Goal: Task Accomplishment & Management: Use online tool/utility

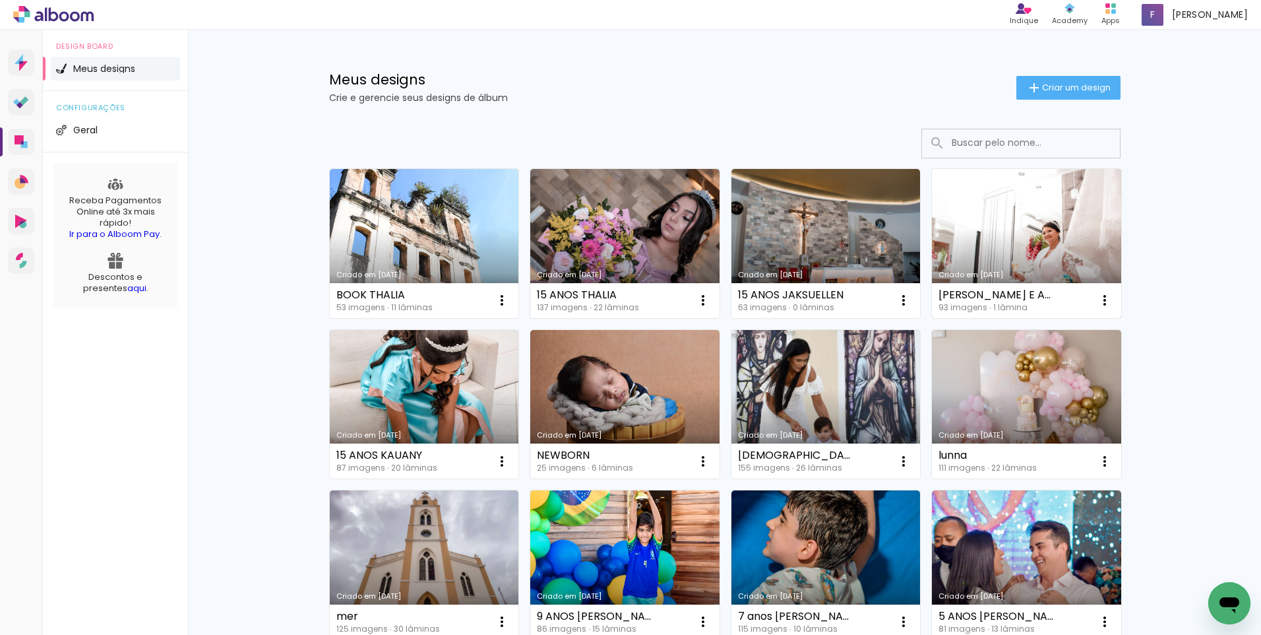
click at [1022, 216] on link "Criado em [DATE]" at bounding box center [1026, 243] width 189 height 149
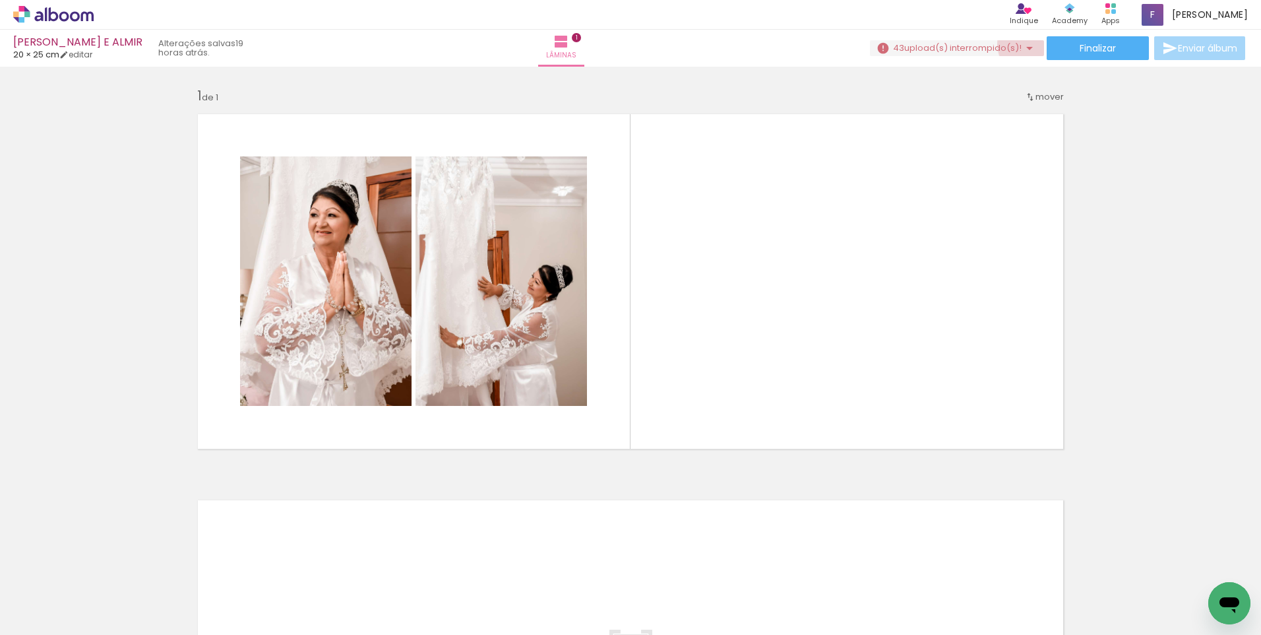
click at [1027, 44] on iron-icon at bounding box center [1030, 48] width 16 height 16
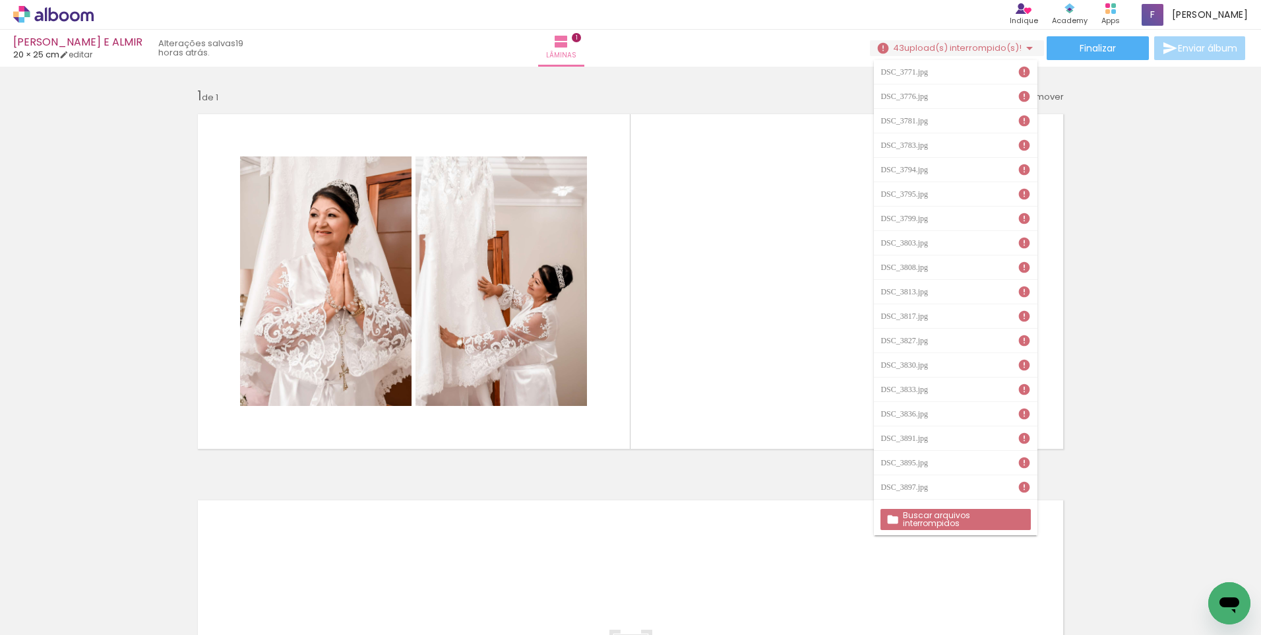
click at [0, 0] on slot "Buscar arquivos interrompidos" at bounding box center [0, 0] width 0 height 0
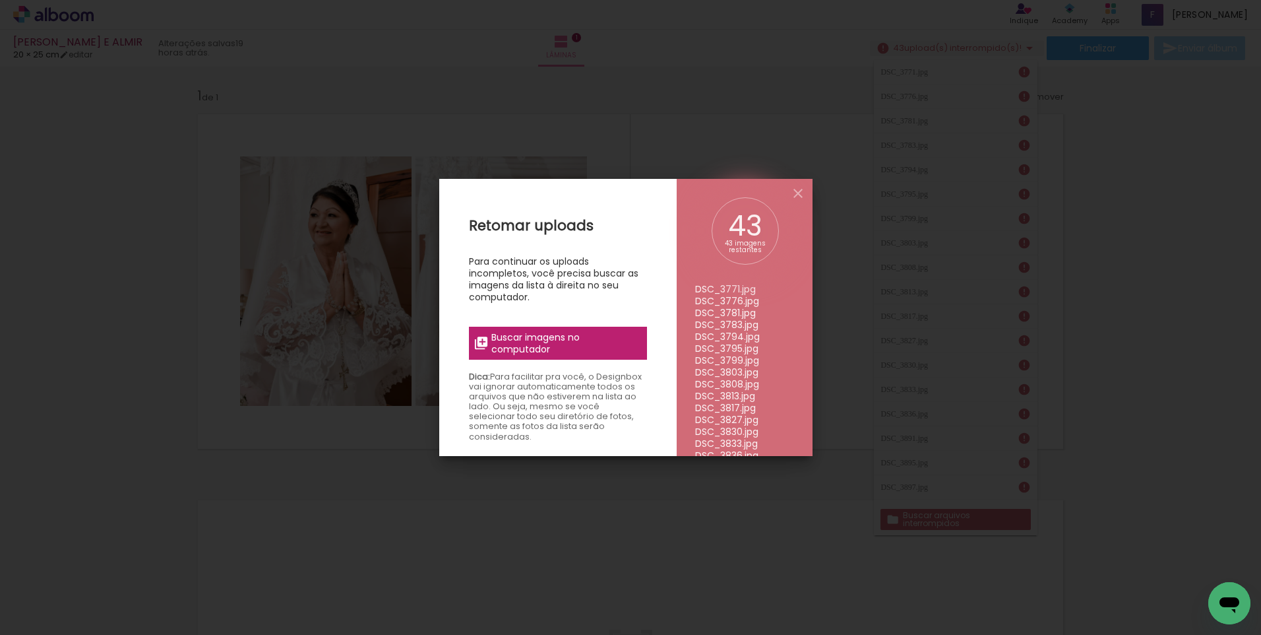
click at [515, 334] on span "Buscar imagens no computador" at bounding box center [564, 343] width 147 height 24
click at [0, 0] on input "file" at bounding box center [0, 0] width 0 height 0
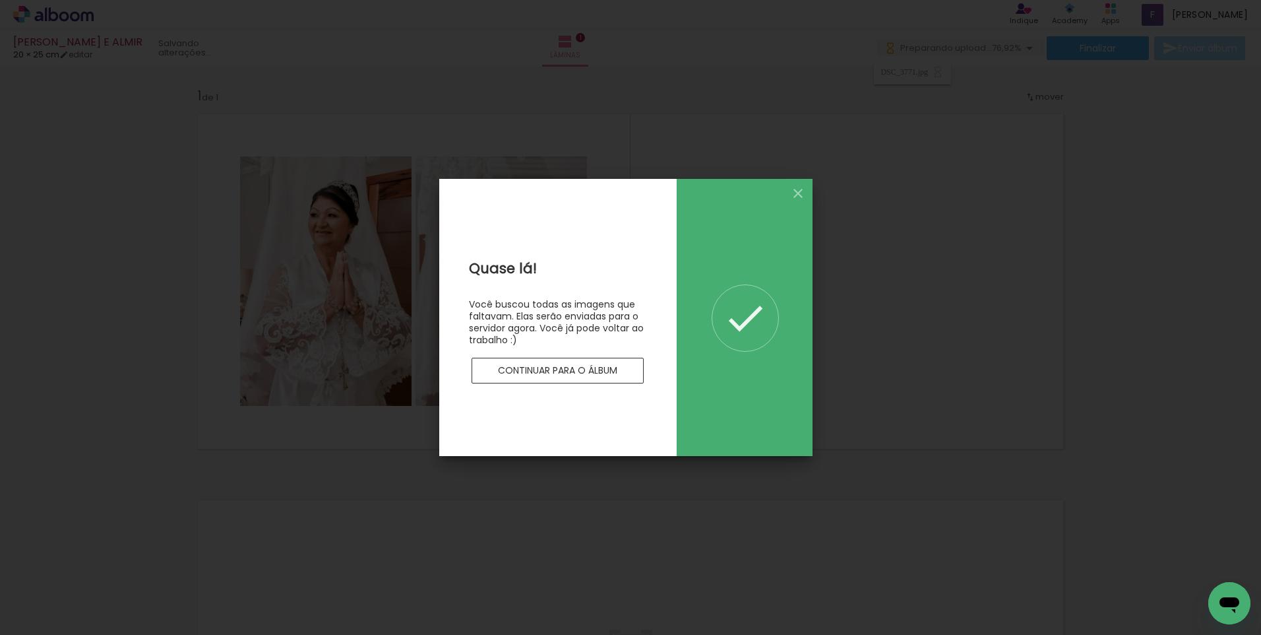
click at [0, 0] on slot "Continuar para o álbum" at bounding box center [0, 0] width 0 height 0
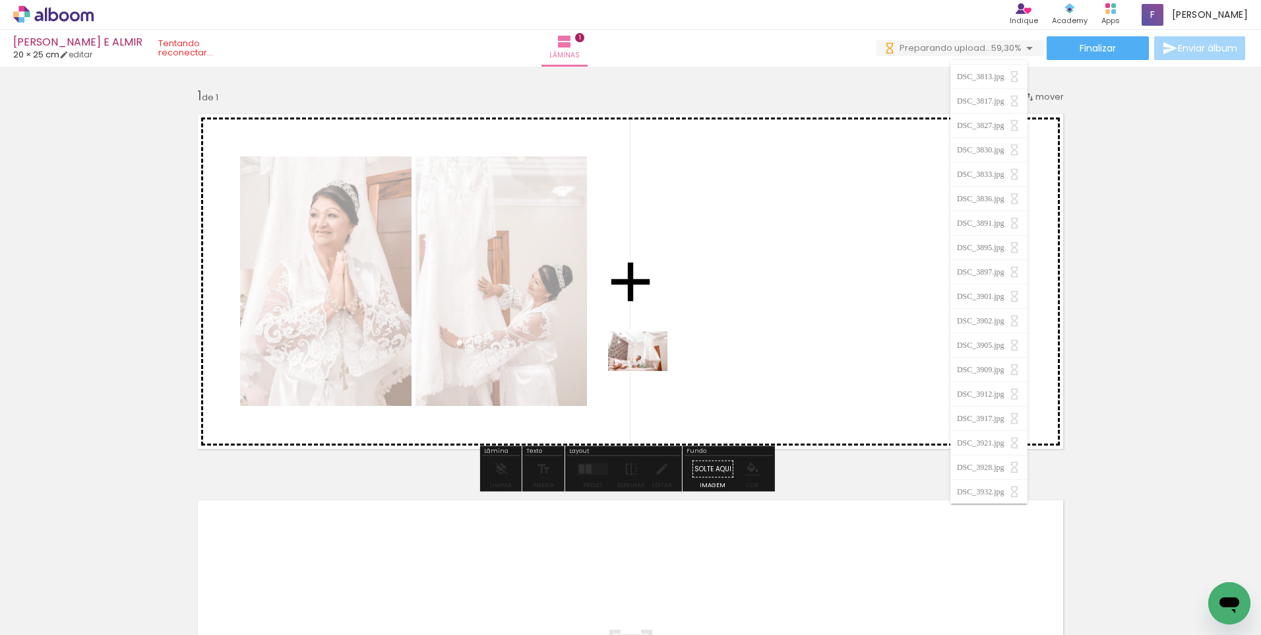
drag, startPoint x: 300, startPoint y: 582, endPoint x: 735, endPoint y: 321, distance: 508.0
click at [735, 321] on quentale-workspace at bounding box center [630, 317] width 1261 height 635
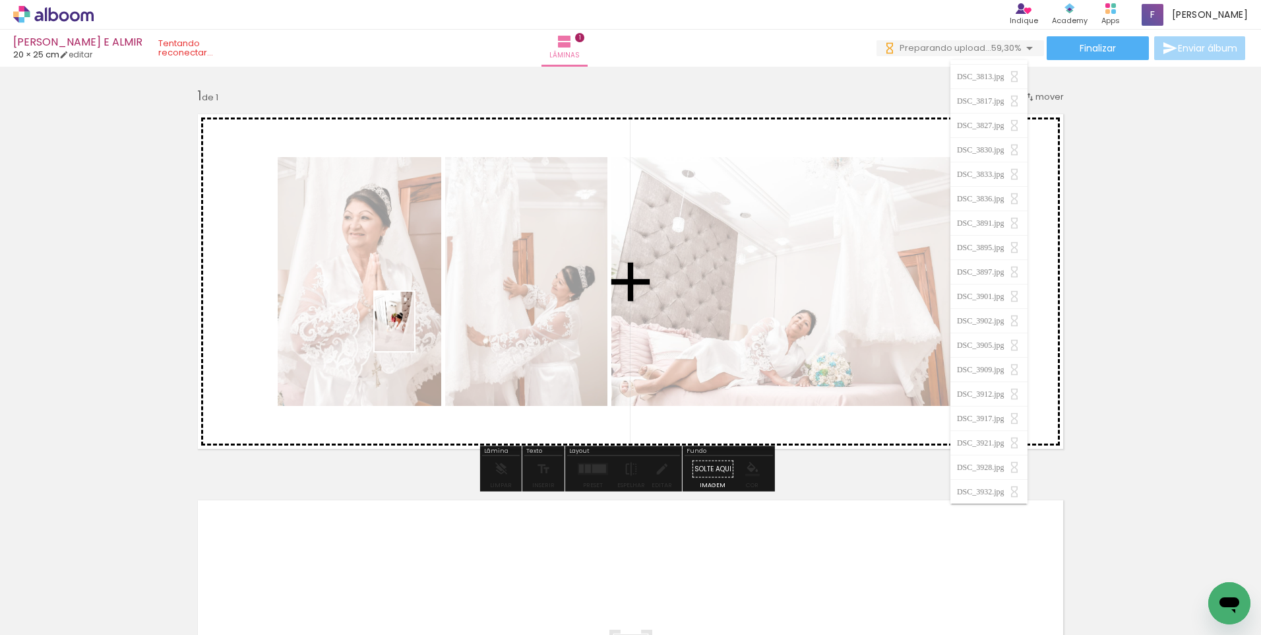
drag, startPoint x: 222, startPoint y: 569, endPoint x: 421, endPoint y: 332, distance: 309.4
click at [421, 331] on quentale-workspace at bounding box center [630, 317] width 1261 height 635
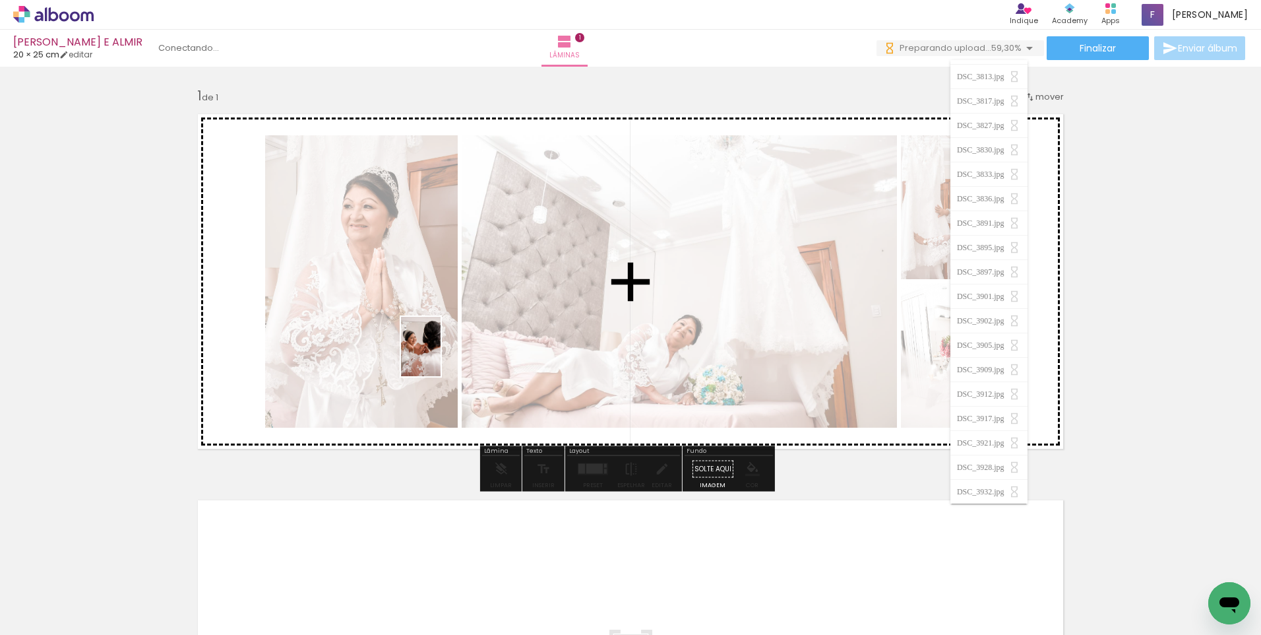
drag, startPoint x: 352, startPoint y: 606, endPoint x: 441, endPoint y: 355, distance: 265.8
click at [441, 355] on quentale-workspace at bounding box center [630, 317] width 1261 height 635
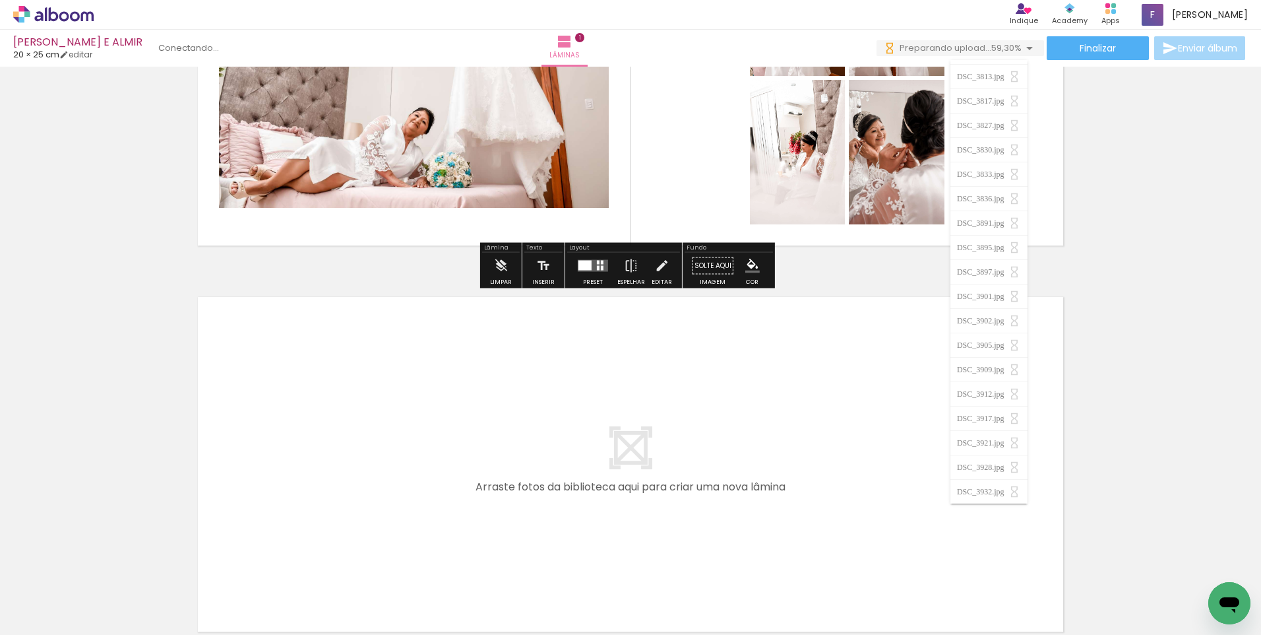
scroll to position [264, 0]
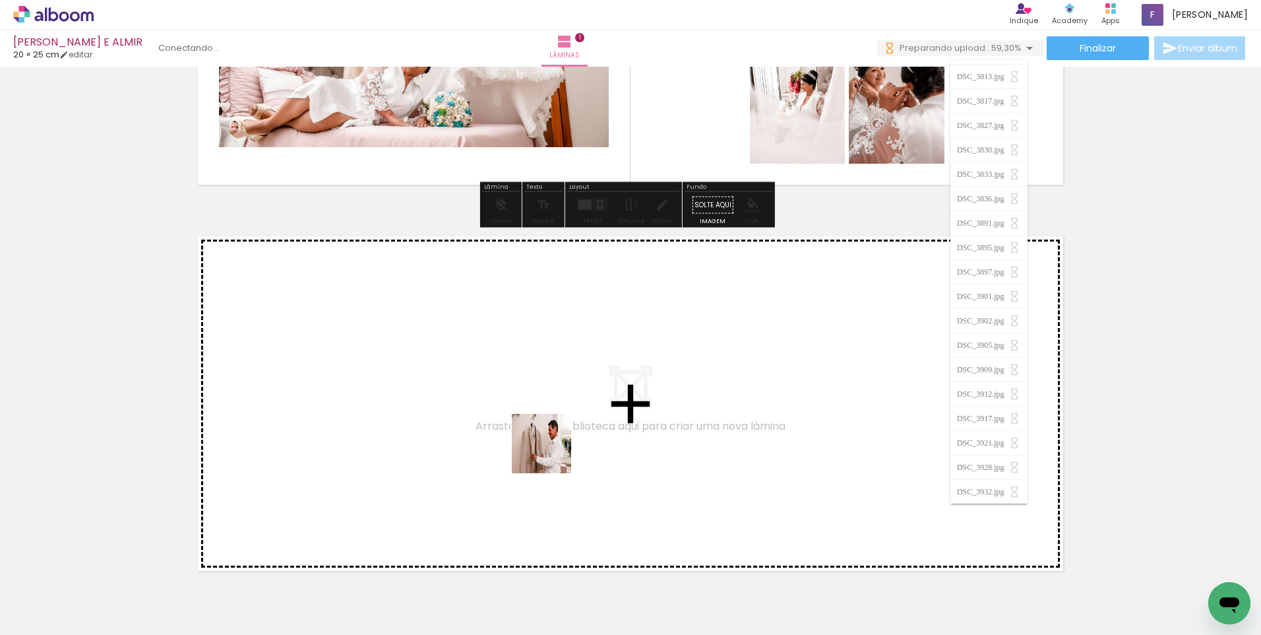
drag, startPoint x: 584, startPoint y: 602, endPoint x: 552, endPoint y: 408, distance: 195.9
click at [552, 408] on quentale-workspace at bounding box center [630, 317] width 1261 height 635
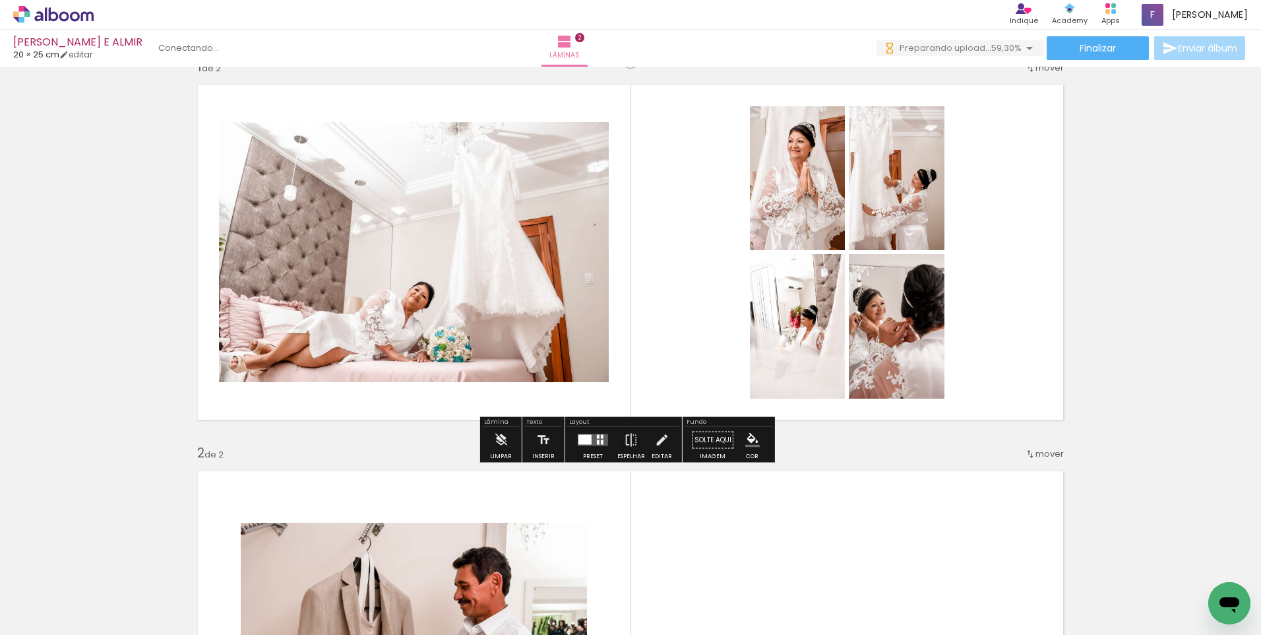
scroll to position [0, 0]
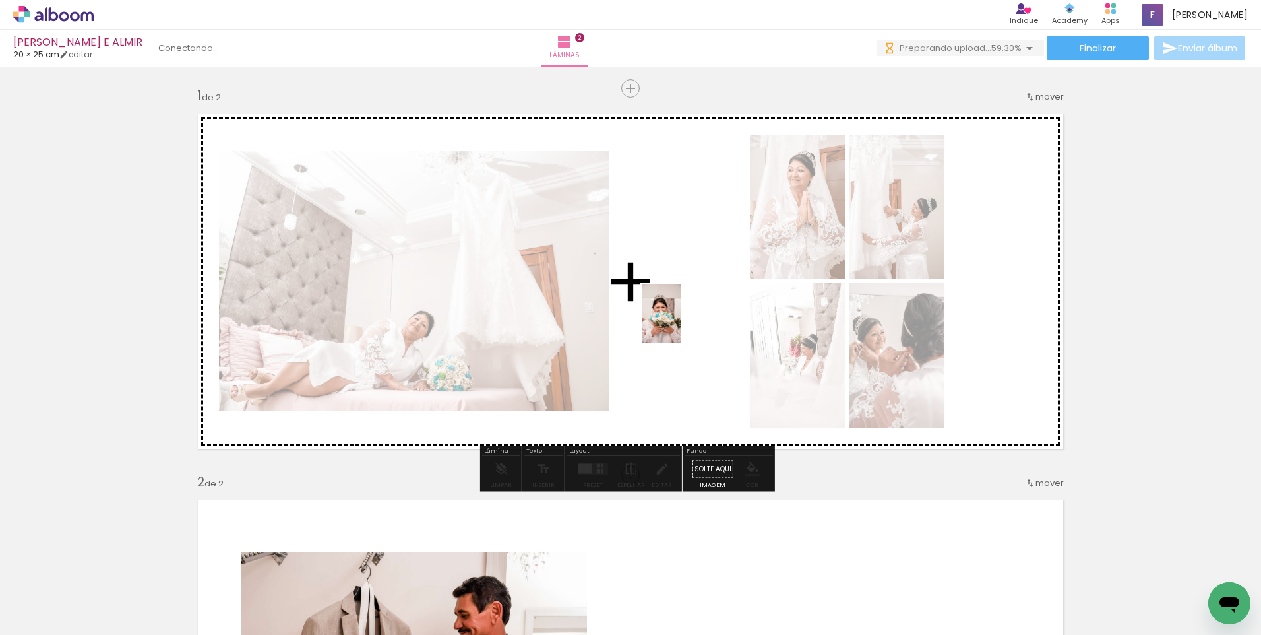
drag, startPoint x: 881, startPoint y: 601, endPoint x: 677, endPoint y: 322, distance: 345.1
click at [680, 321] on quentale-workspace at bounding box center [630, 317] width 1261 height 635
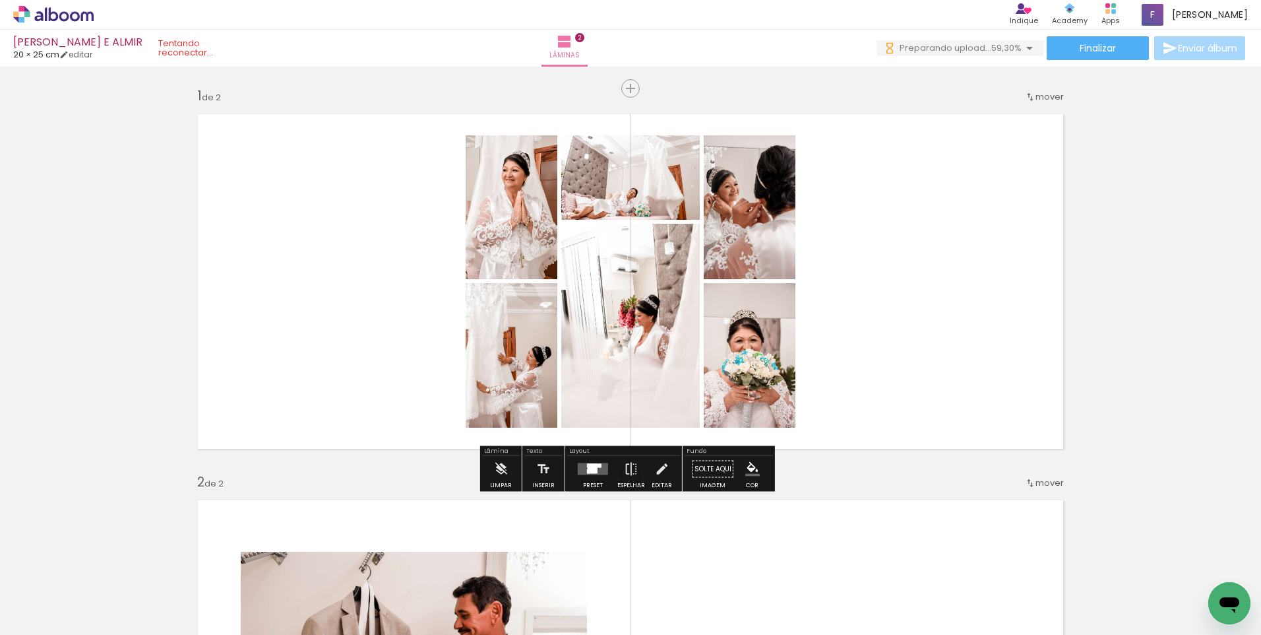
click at [596, 468] on quentale-layouter at bounding box center [593, 469] width 30 height 12
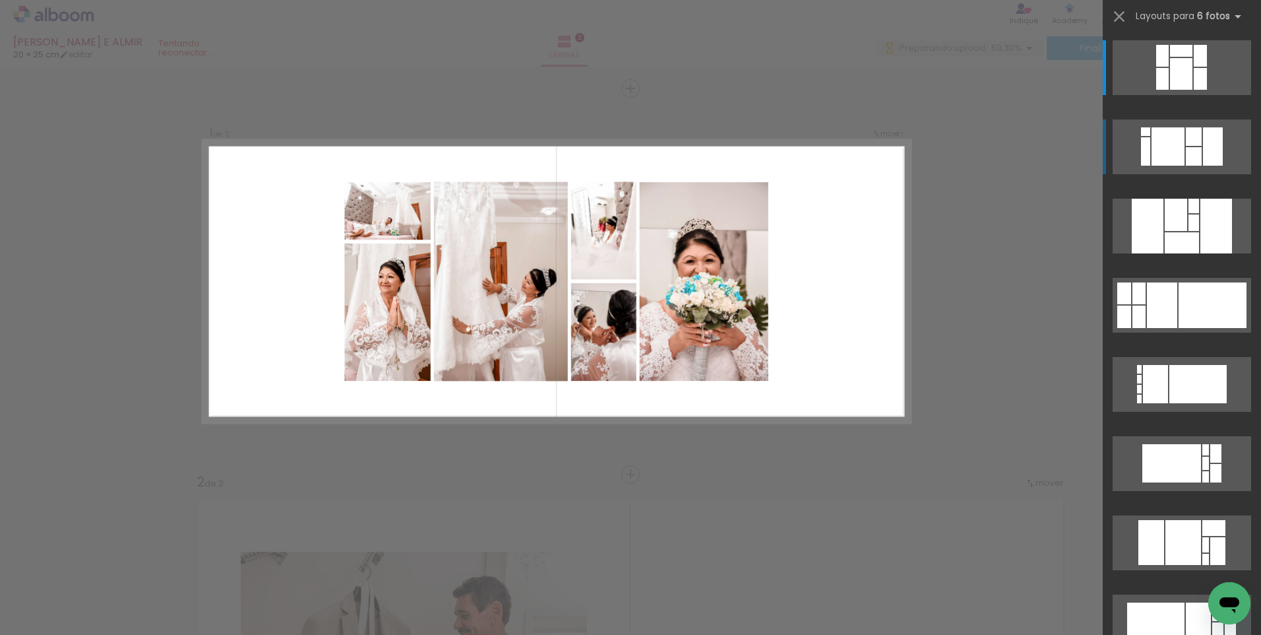
click at [1194, 67] on div at bounding box center [1200, 56] width 13 height 22
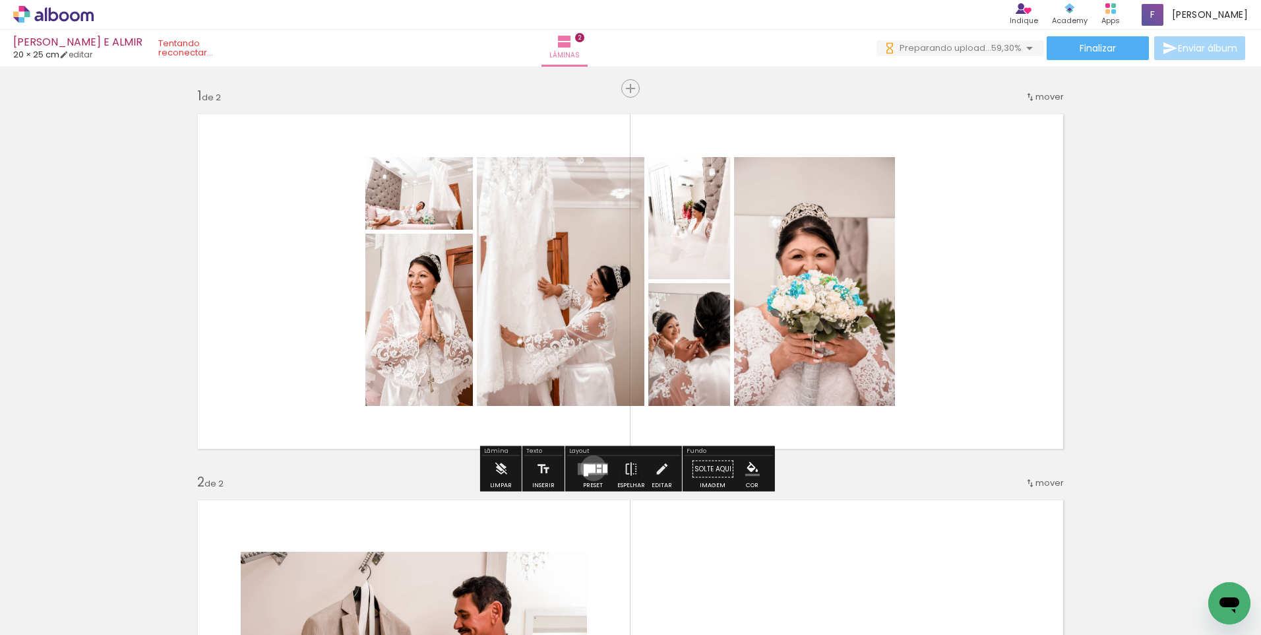
click at [590, 466] on div at bounding box center [589, 468] width 11 height 9
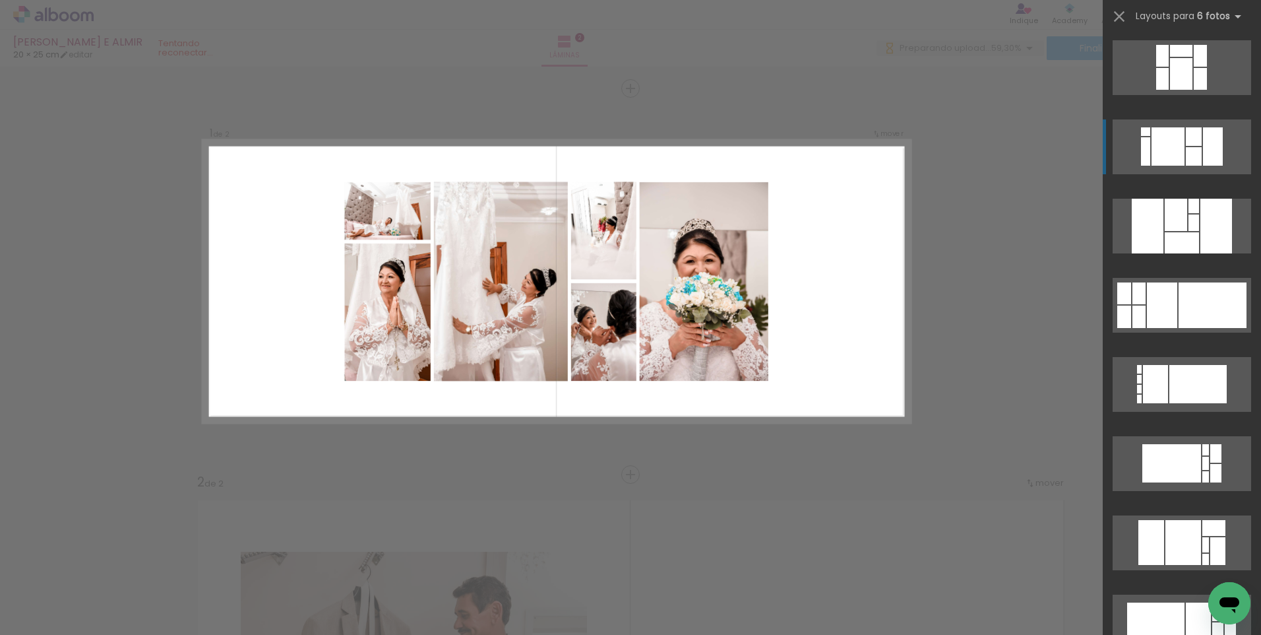
scroll to position [79, 0]
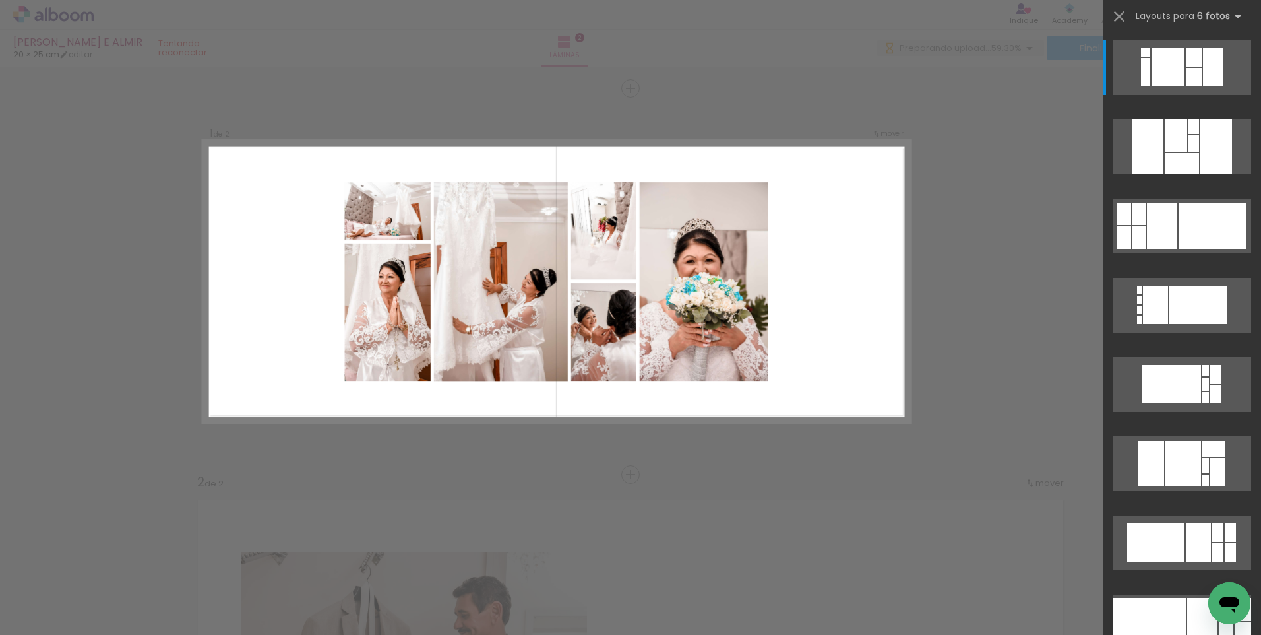
click at [162, 596] on div at bounding box center [131, 591] width 59 height 40
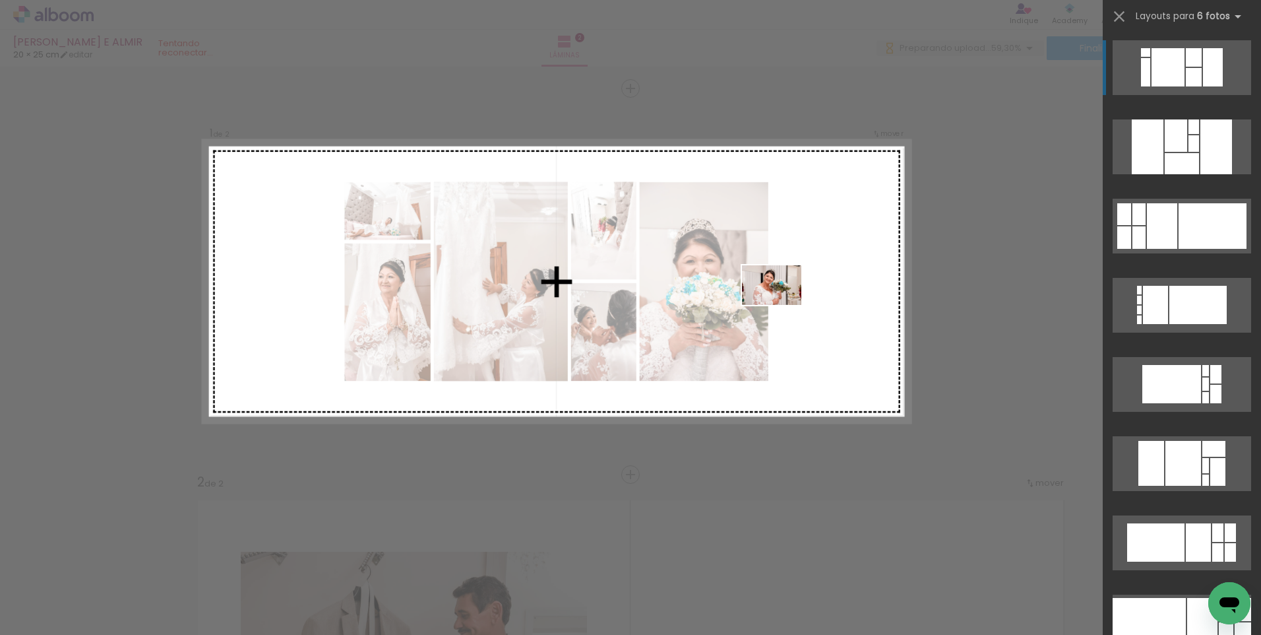
drag, startPoint x: 802, startPoint y: 602, endPoint x: 787, endPoint y: 297, distance: 305.1
click at [787, 297] on quentale-workspace at bounding box center [630, 317] width 1261 height 635
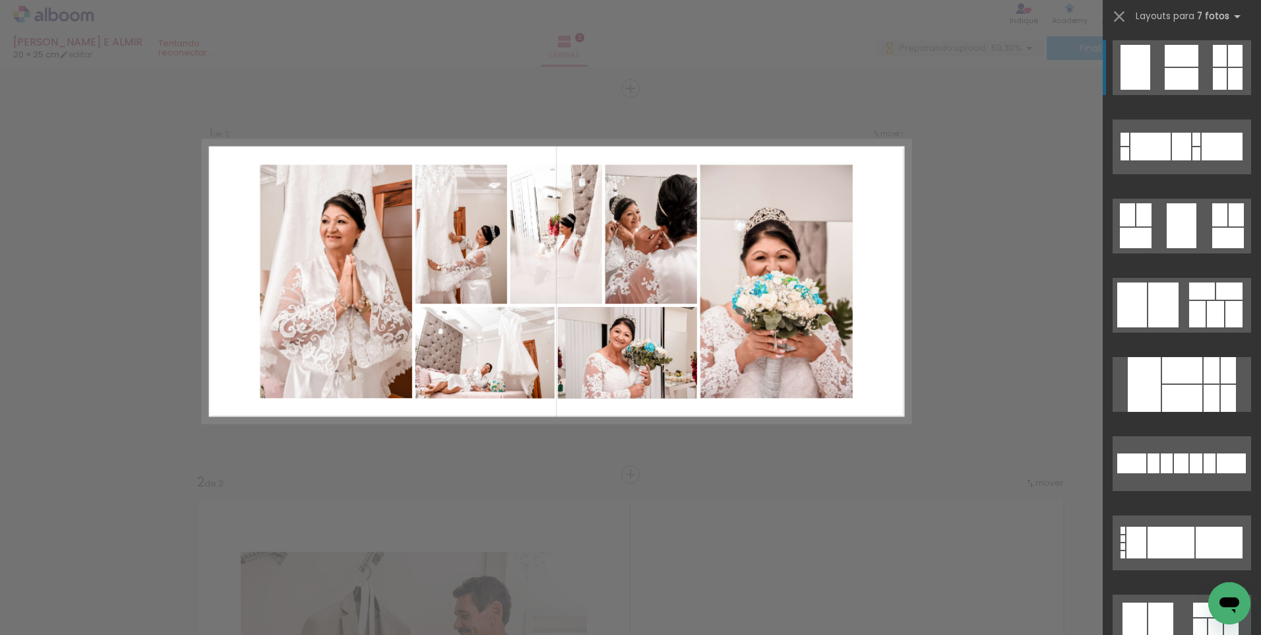
scroll to position [0, 0]
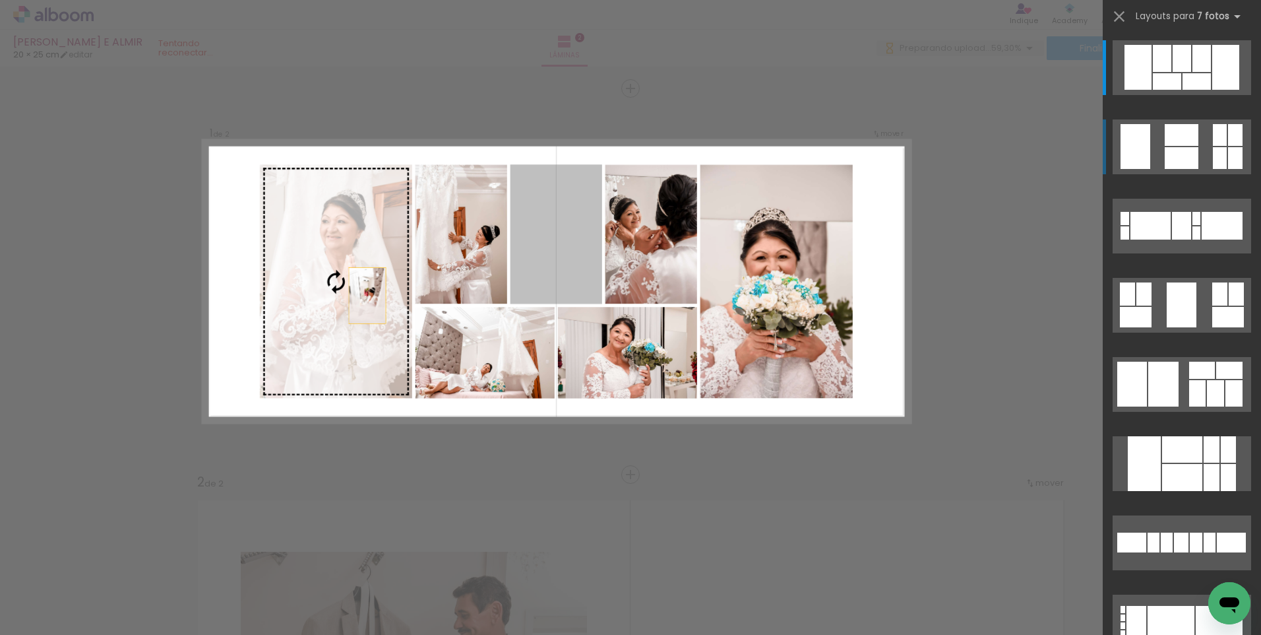
drag, startPoint x: 579, startPoint y: 261, endPoint x: 315, endPoint y: 311, distance: 268.6
click at [0, 0] on slot at bounding box center [0, 0] width 0 height 0
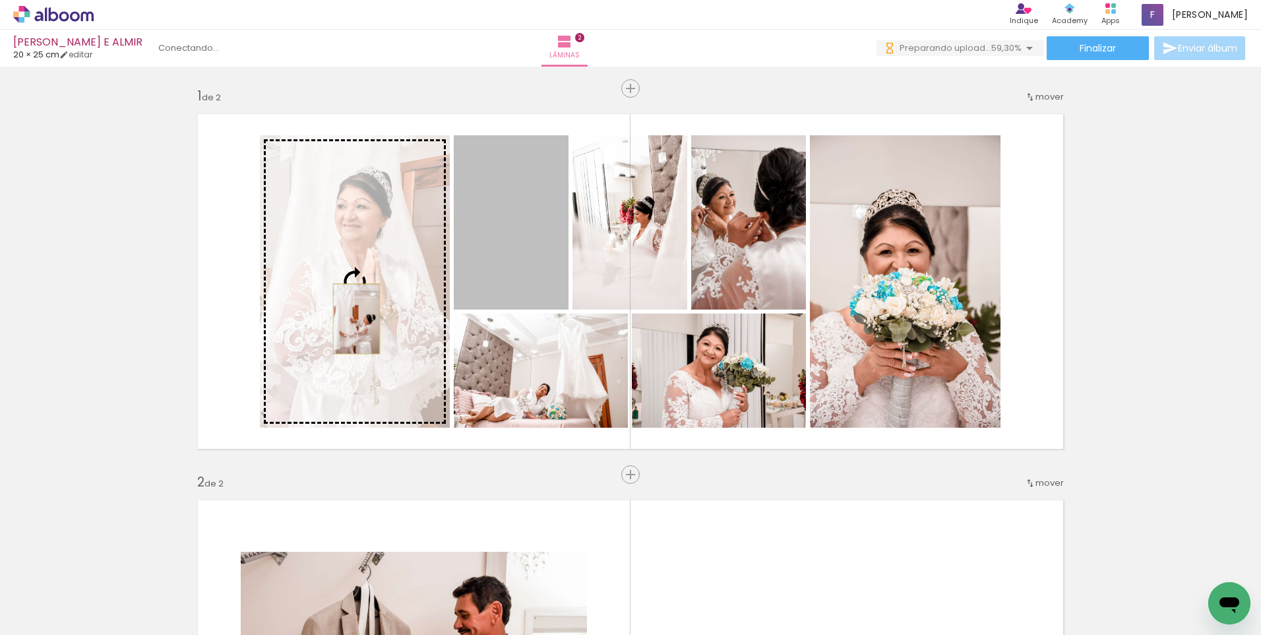
drag, startPoint x: 514, startPoint y: 249, endPoint x: 352, endPoint y: 319, distance: 176.7
click at [0, 0] on slot at bounding box center [0, 0] width 0 height 0
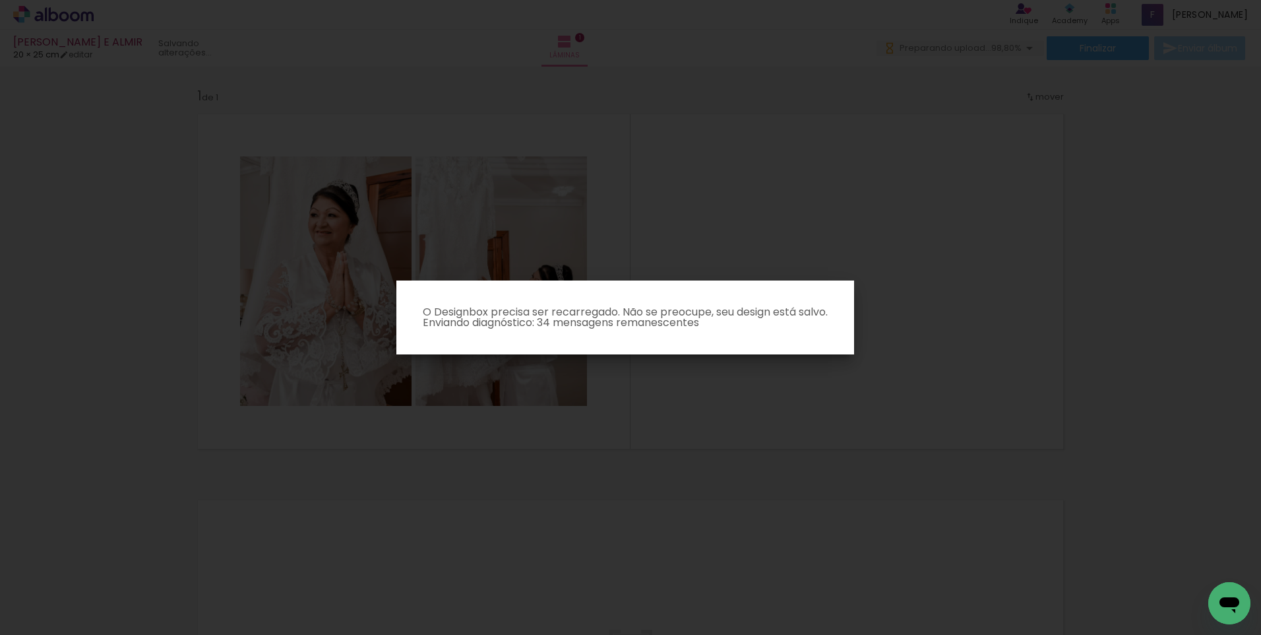
click at [1065, 390] on iron-overlay-backdrop at bounding box center [630, 317] width 1261 height 635
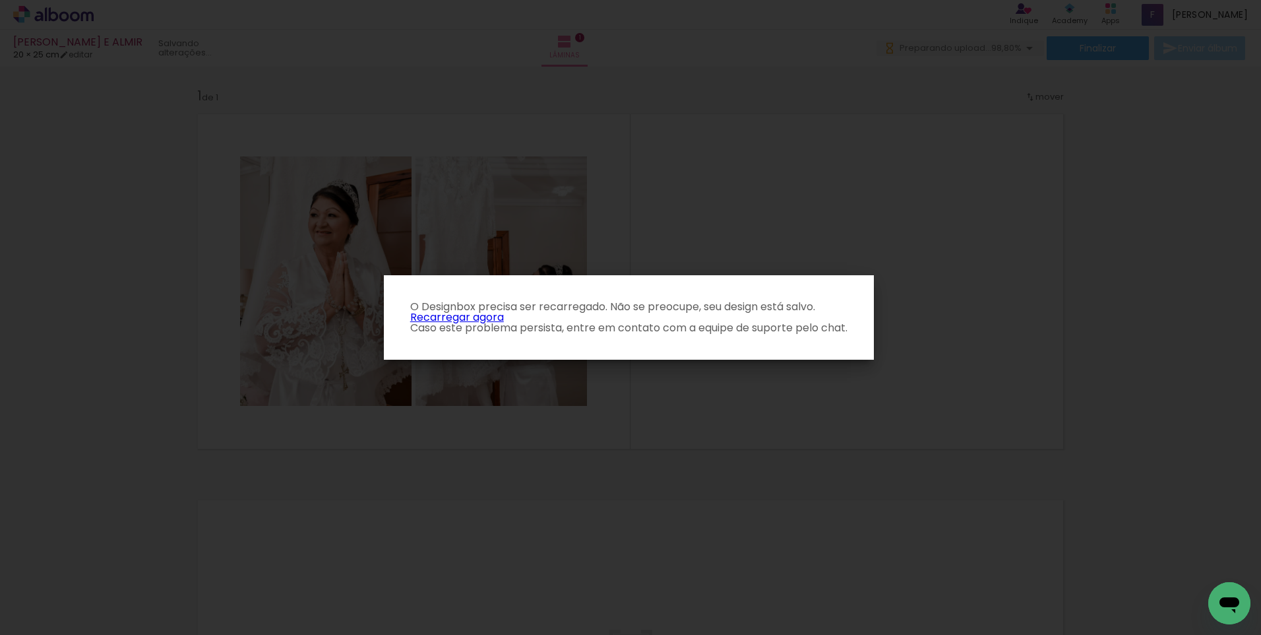
click at [455, 318] on link "Recarregar agora" at bounding box center [457, 316] width 94 height 15
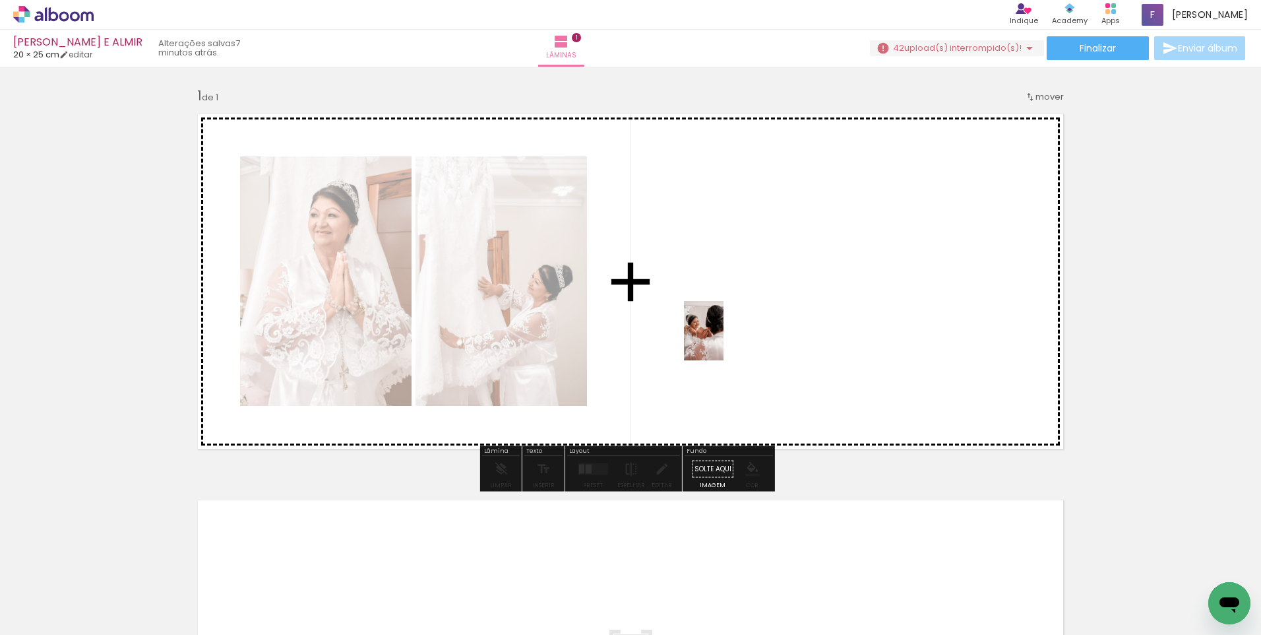
drag, startPoint x: 365, startPoint y: 592, endPoint x: 724, endPoint y: 340, distance: 437.9
click at [724, 340] on quentale-workspace at bounding box center [630, 317] width 1261 height 635
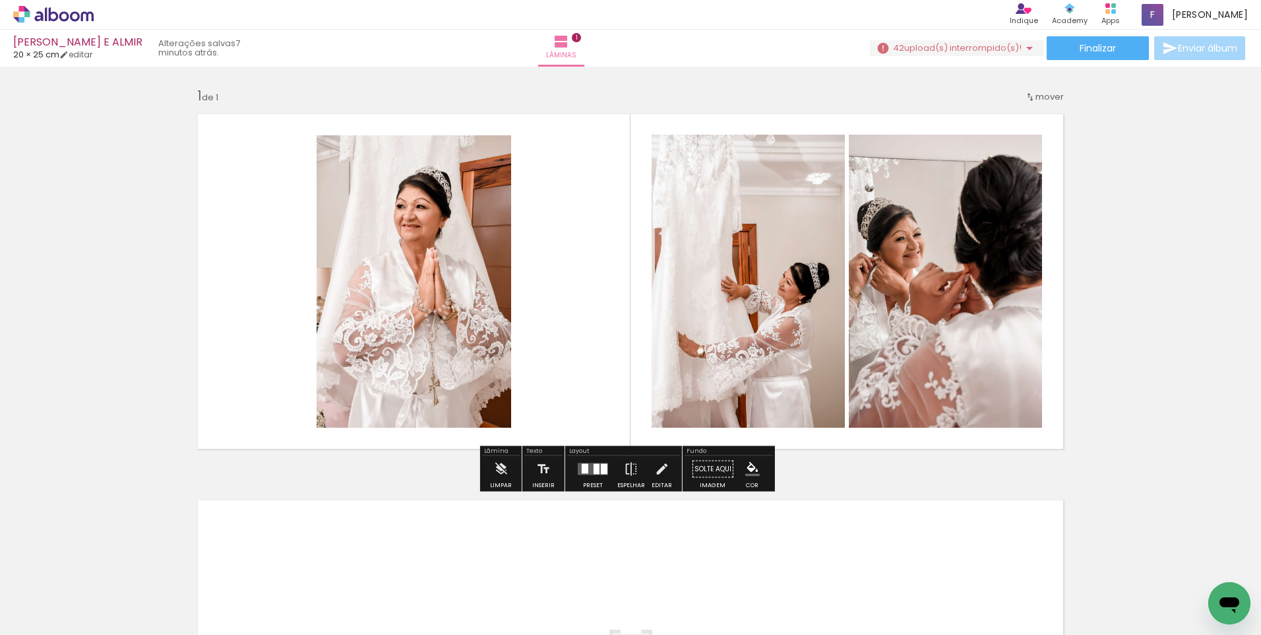
click at [1023, 51] on iron-icon at bounding box center [1030, 48] width 16 height 16
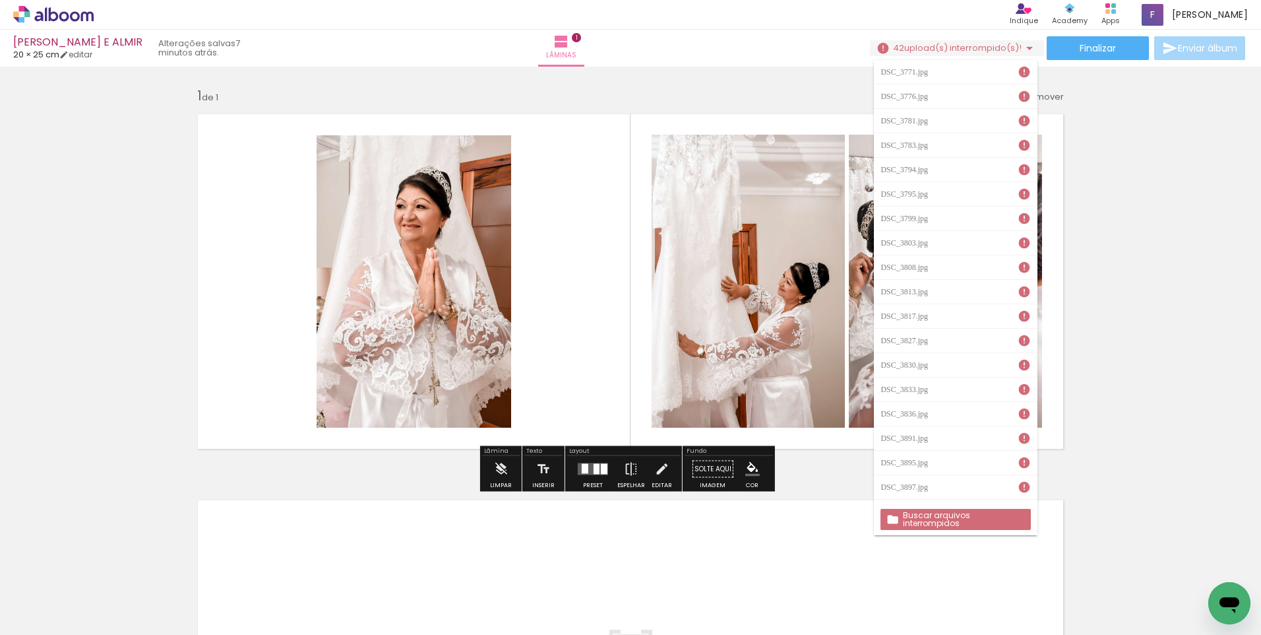
click at [1168, 330] on div "Inserir lâmina 1 de 1" at bounding box center [630, 457] width 1261 height 772
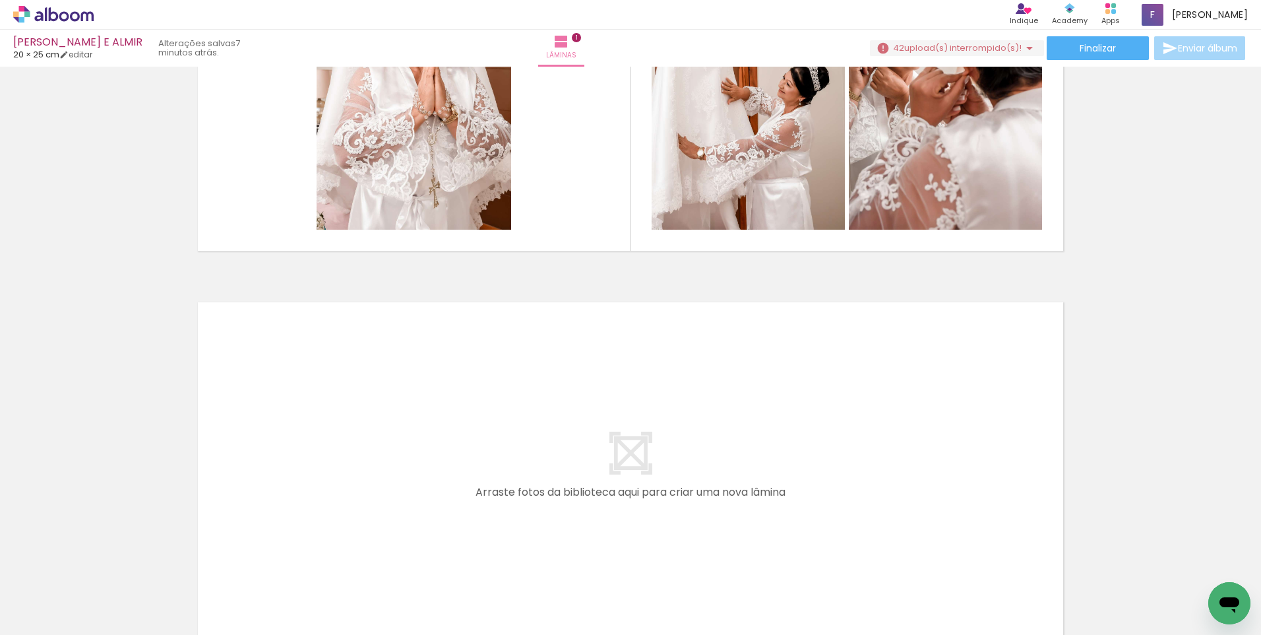
scroll to position [0, 5721]
click at [769, 601] on div at bounding box center [763, 591] width 65 height 44
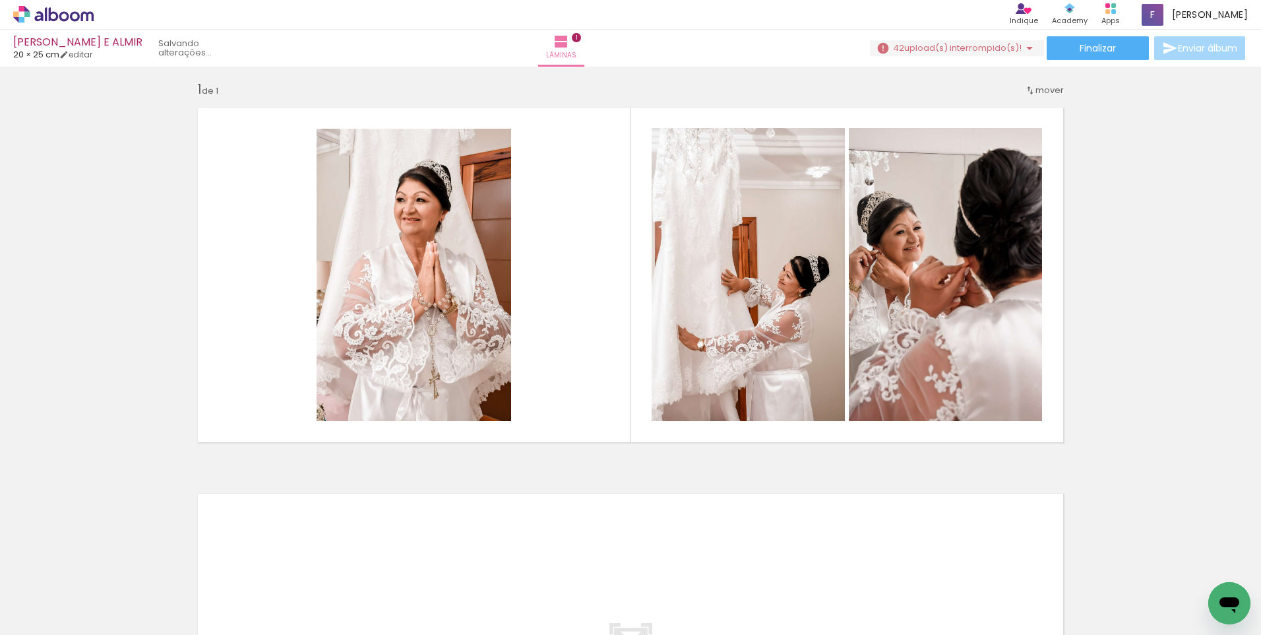
scroll to position [0, 0]
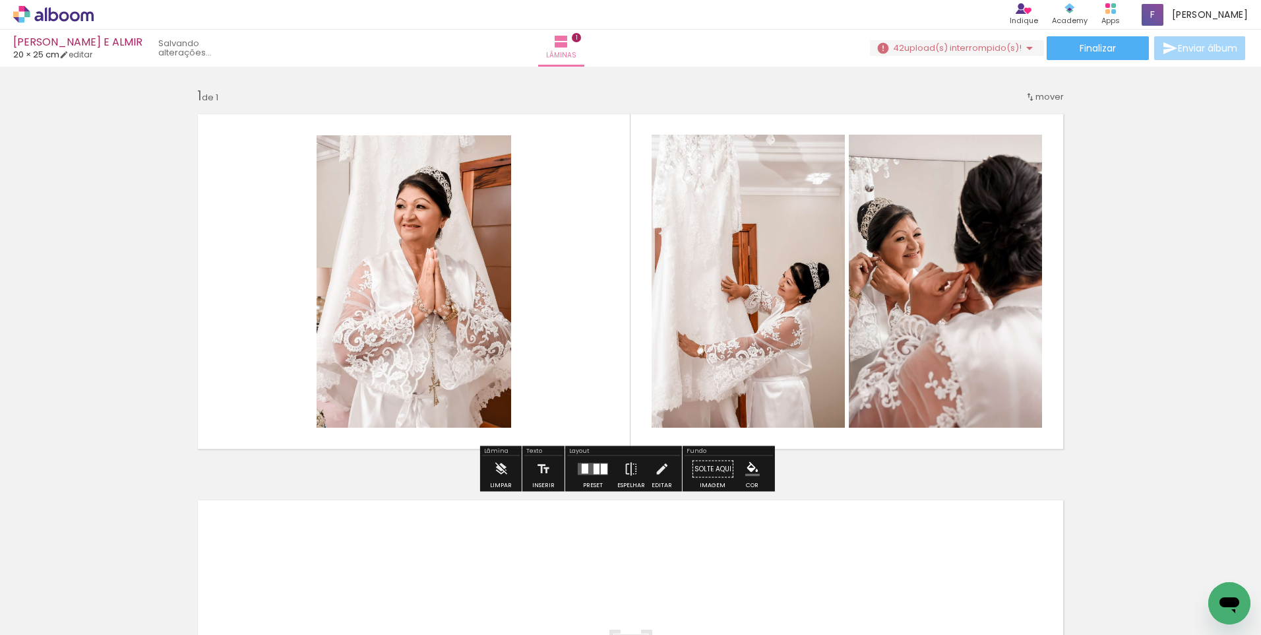
click at [991, 40] on paper-button "42 upload(s) interrompido(s)! 98,80%" at bounding box center [957, 48] width 174 height 16
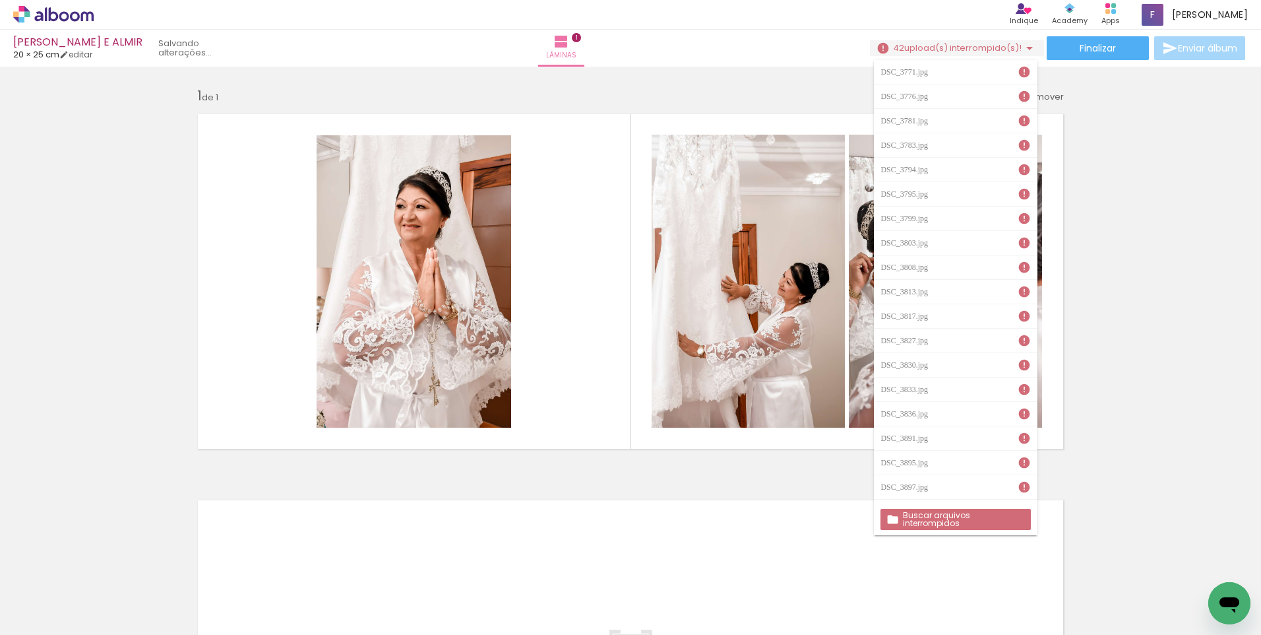
click at [0, 0] on slot "Buscar arquivos interrompidos" at bounding box center [0, 0] width 0 height 0
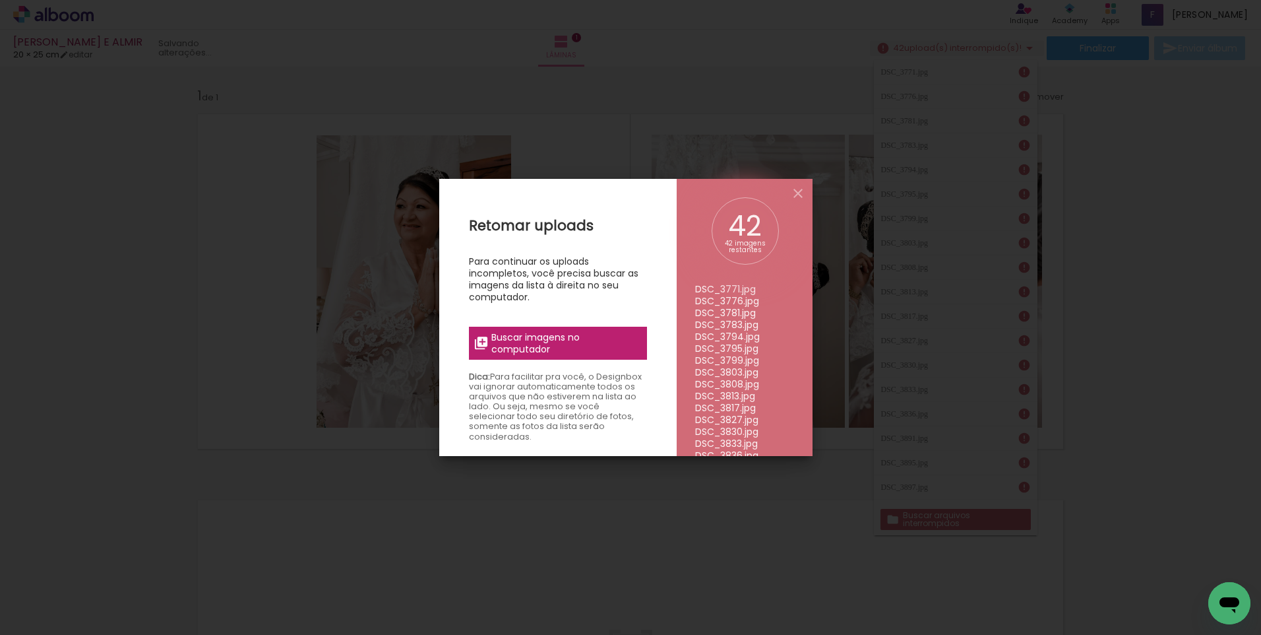
click at [560, 337] on span "Buscar imagens no computador" at bounding box center [564, 343] width 147 height 24
click at [0, 0] on input "file" at bounding box center [0, 0] width 0 height 0
click at [571, 346] on span "Buscar imagens no computador" at bounding box center [564, 343] width 147 height 24
click at [0, 0] on input "file" at bounding box center [0, 0] width 0 height 0
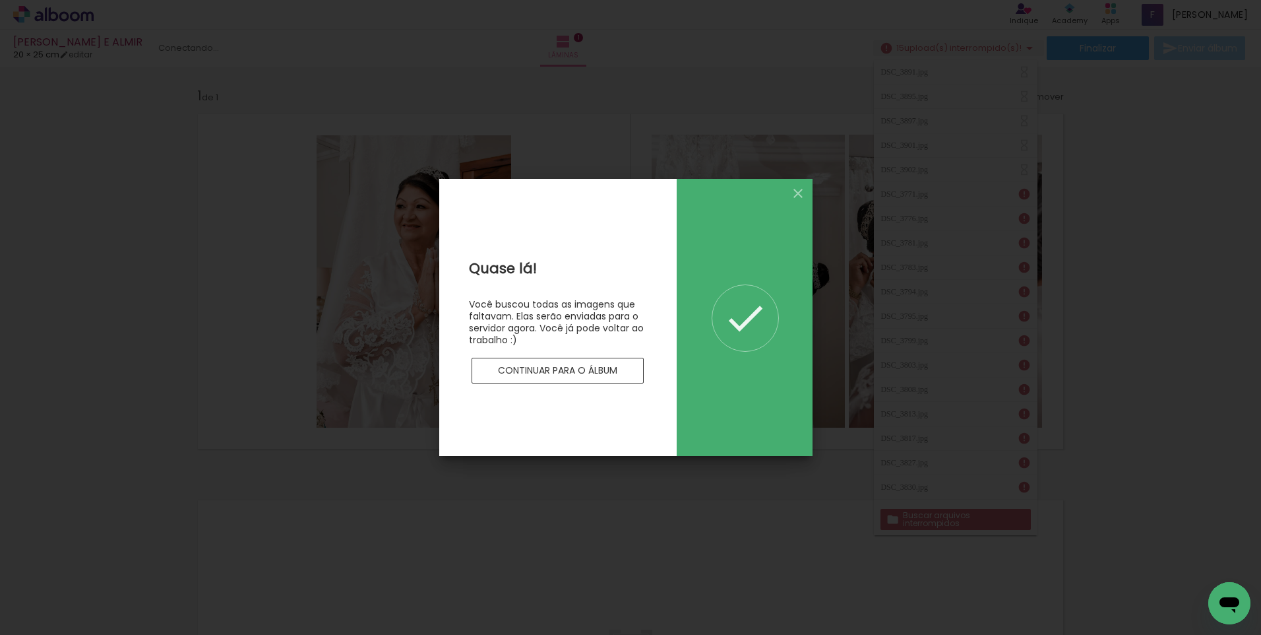
scroll to position [0, 0]
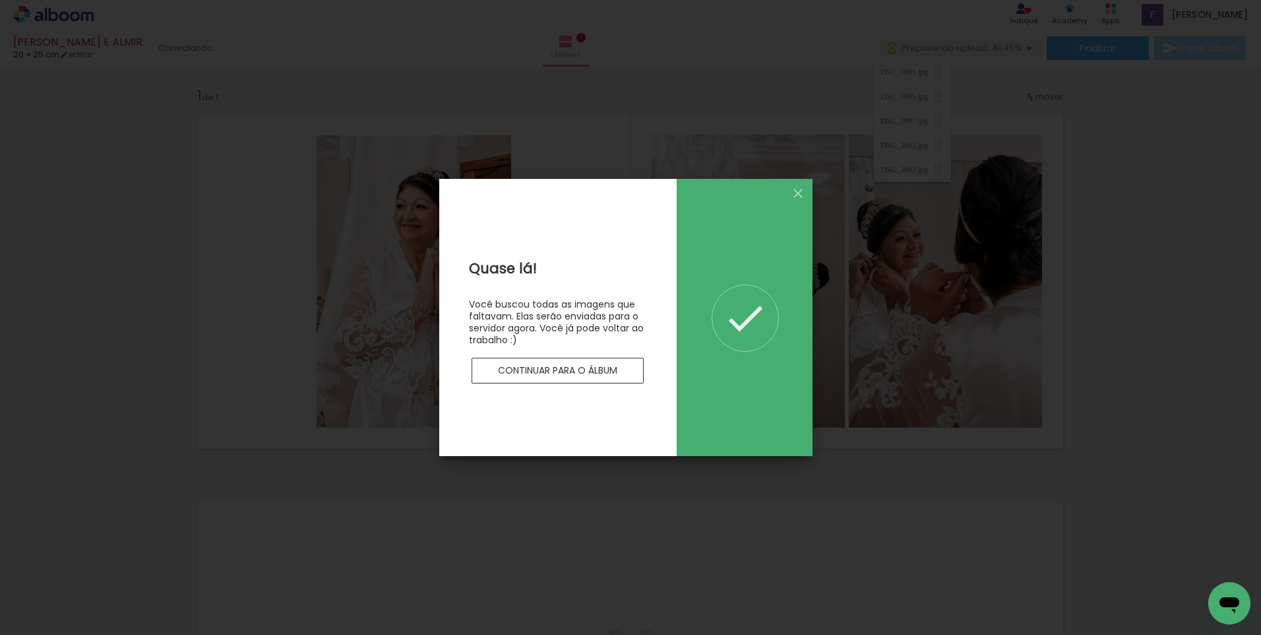
click at [606, 361] on paper-button "Continuar para o álbum" at bounding box center [558, 370] width 173 height 26
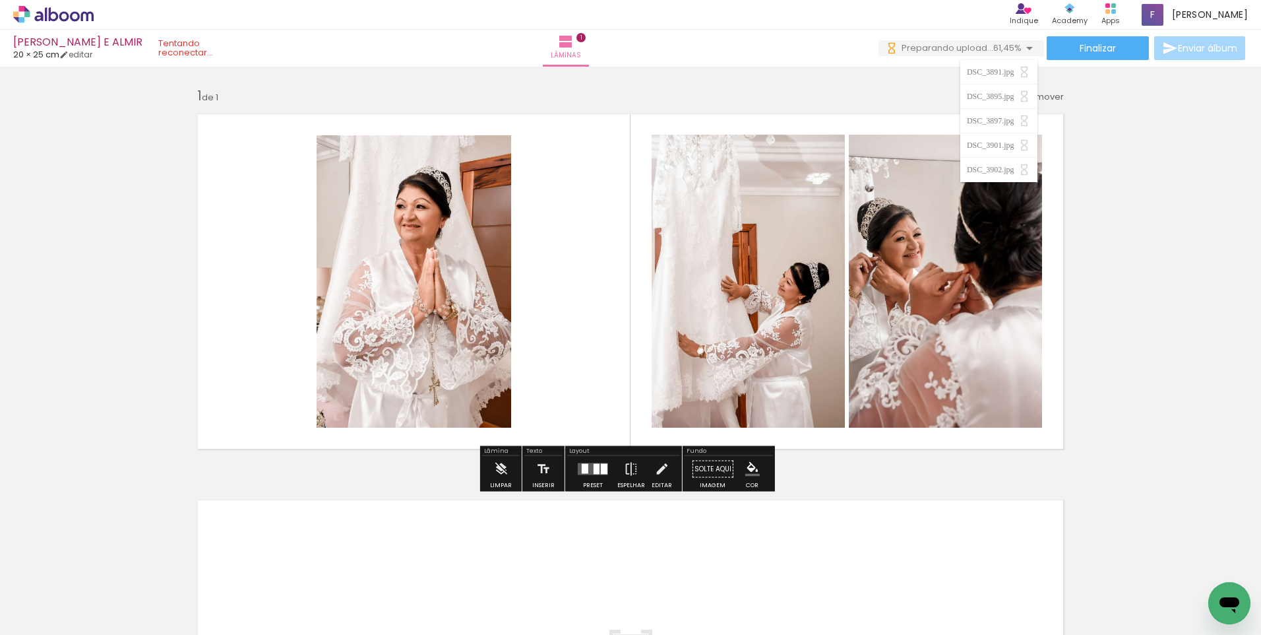
click at [53, 16] on icon at bounding box center [53, 14] width 80 height 17
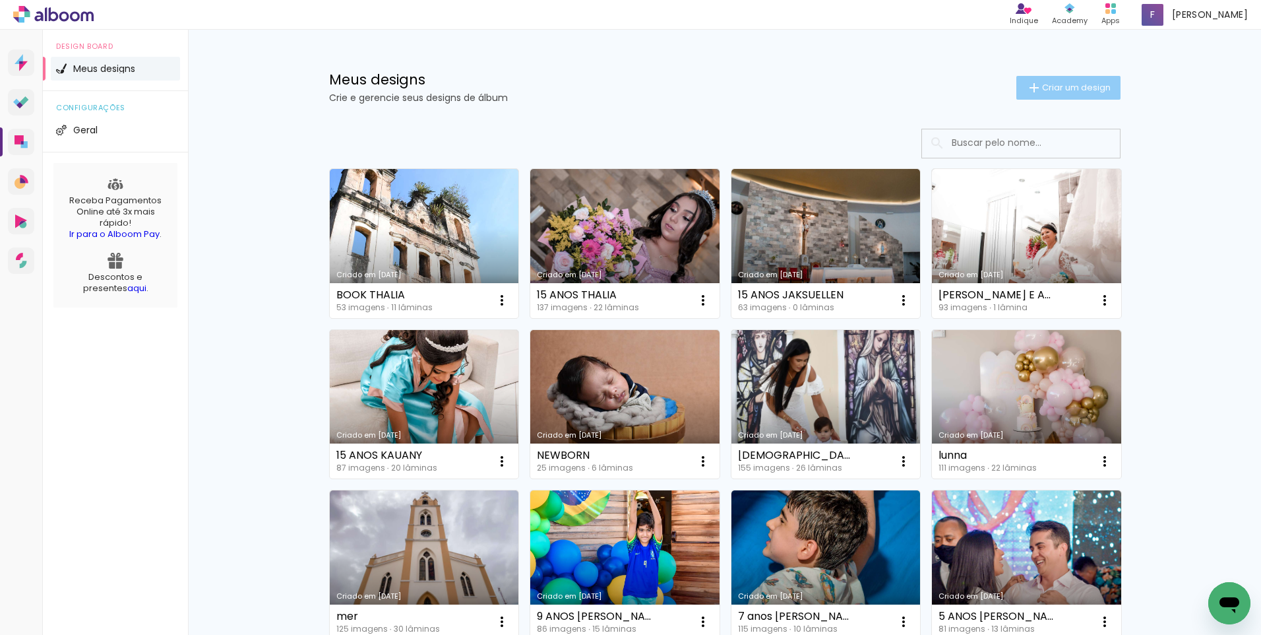
click at [1061, 90] on span "Criar um design" at bounding box center [1076, 87] width 69 height 9
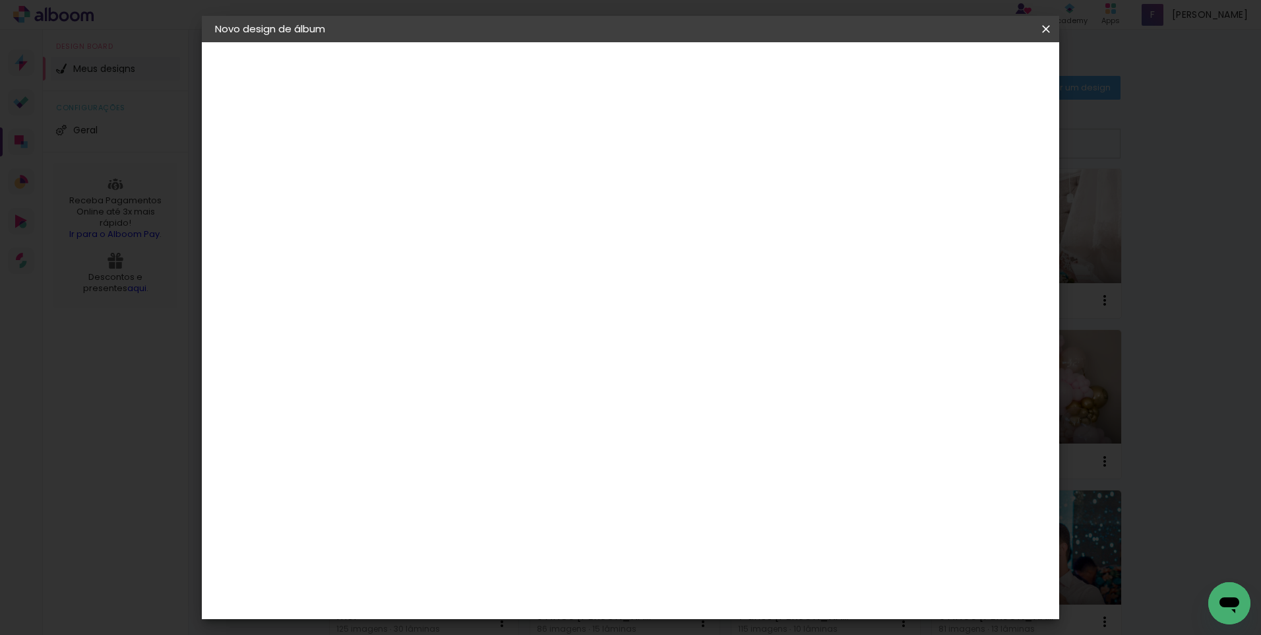
click at [431, 177] on input at bounding box center [431, 177] width 0 height 20
type input "maria"
type paper-input "maria"
click at [0, 0] on slot "Avançar" at bounding box center [0, 0] width 0 height 0
click at [0, 0] on slot "Tamanho Livre" at bounding box center [0, 0] width 0 height 0
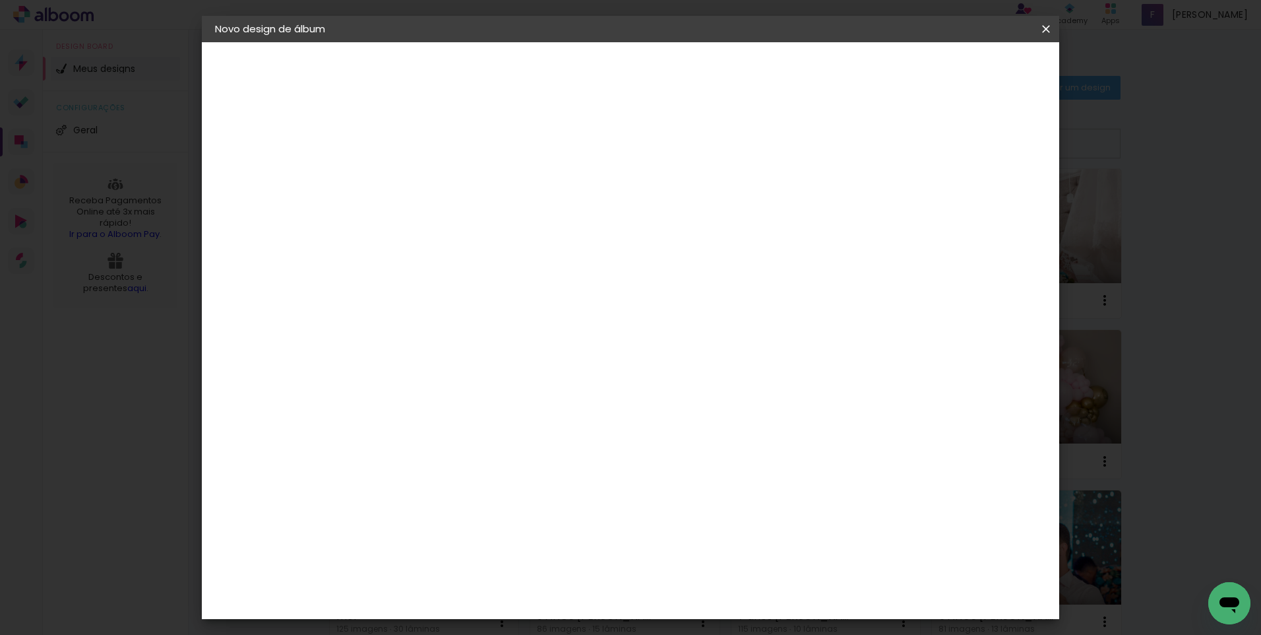
click at [0, 0] on slot "Avançar" at bounding box center [0, 0] width 0 height 0
drag, startPoint x: 404, startPoint y: 373, endPoint x: 373, endPoint y: 371, distance: 30.4
click at [373, 371] on input "30" at bounding box center [389, 375] width 34 height 20
type input "20,3"
type paper-input "20,3"
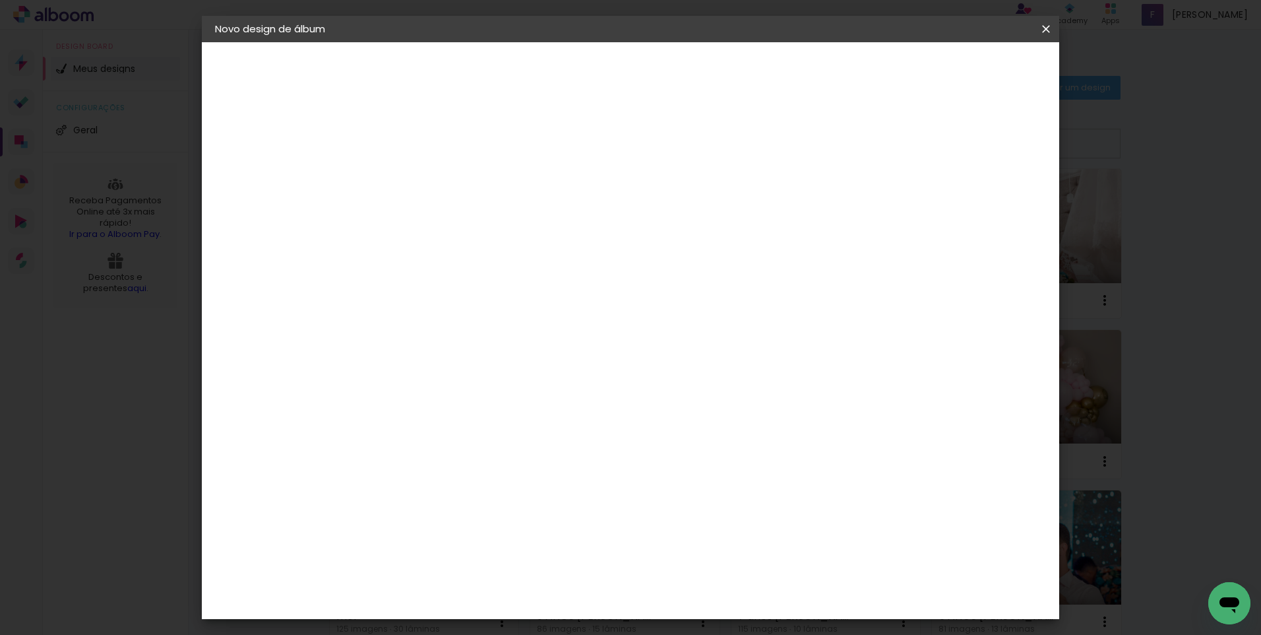
drag, startPoint x: 720, startPoint y: 463, endPoint x: 687, endPoint y: 466, distance: 33.1
click at [687, 466] on input "60" at bounding box center [704, 466] width 34 height 20
type input "50,8"
type paper-input "50,8"
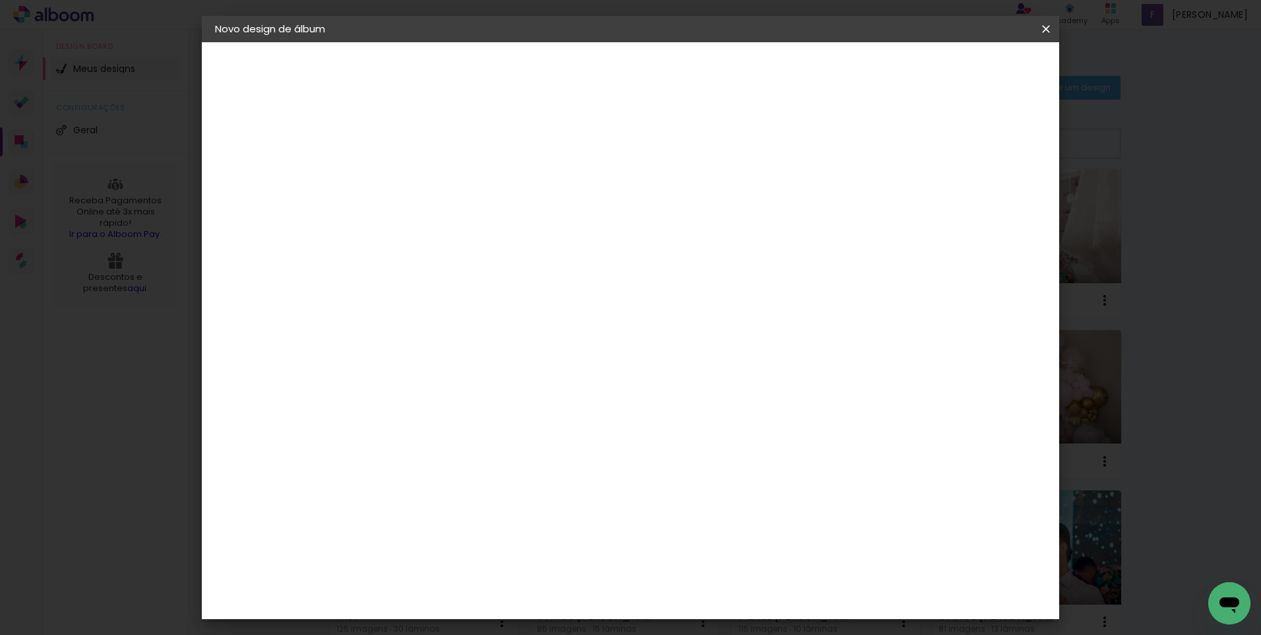
click at [964, 73] on span "Iniciar design" at bounding box center [934, 69] width 60 height 9
click at [964, 70] on span "Iniciar design" at bounding box center [934, 69] width 60 height 9
click at [964, 69] on span "Iniciar design" at bounding box center [934, 69] width 60 height 9
click at [964, 75] on span "Iniciar design" at bounding box center [934, 69] width 60 height 9
click at [997, 84] on header "Tamanho livre Defina a largura, altura e sangria das lâminas. Voltar Iniciar de…" at bounding box center [684, 76] width 623 height 68
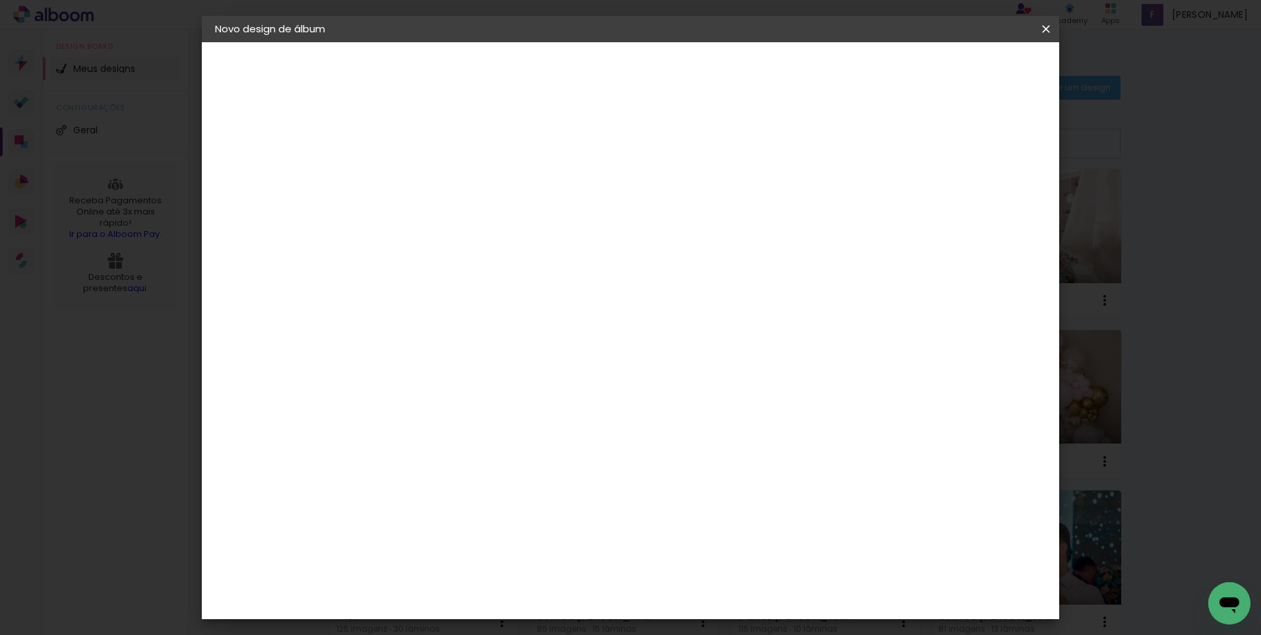
click at [977, 61] on paper-button "Iniciar design" at bounding box center [933, 70] width 86 height 22
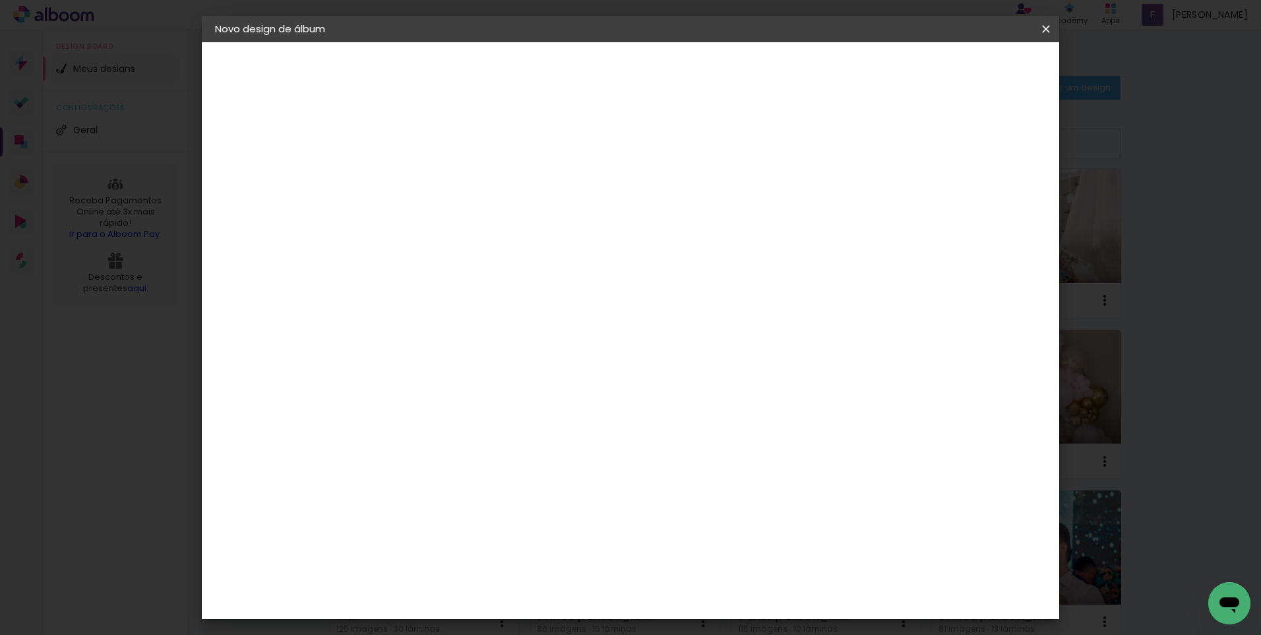
click at [977, 61] on paper-button "Iniciar design" at bounding box center [933, 70] width 86 height 22
drag, startPoint x: 1210, startPoint y: 166, endPoint x: 746, endPoint y: 60, distance: 476.2
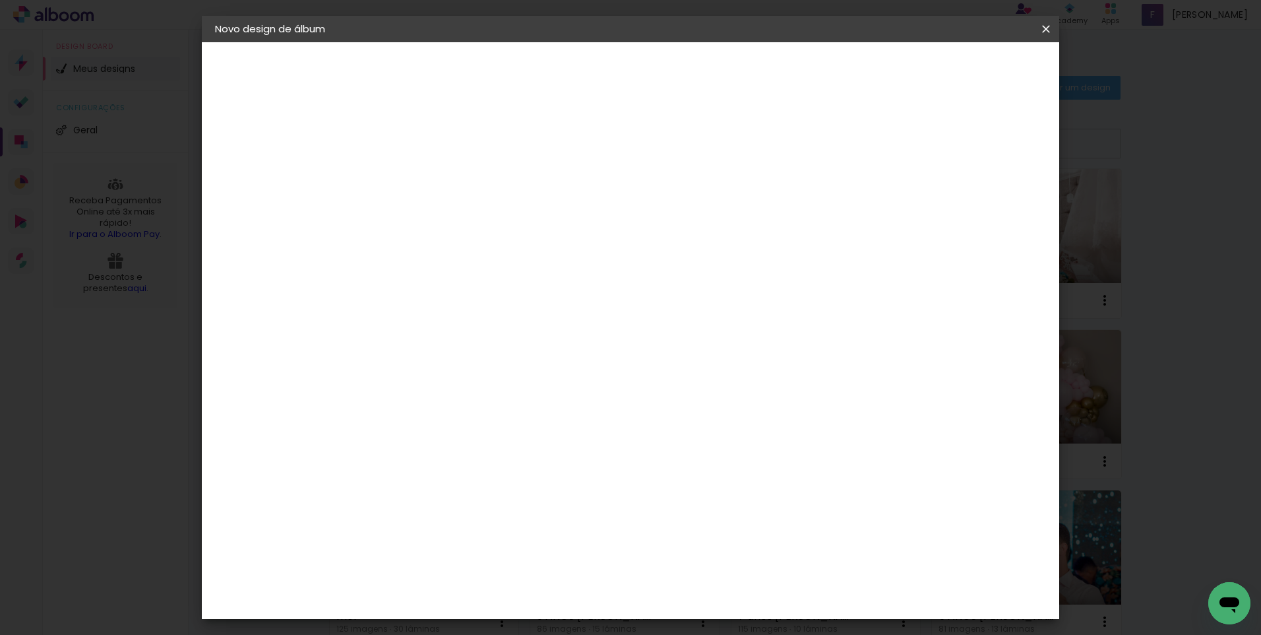
click at [1210, 166] on iron-overlay-backdrop at bounding box center [630, 317] width 1261 height 635
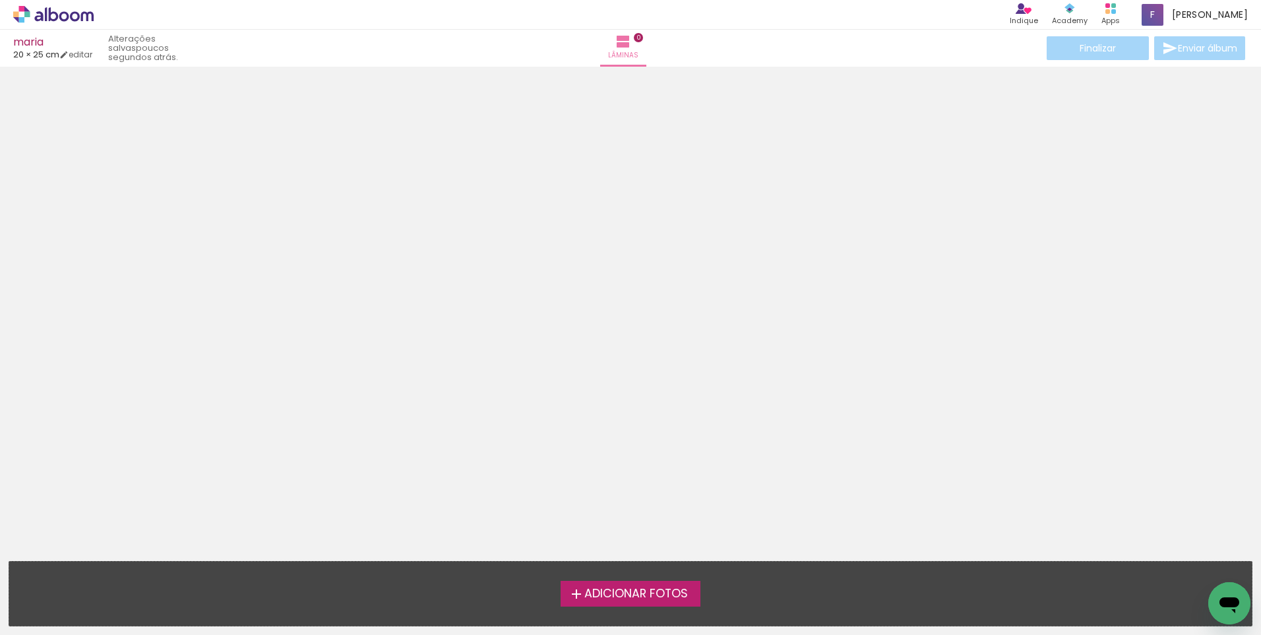
click at [612, 596] on span "Adicionar Fotos" at bounding box center [636, 594] width 104 height 12
click at [0, 0] on input "file" at bounding box center [0, 0] width 0 height 0
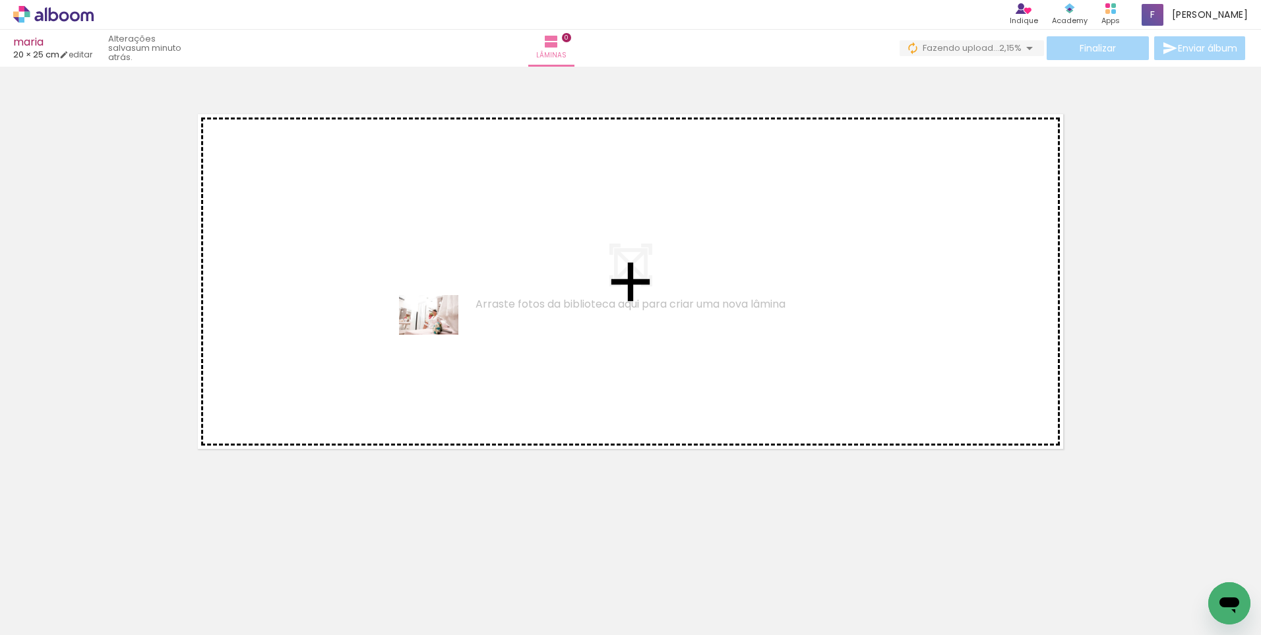
drag, startPoint x: 150, startPoint y: 583, endPoint x: 443, endPoint y: 330, distance: 387.3
click at [443, 331] on quentale-workspace at bounding box center [630, 317] width 1261 height 635
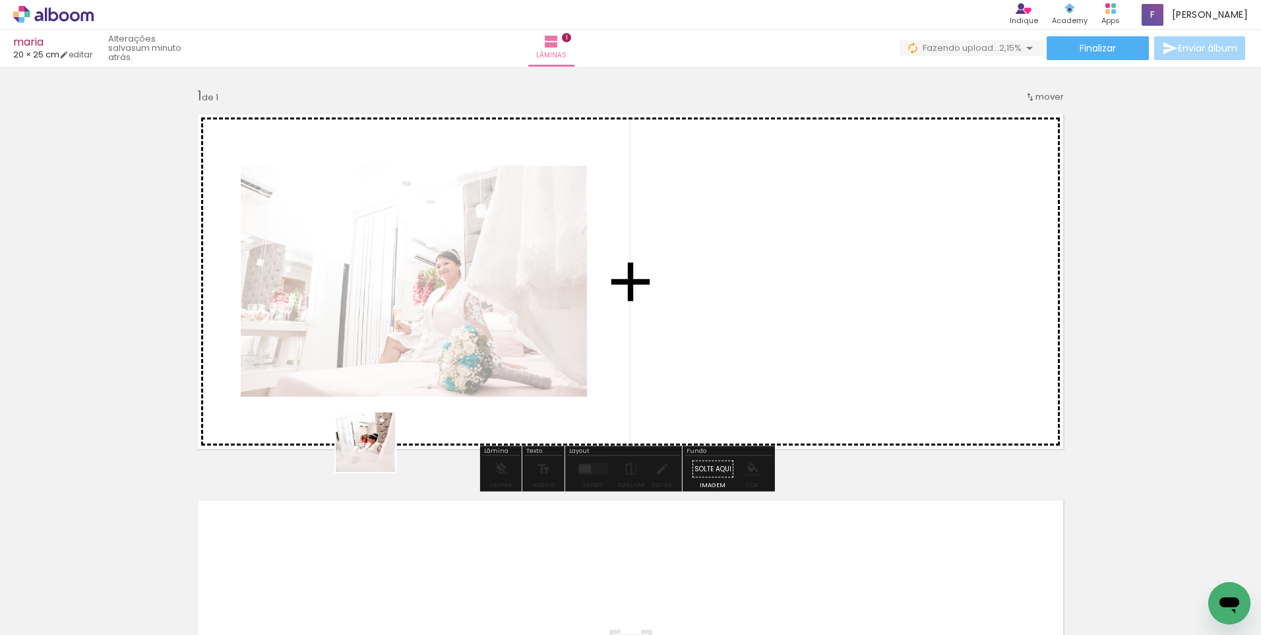
drag, startPoint x: 212, startPoint y: 607, endPoint x: 444, endPoint y: 350, distance: 345.6
click at [444, 350] on quentale-workspace at bounding box center [630, 317] width 1261 height 635
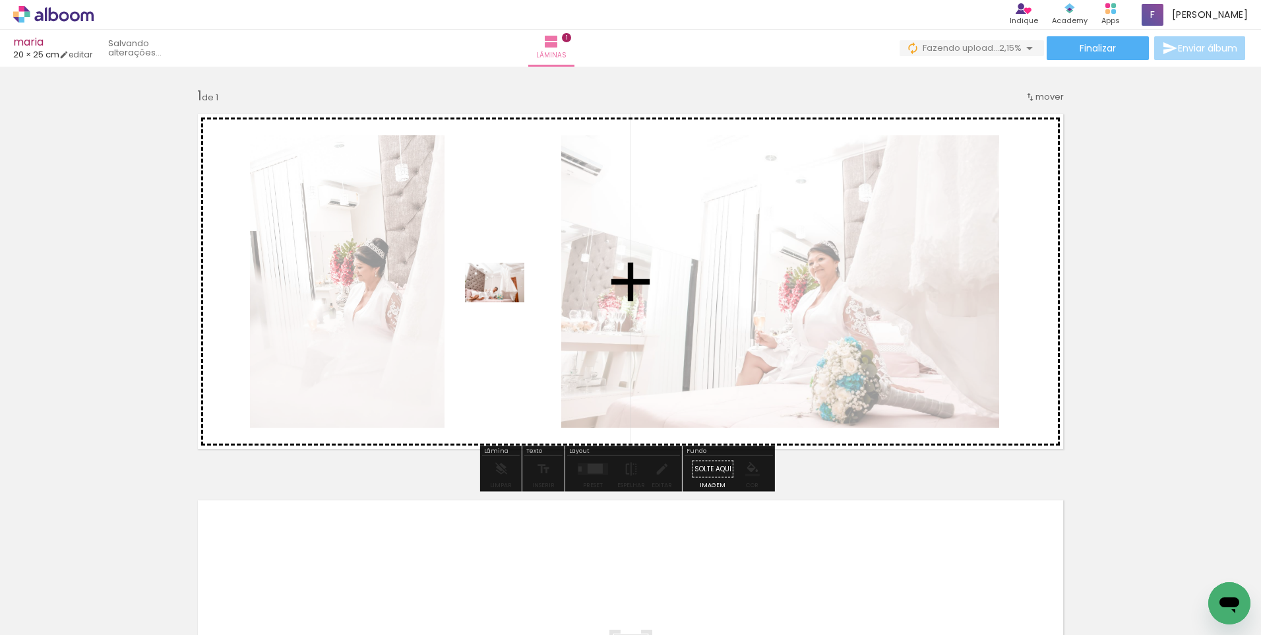
drag, startPoint x: 290, startPoint y: 602, endPoint x: 505, endPoint y: 300, distance: 371.2
click at [505, 300] on quentale-workspace at bounding box center [630, 317] width 1261 height 635
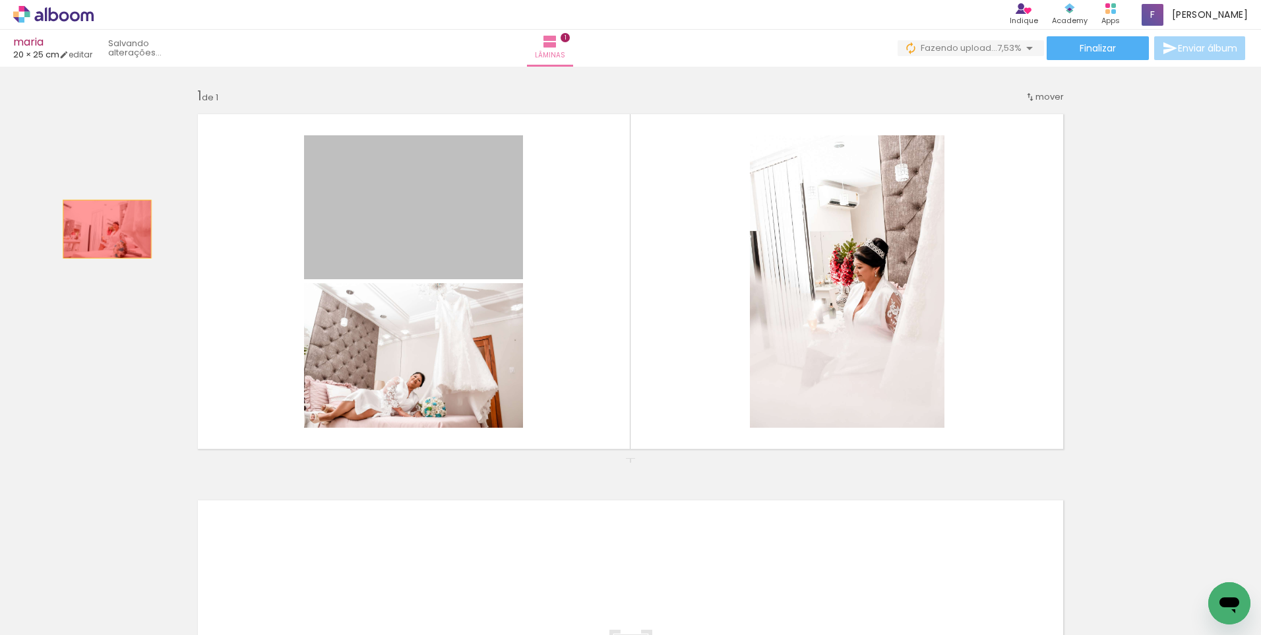
drag, startPoint x: 412, startPoint y: 201, endPoint x: 102, endPoint y: 229, distance: 310.6
click at [102, 229] on div "Inserir lâmina 1 de 1" at bounding box center [630, 457] width 1261 height 772
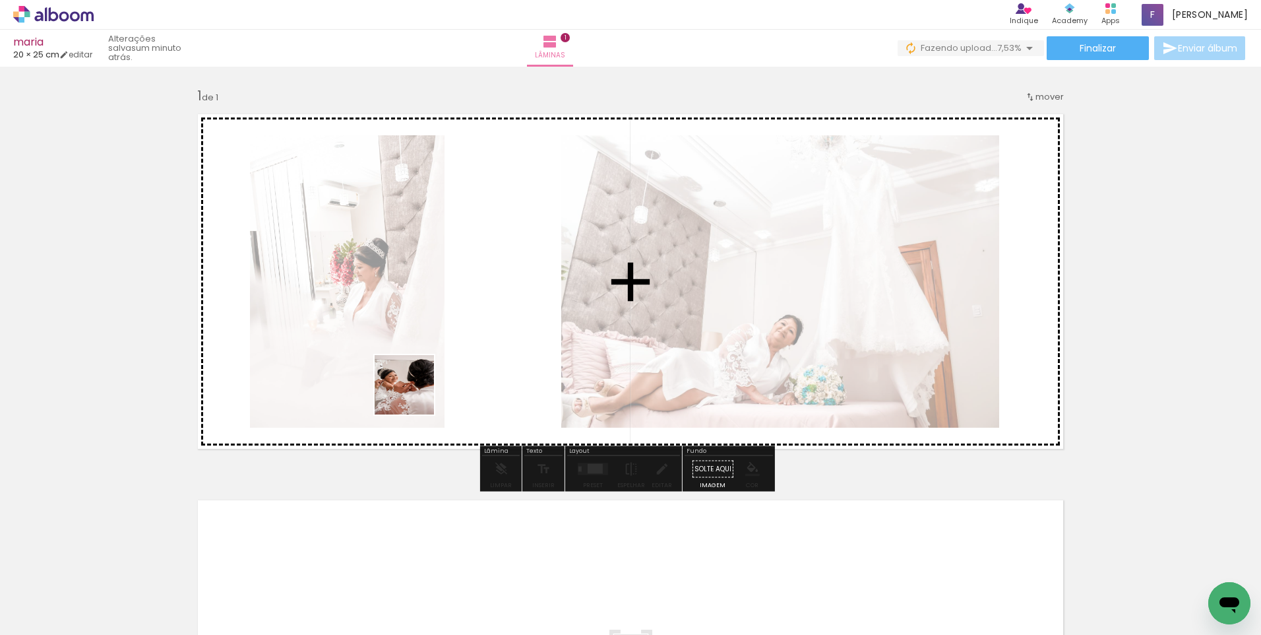
drag, startPoint x: 354, startPoint y: 609, endPoint x: 421, endPoint y: 323, distance: 294.2
click at [421, 323] on quentale-workspace at bounding box center [630, 317] width 1261 height 635
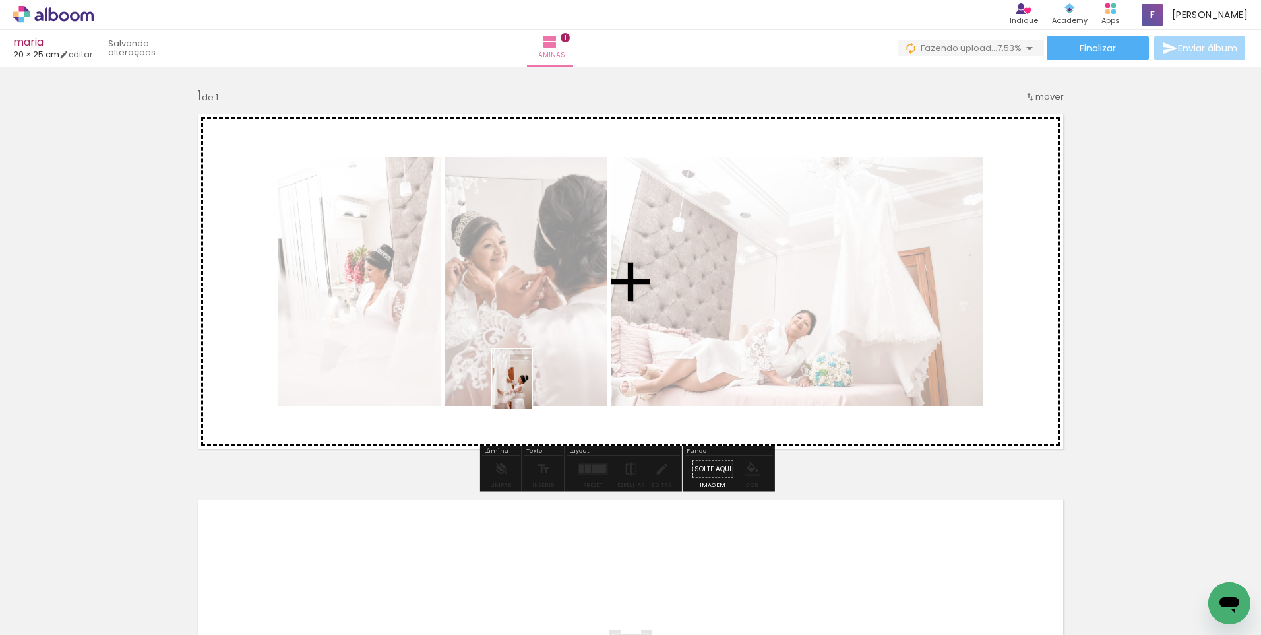
drag, startPoint x: 435, startPoint y: 596, endPoint x: 549, endPoint y: 601, distance: 113.6
click at [532, 388] on quentale-workspace at bounding box center [630, 317] width 1261 height 635
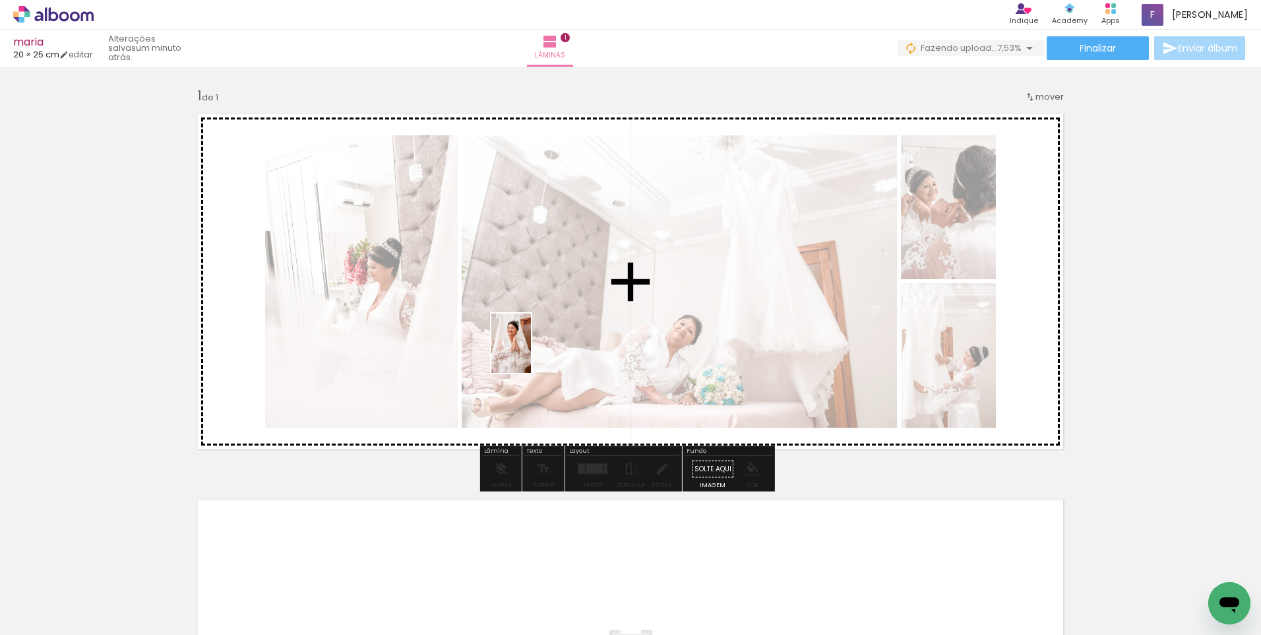
drag, startPoint x: 507, startPoint y: 605, endPoint x: 588, endPoint y: 521, distance: 116.6
click at [531, 342] on quentale-workspace at bounding box center [630, 317] width 1261 height 635
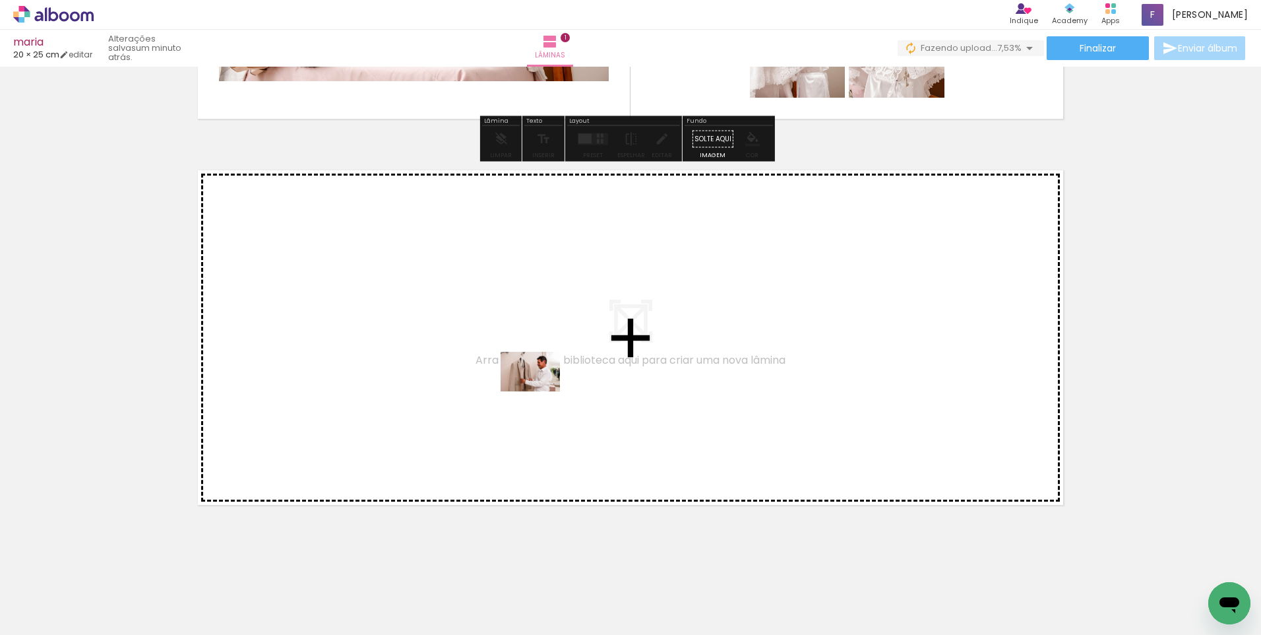
drag, startPoint x: 580, startPoint y: 615, endPoint x: 540, endPoint y: 391, distance: 227.8
click at [540, 391] on quentale-workspace at bounding box center [630, 317] width 1261 height 635
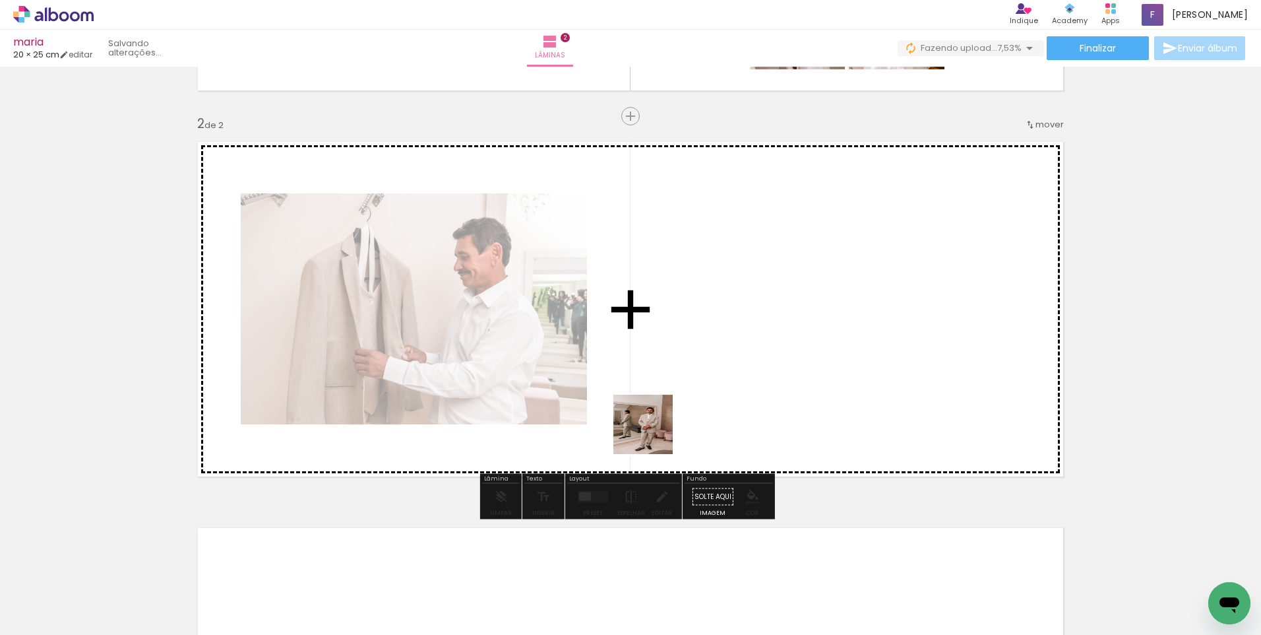
drag, startPoint x: 650, startPoint y: 596, endPoint x: 659, endPoint y: 364, distance: 232.4
click at [659, 364] on quentale-workspace at bounding box center [630, 317] width 1261 height 635
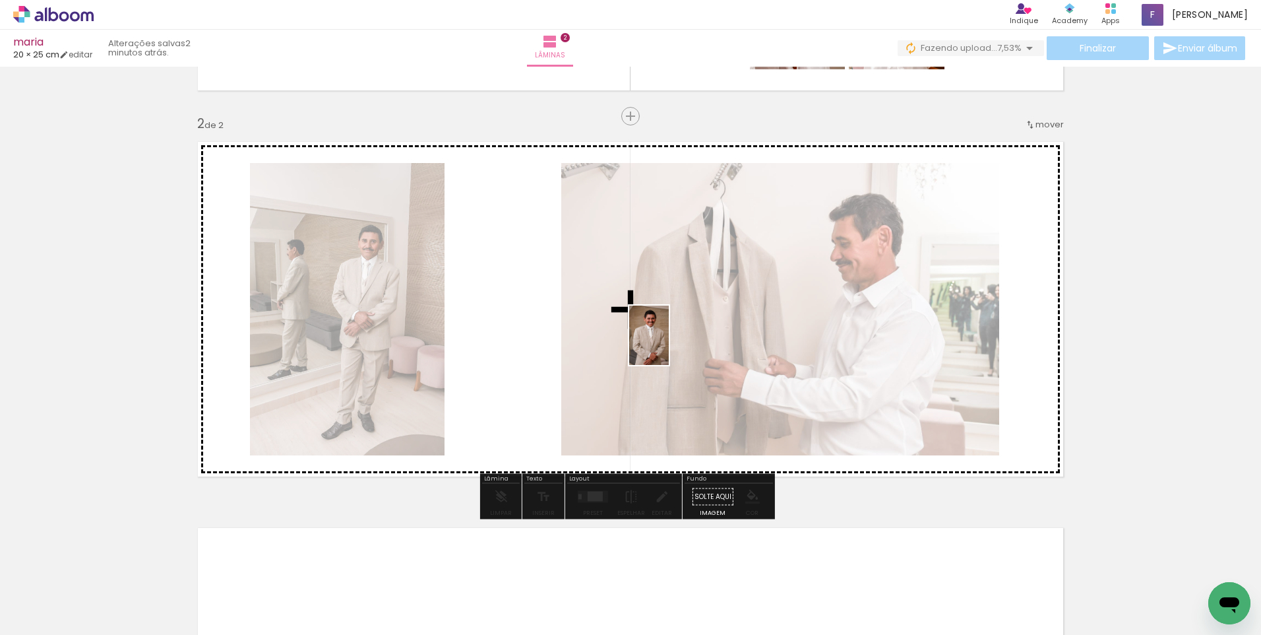
drag, startPoint x: 727, startPoint y: 588, endPoint x: 669, endPoint y: 345, distance: 249.6
click at [669, 345] on quentale-workspace at bounding box center [630, 317] width 1261 height 635
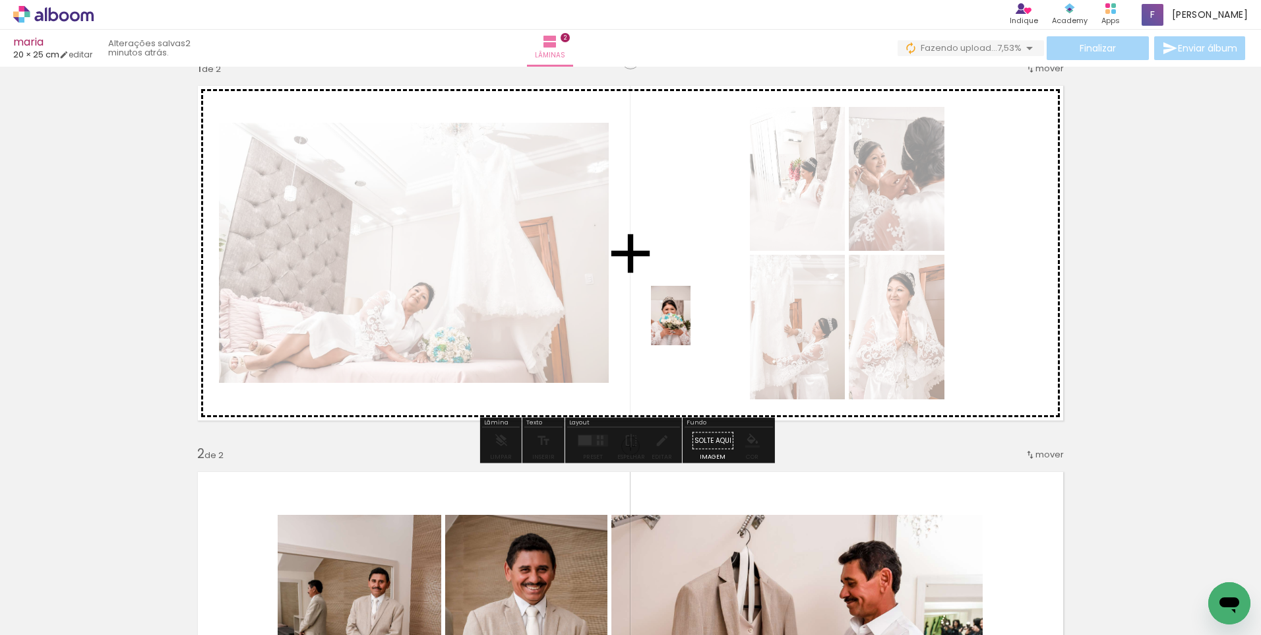
drag, startPoint x: 871, startPoint y: 607, endPoint x: 687, endPoint y: 317, distance: 342.7
click at [687, 317] on quentale-workspace at bounding box center [630, 317] width 1261 height 635
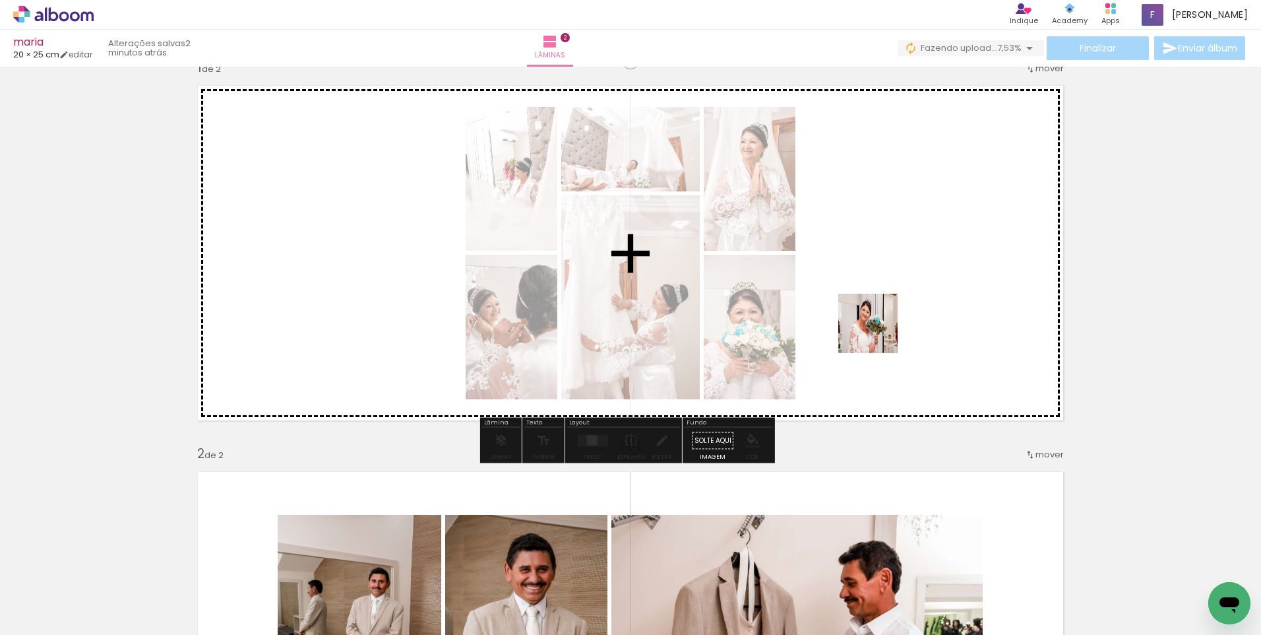
drag, startPoint x: 814, startPoint y: 600, endPoint x: 882, endPoint y: 303, distance: 305.1
click at [882, 303] on quentale-workspace at bounding box center [630, 317] width 1261 height 635
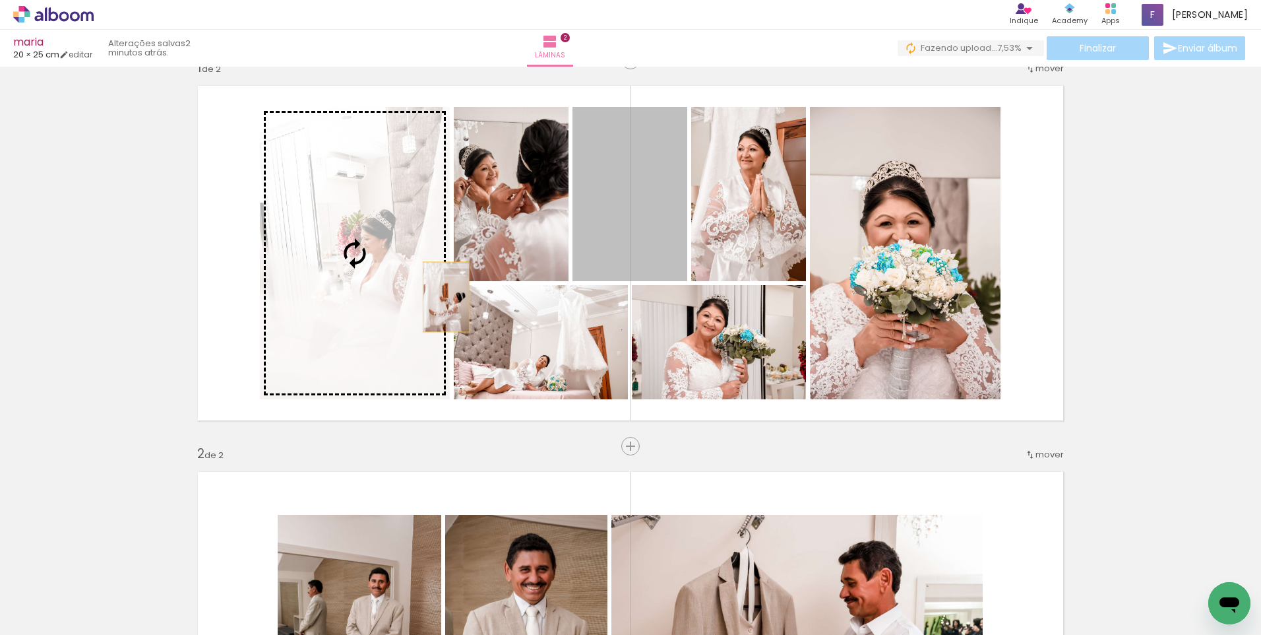
drag, startPoint x: 632, startPoint y: 239, endPoint x: 402, endPoint y: 297, distance: 237.4
click at [0, 0] on slot at bounding box center [0, 0] width 0 height 0
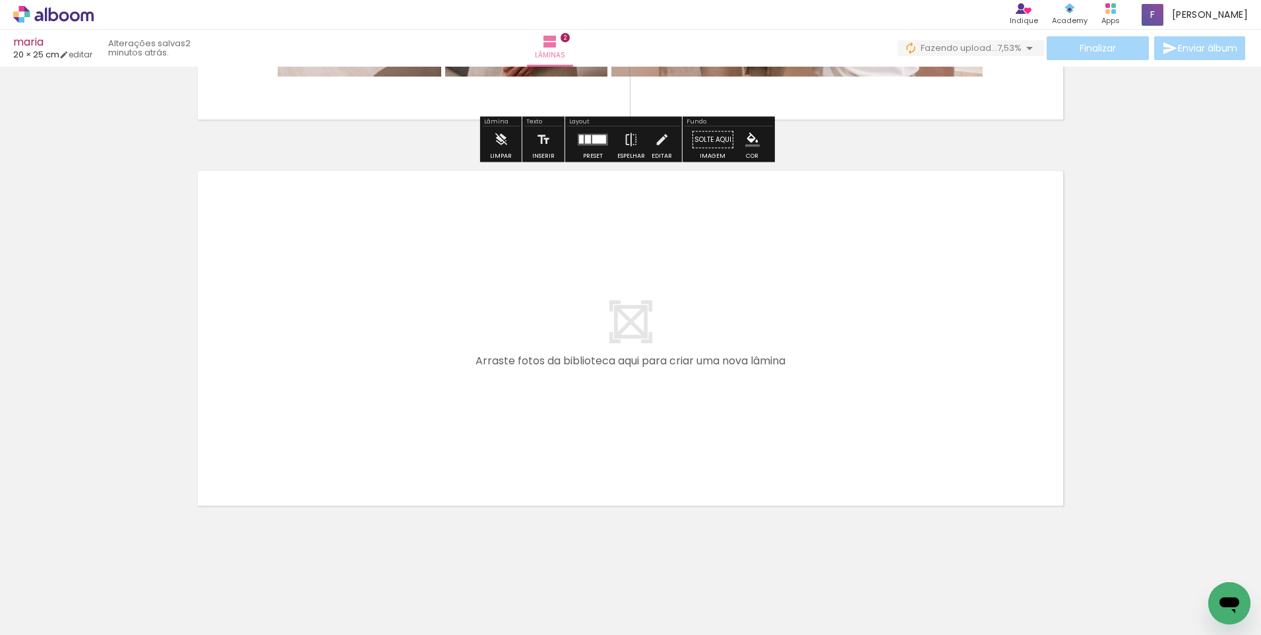
scroll to position [724, 0]
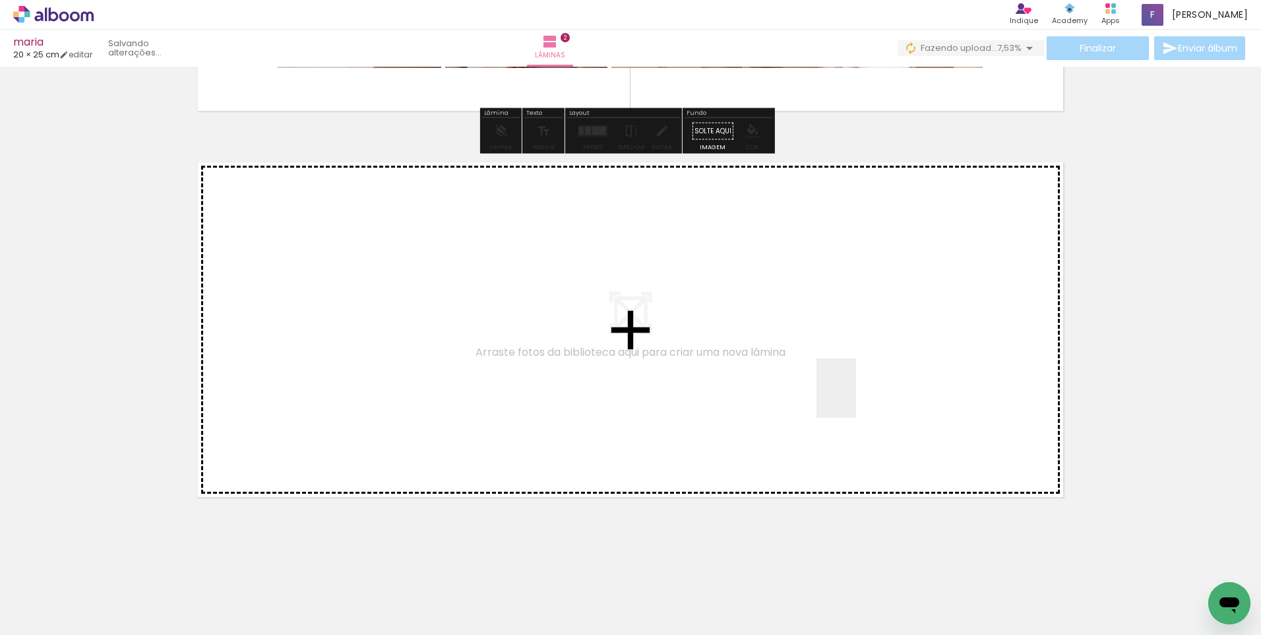
click at [856, 398] on quentale-workspace at bounding box center [630, 317] width 1261 height 635
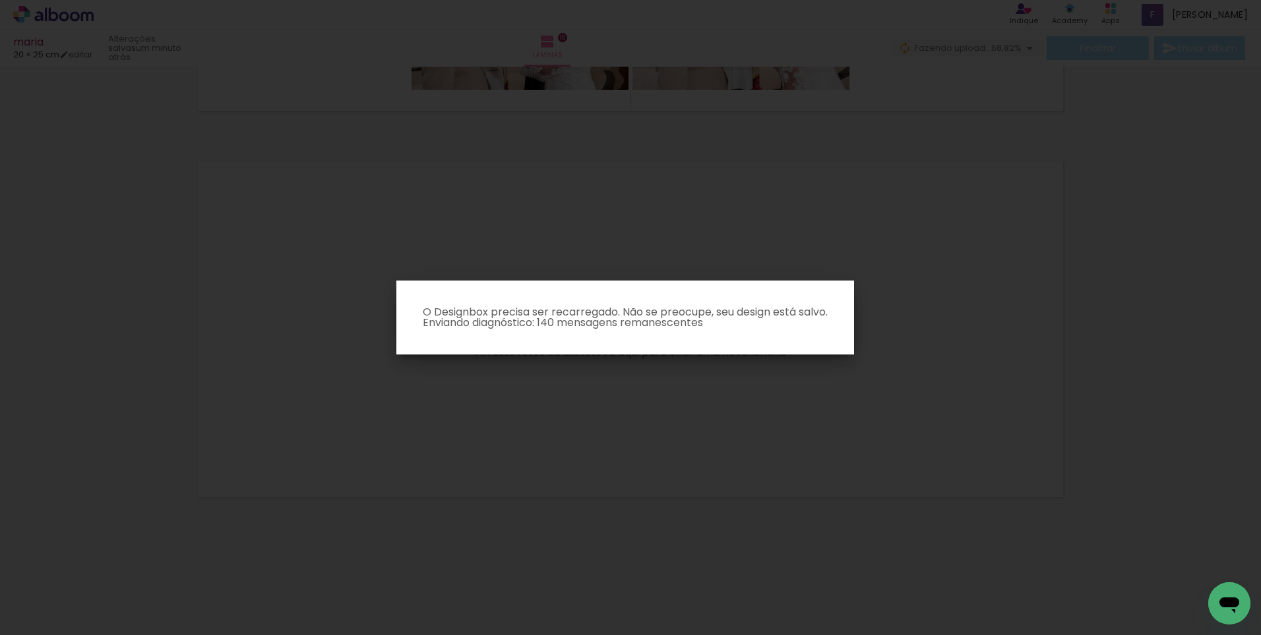
scroll to position [0, 5721]
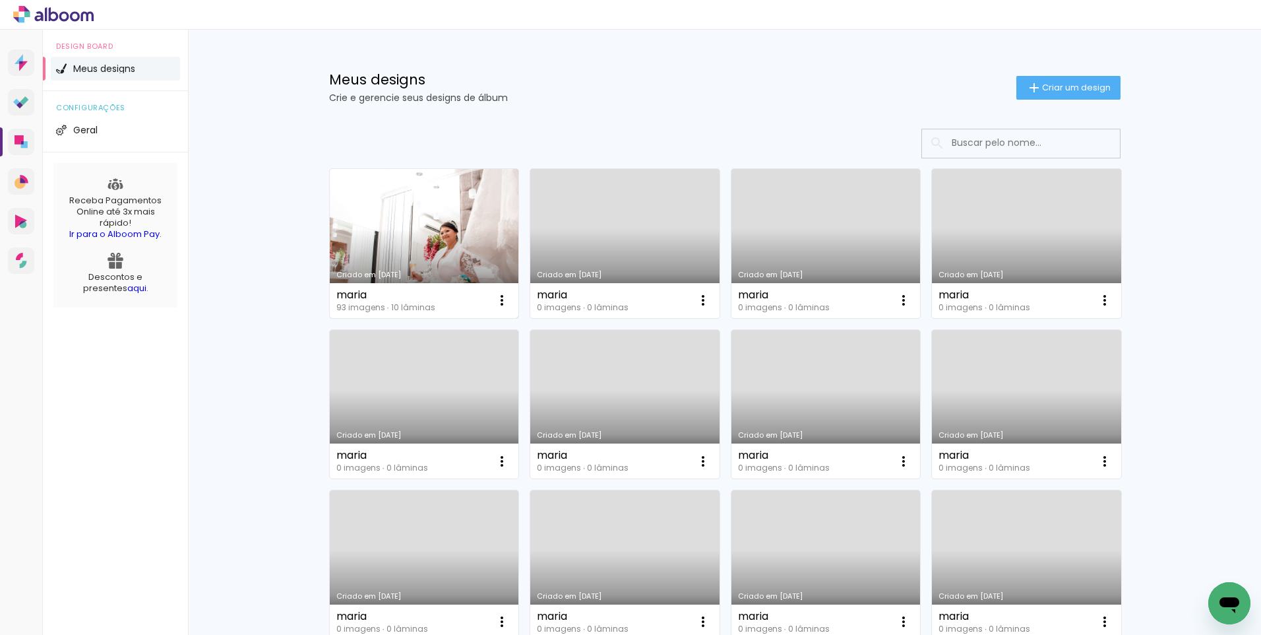
click at [447, 224] on link "Criado em [DATE]" at bounding box center [424, 243] width 189 height 149
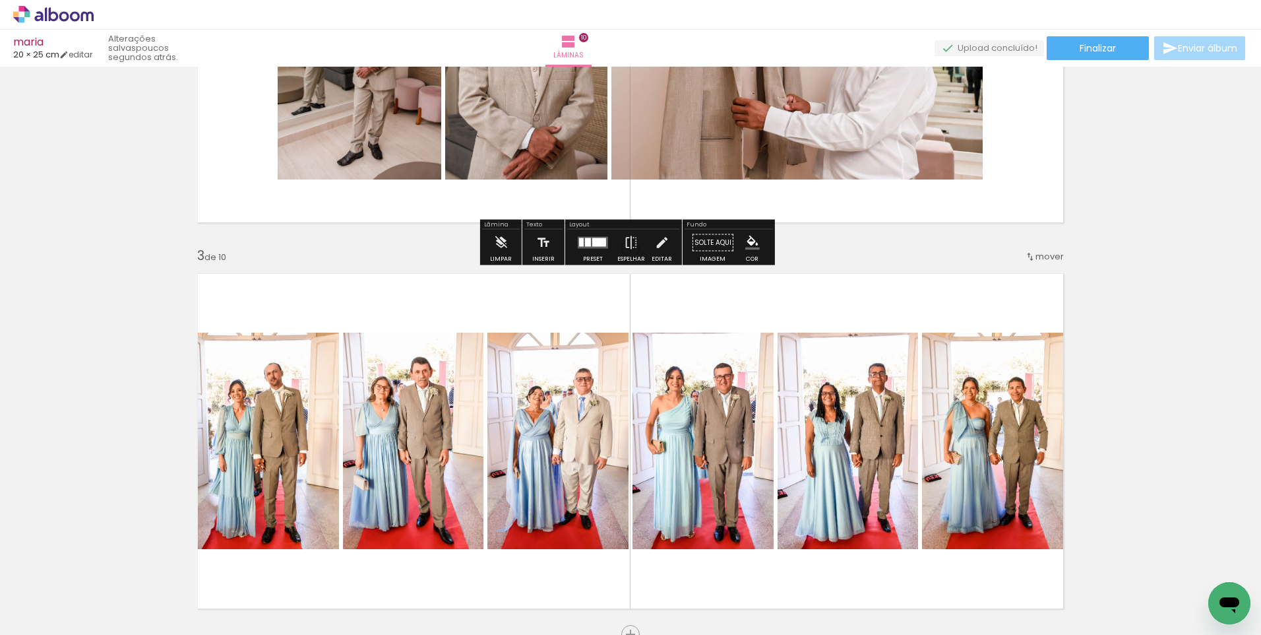
scroll to position [678, 0]
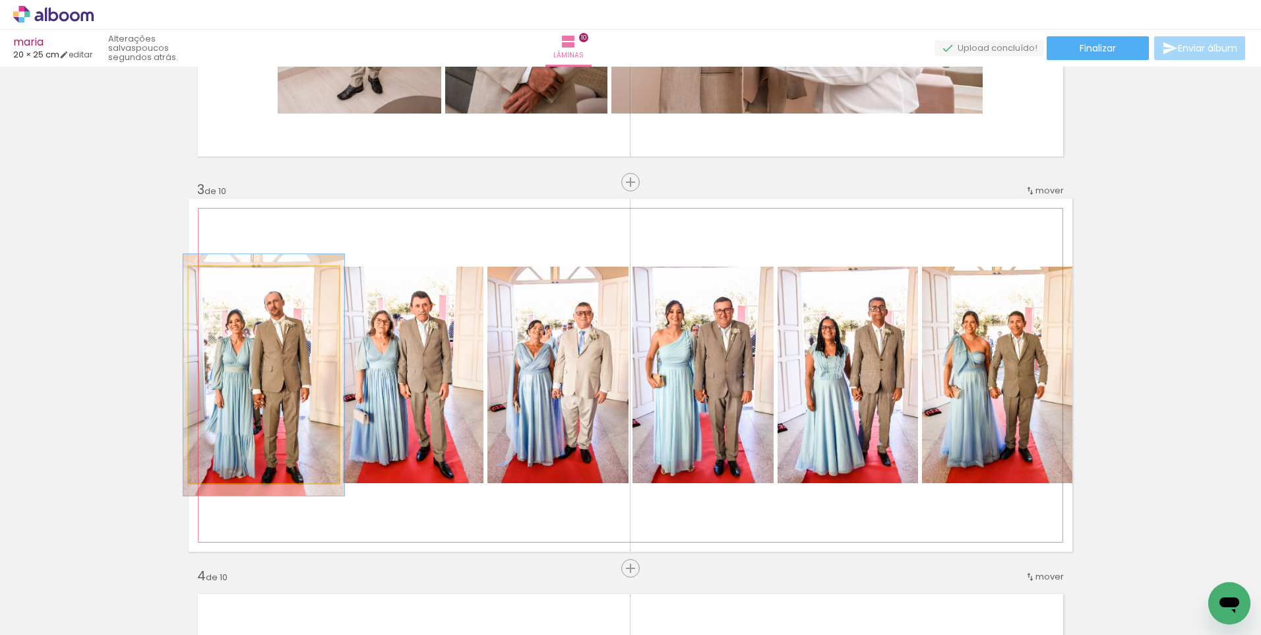
type paper-slider "110"
click at [220, 279] on div at bounding box center [223, 280] width 12 height 12
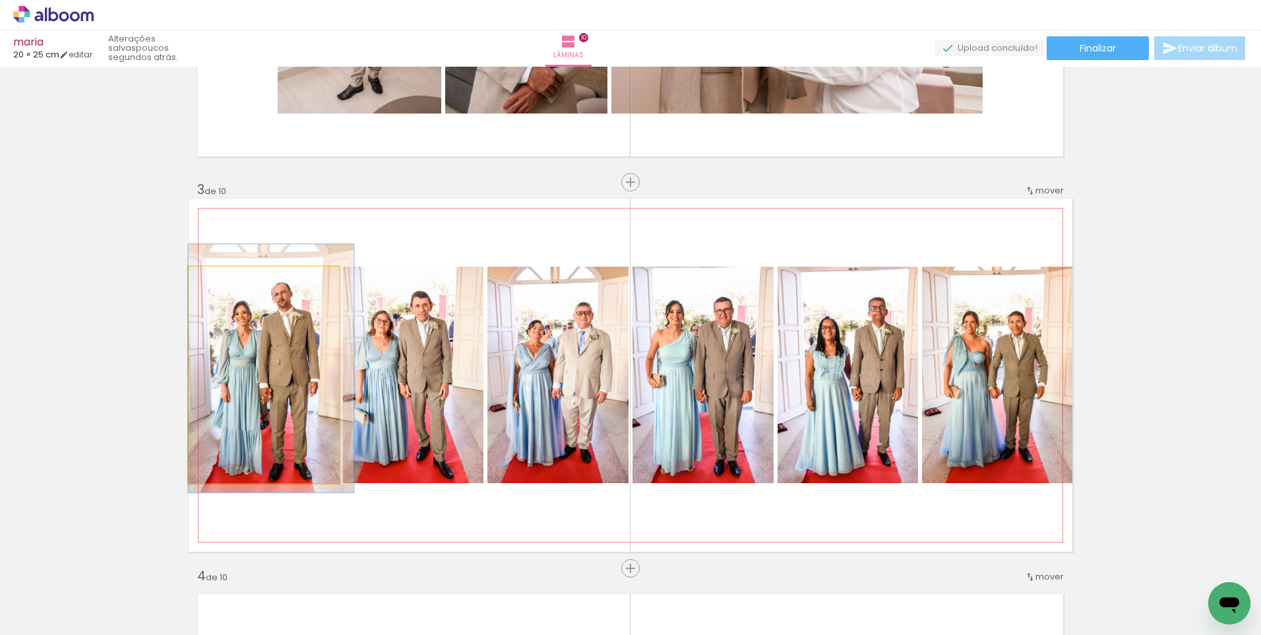
drag, startPoint x: 259, startPoint y: 404, endPoint x: 269, endPoint y: 398, distance: 12.4
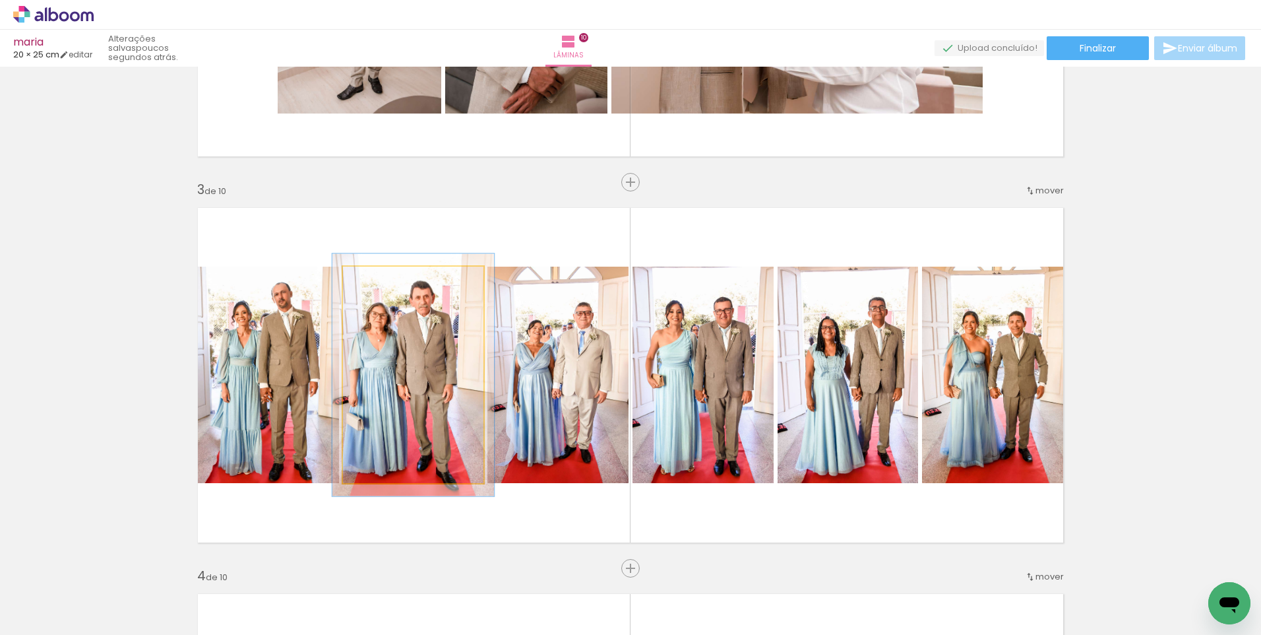
type paper-slider "113"
click at [377, 281] on div at bounding box center [379, 280] width 12 height 12
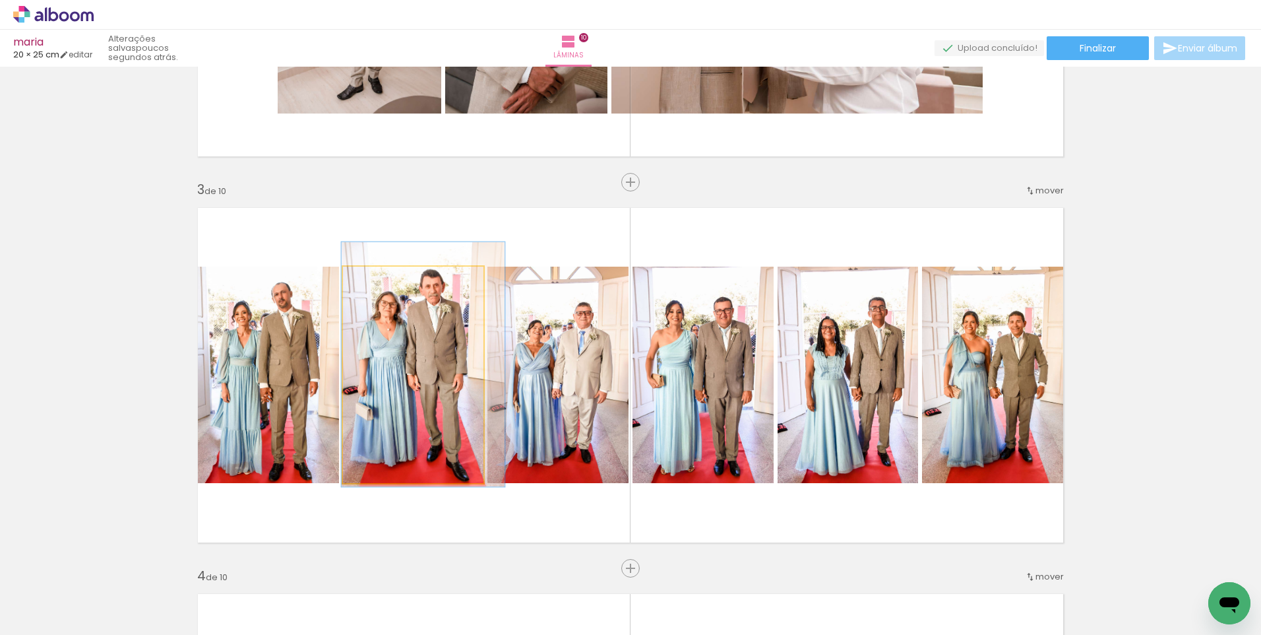
drag, startPoint x: 391, startPoint y: 363, endPoint x: 401, endPoint y: 352, distance: 14.5
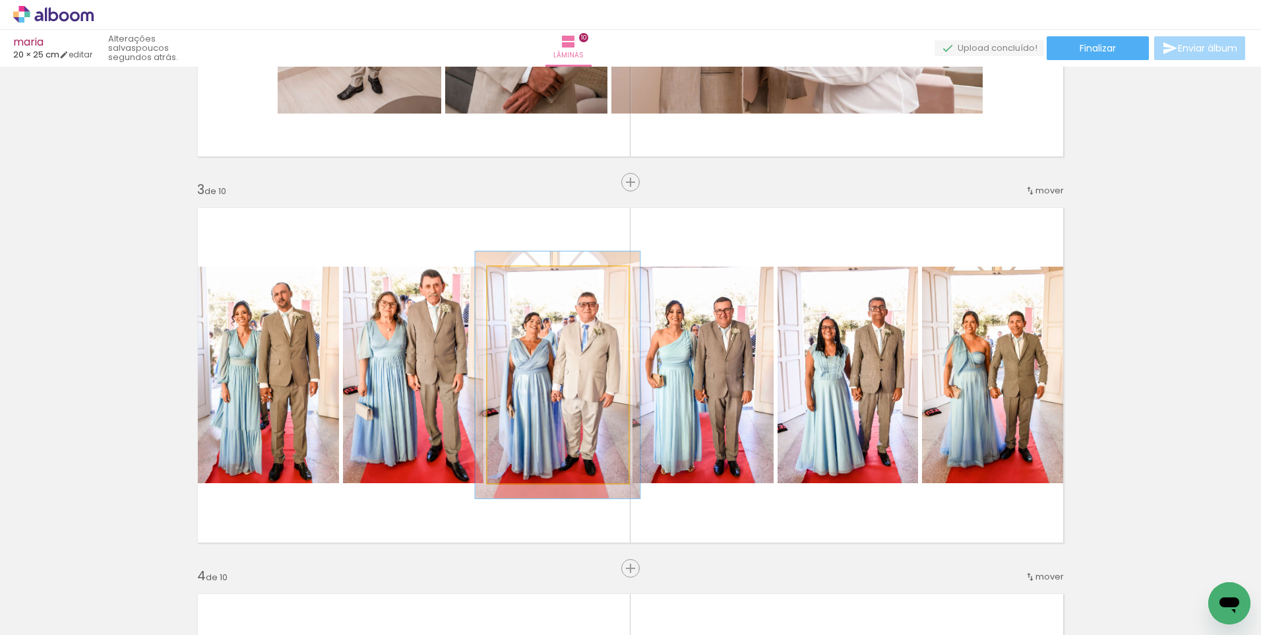
drag, startPoint x: 516, startPoint y: 277, endPoint x: 524, endPoint y: 278, distance: 7.4
type paper-slider "116"
click at [524, 278] on div at bounding box center [525, 280] width 12 height 12
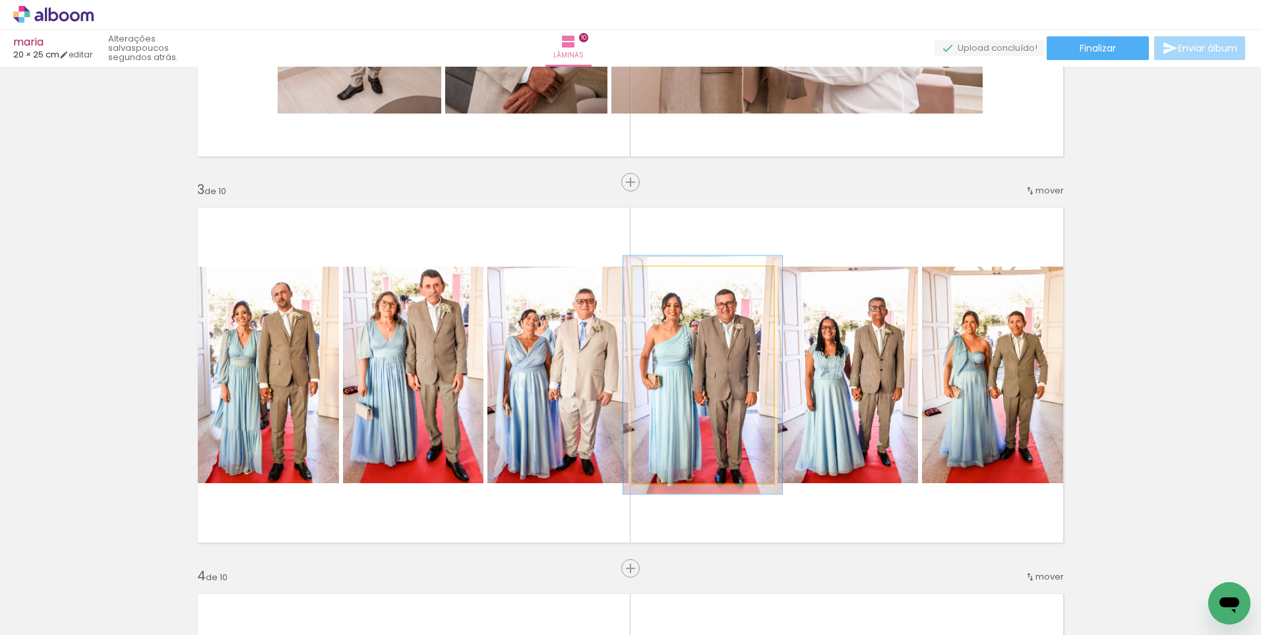
type paper-slider "112"
click at [671, 280] on div at bounding box center [668, 280] width 21 height 21
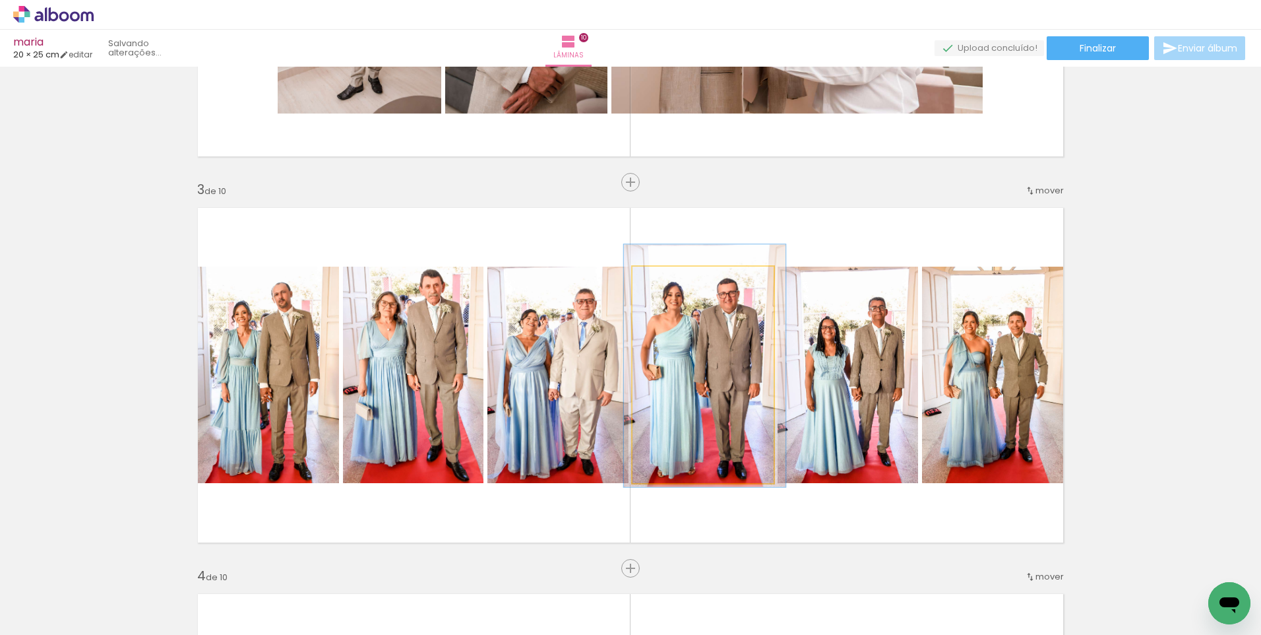
drag, startPoint x: 689, startPoint y: 388, endPoint x: 691, endPoint y: 380, distance: 8.8
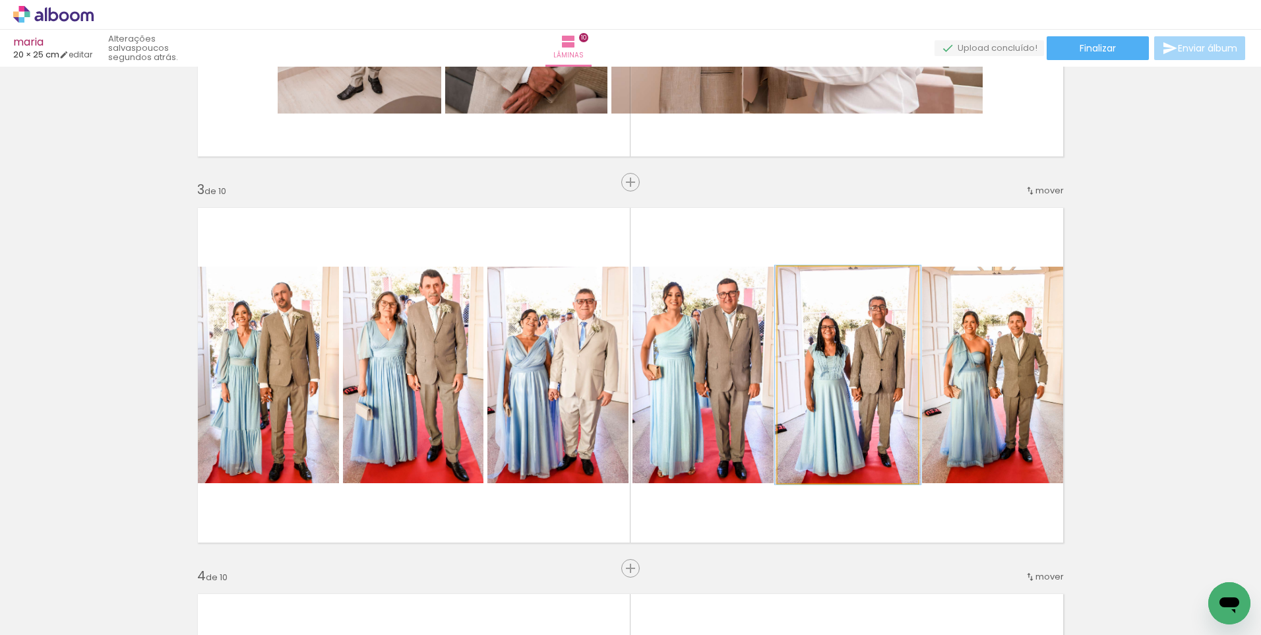
click at [806, 276] on div at bounding box center [809, 280] width 12 height 12
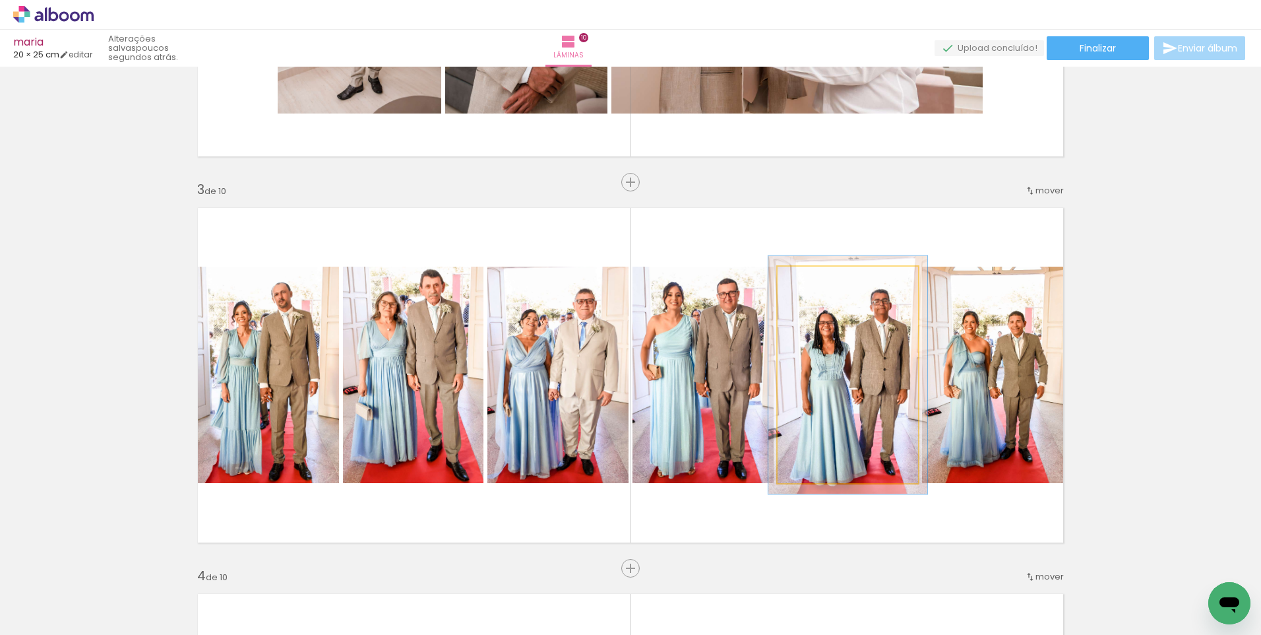
type paper-slider "110"
click at [813, 281] on div at bounding box center [813, 280] width 21 height 21
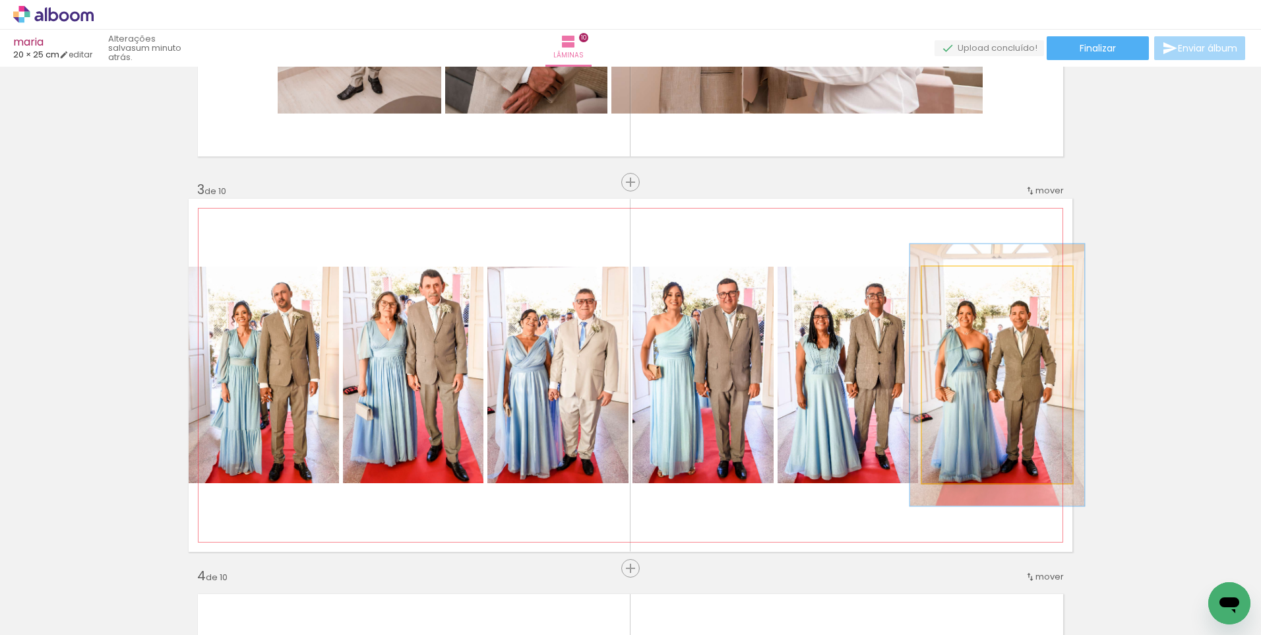
drag, startPoint x: 952, startPoint y: 280, endPoint x: 959, endPoint y: 281, distance: 7.3
click at [959, 281] on div at bounding box center [960, 280] width 12 height 12
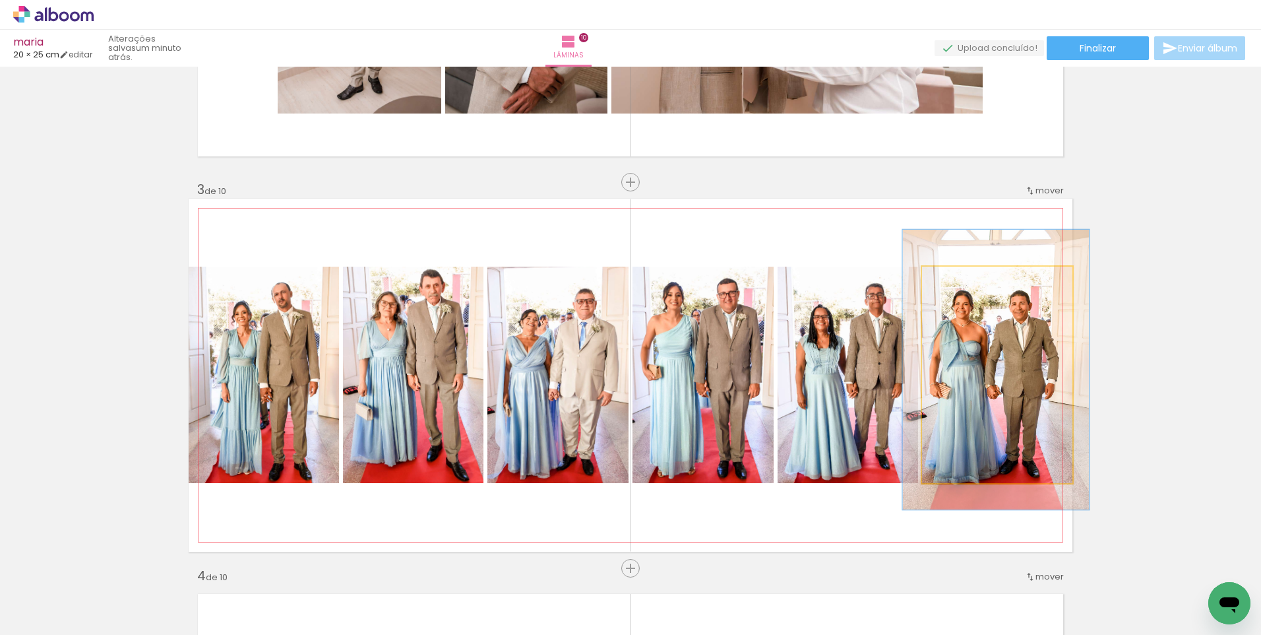
type paper-slider "124"
click at [966, 282] on div at bounding box center [965, 280] width 21 height 21
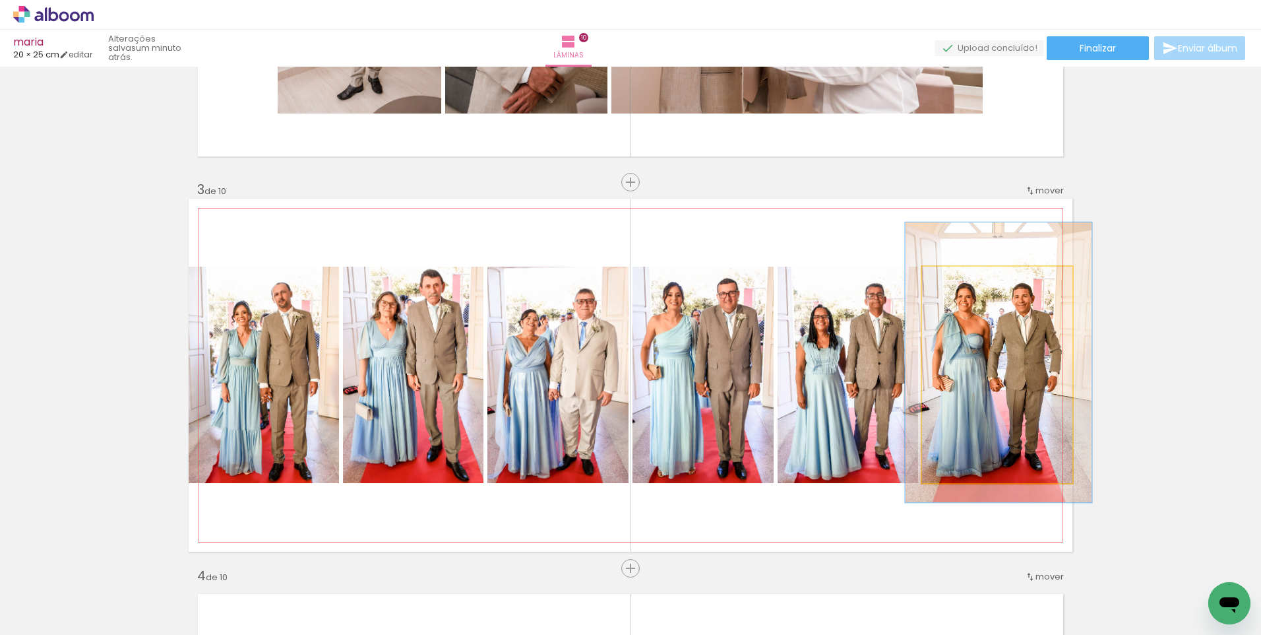
drag, startPoint x: 950, startPoint y: 390, endPoint x: 953, endPoint y: 384, distance: 7.1
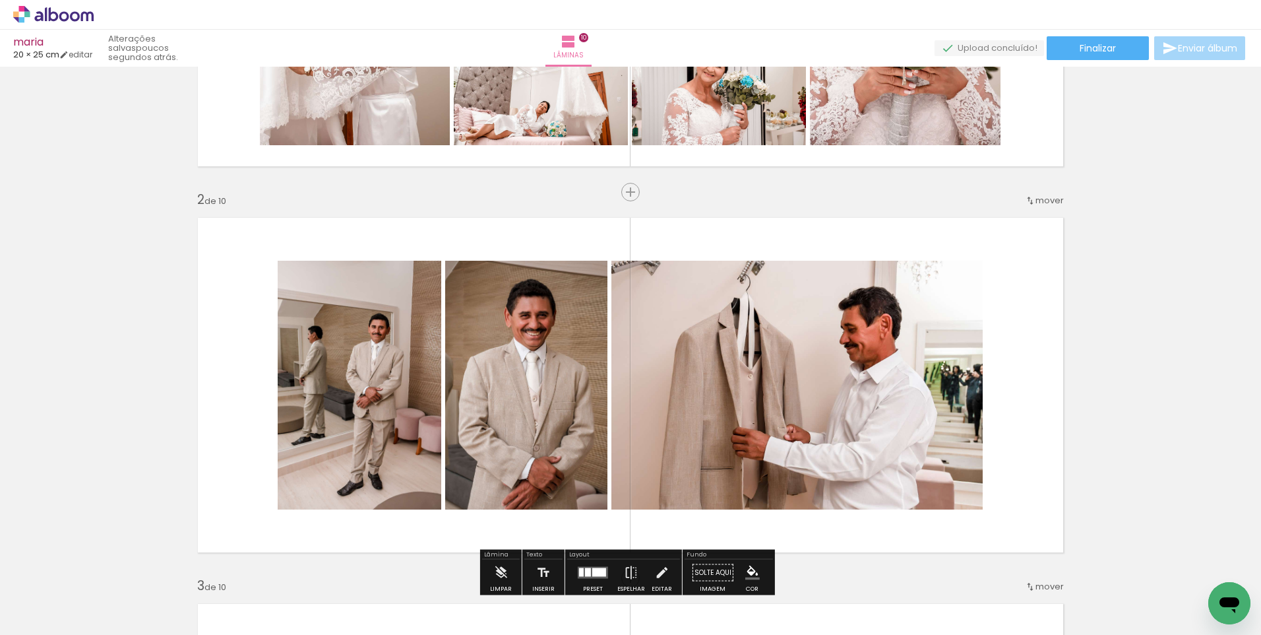
scroll to position [348, 0]
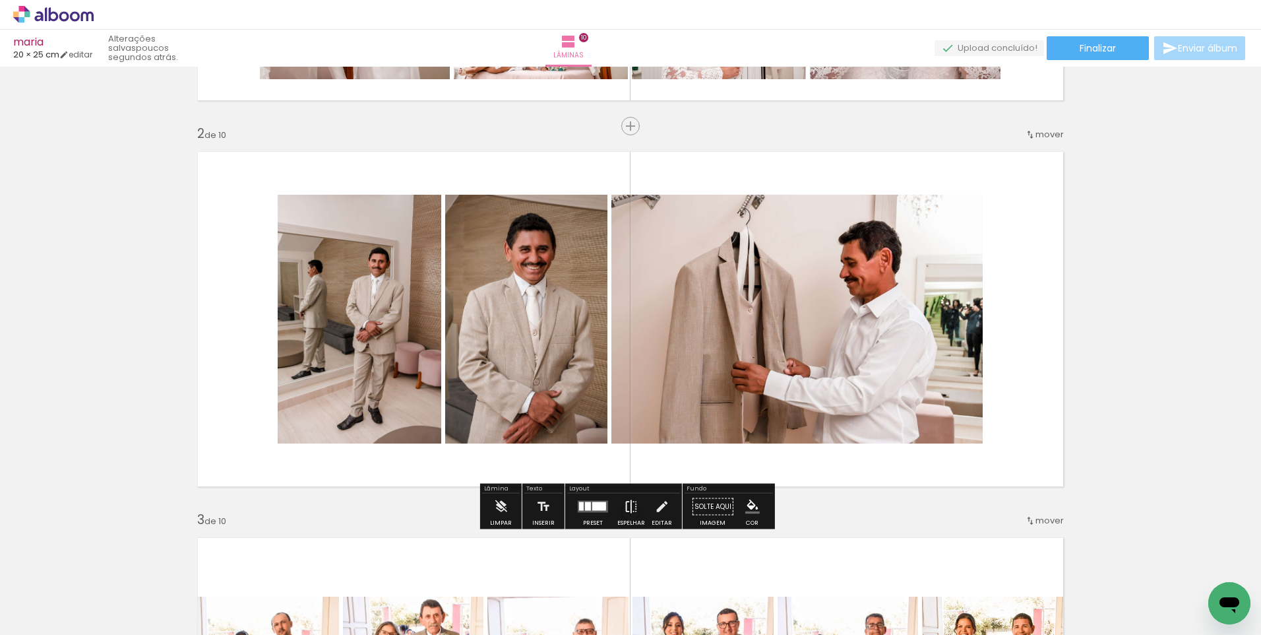
click at [625, 509] on iron-icon at bounding box center [631, 506] width 15 height 26
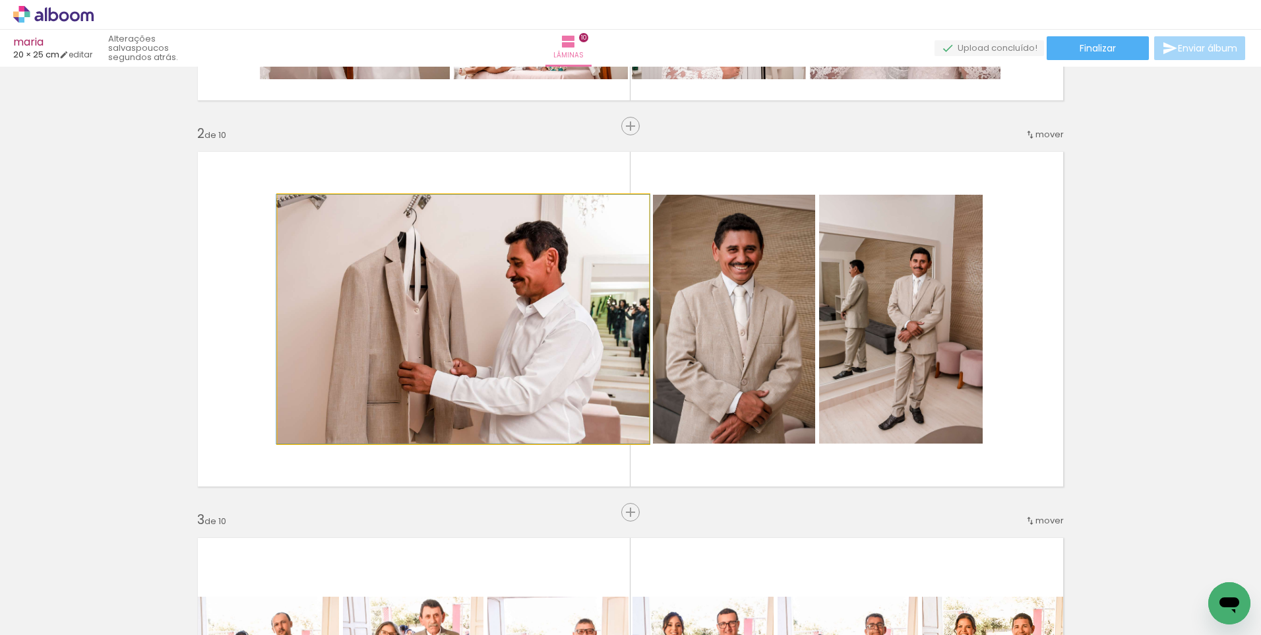
click at [344, 286] on quentale-photo at bounding box center [463, 319] width 371 height 249
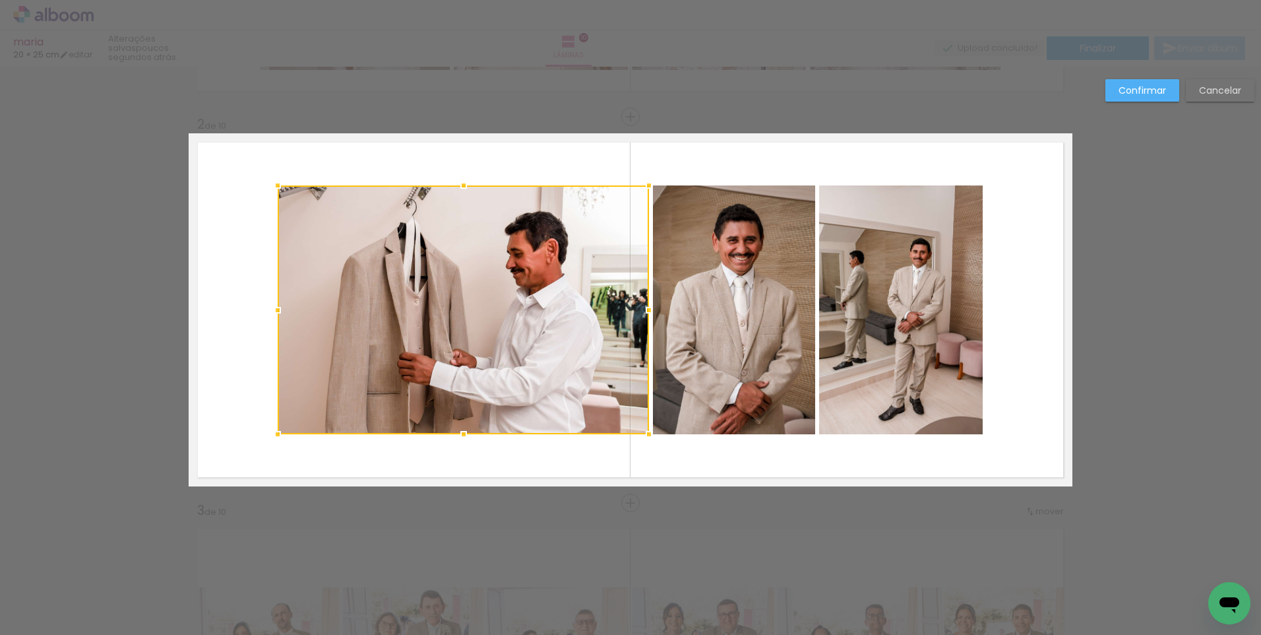
scroll to position [358, 0]
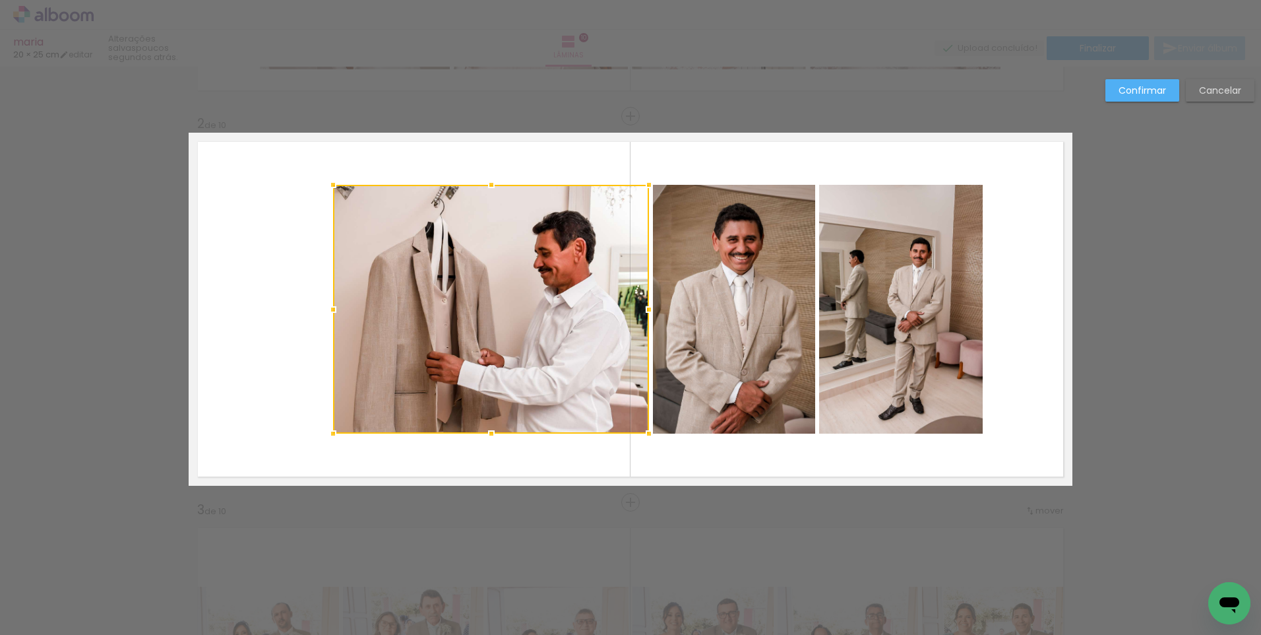
drag, startPoint x: 272, startPoint y: 304, endPoint x: 327, endPoint y: 302, distance: 55.4
click at [327, 302] on div at bounding box center [333, 309] width 26 height 26
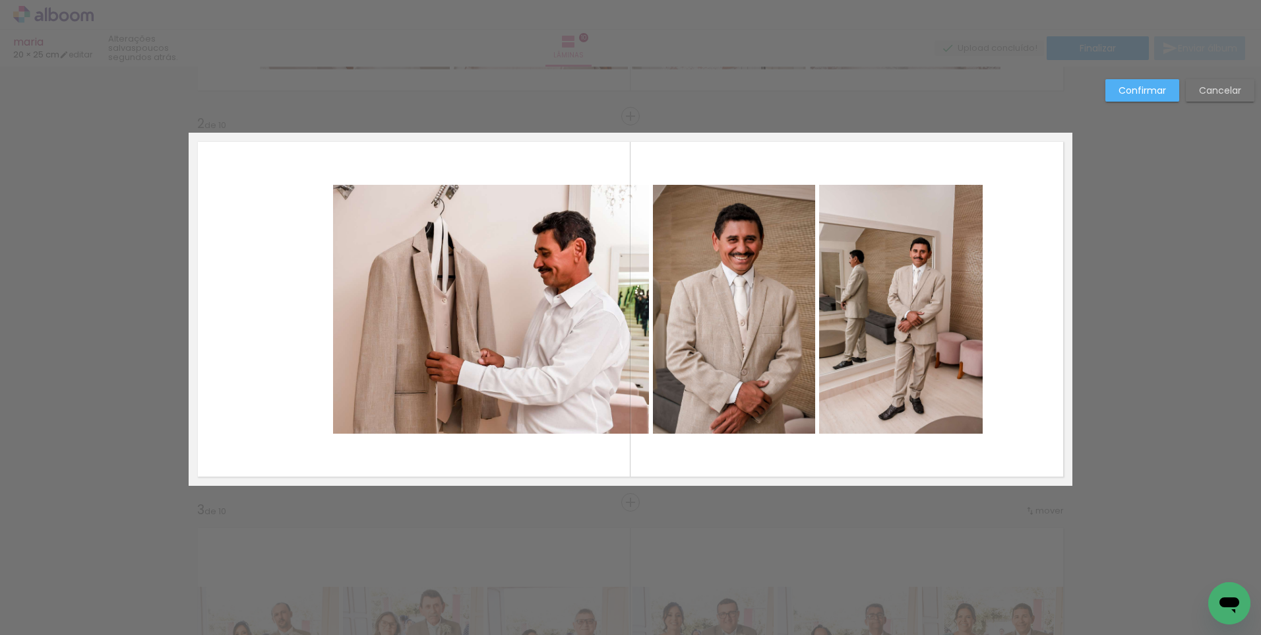
click at [0, 0] on slot "Confirmar" at bounding box center [0, 0] width 0 height 0
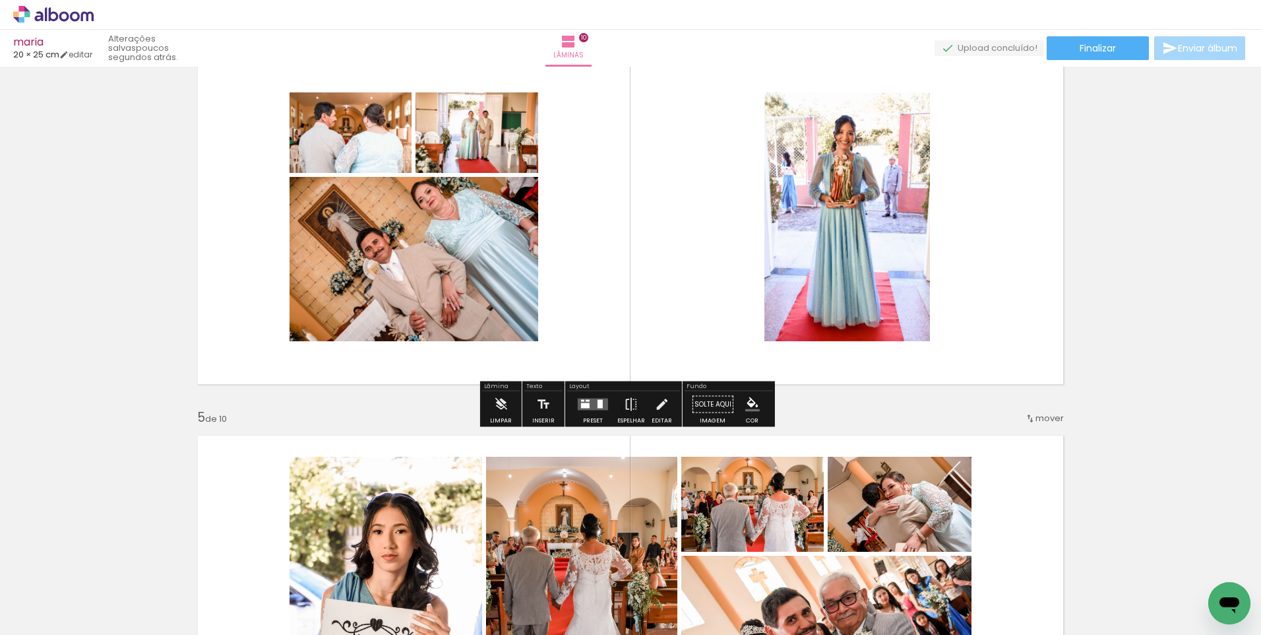
scroll to position [1253, 0]
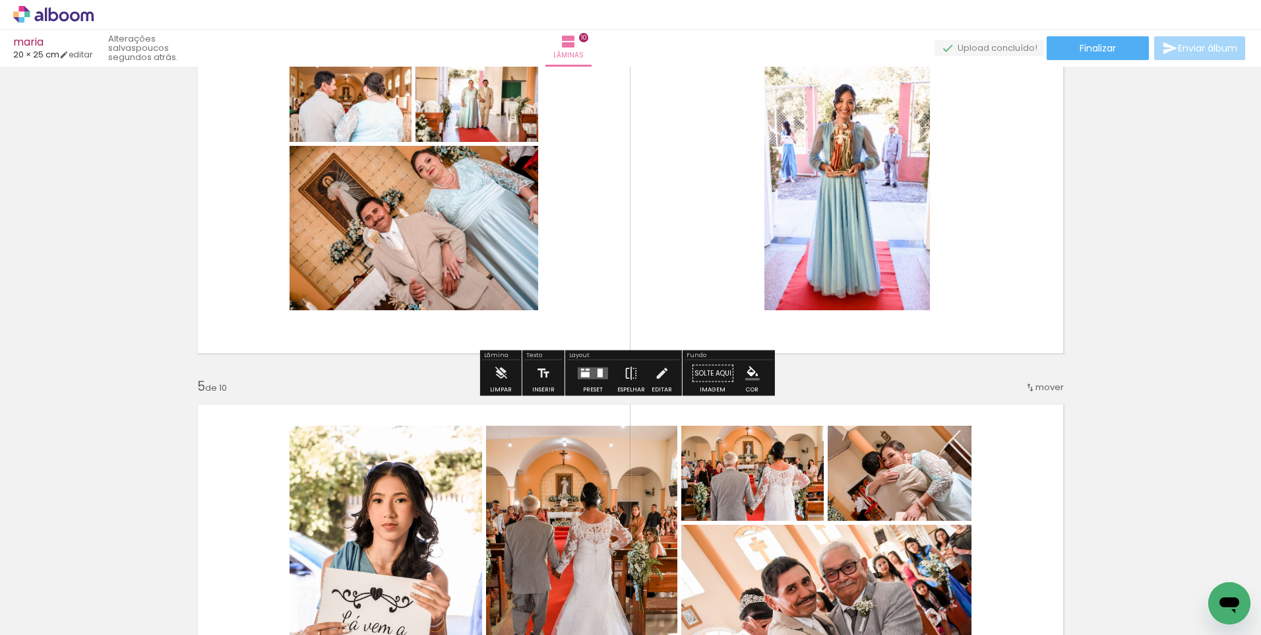
click at [592, 366] on div at bounding box center [593, 373] width 36 height 26
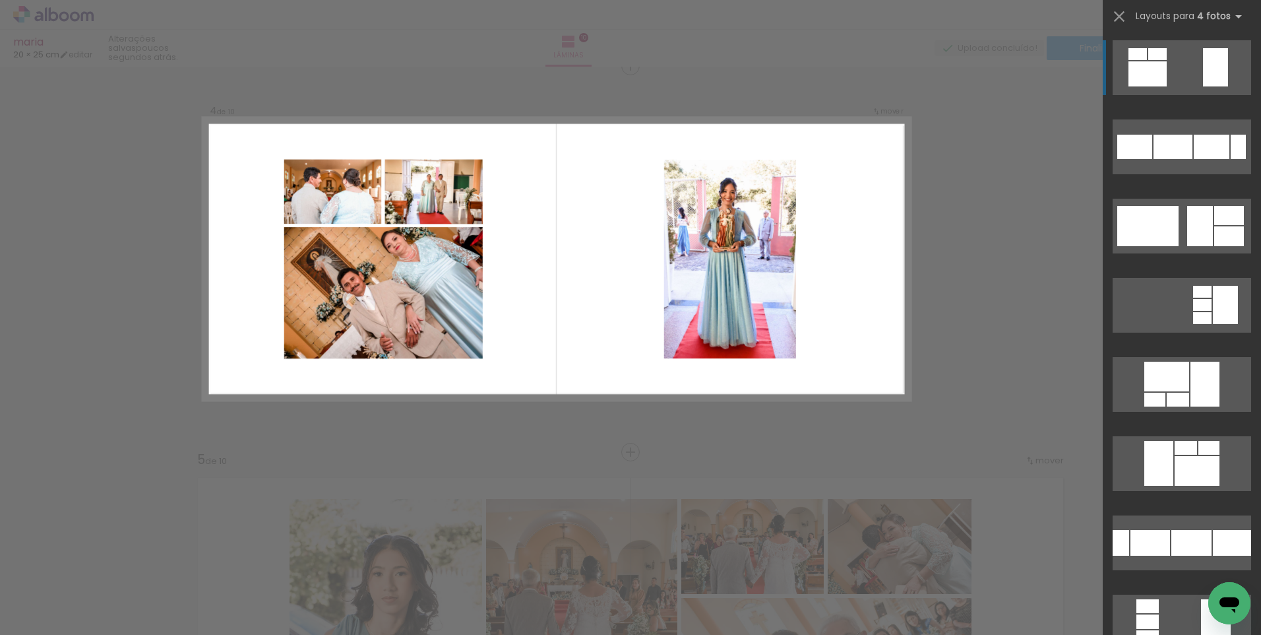
scroll to position [1130, 0]
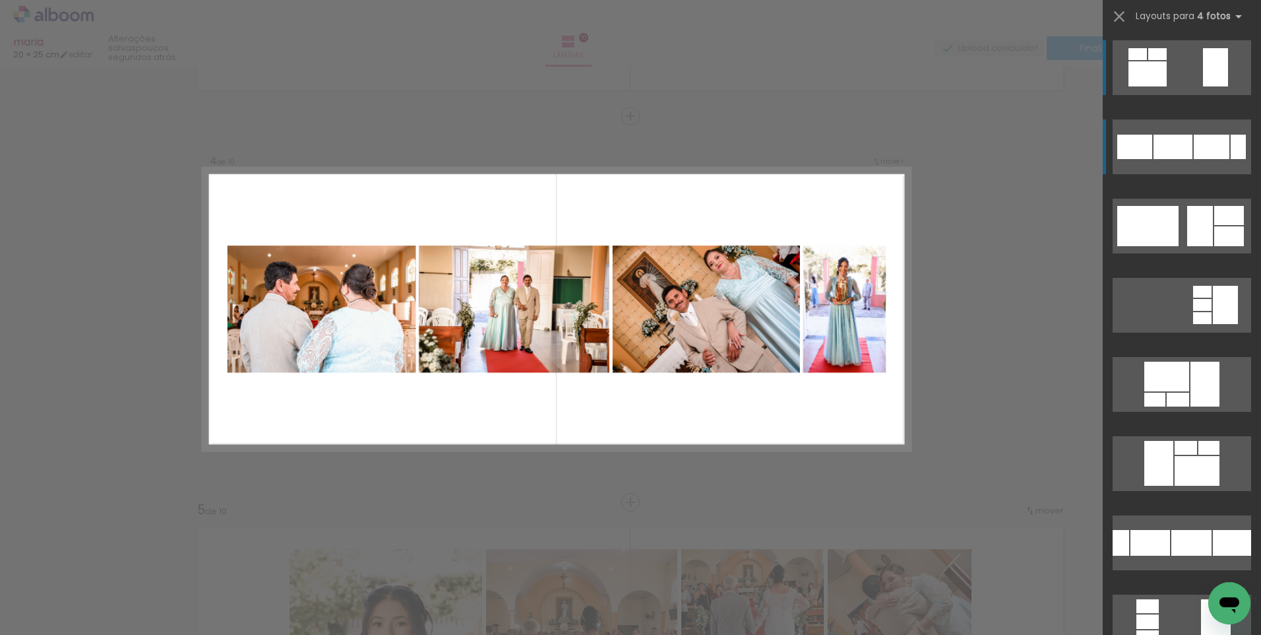
click at [1164, 136] on div at bounding box center [1173, 147] width 39 height 24
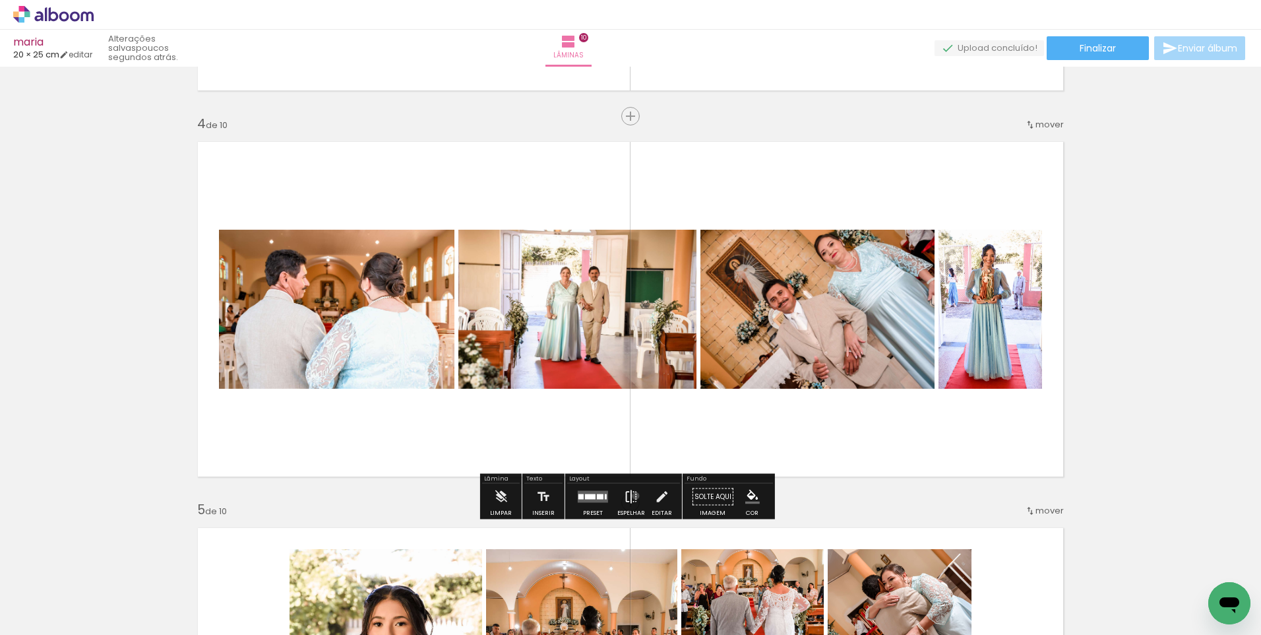
click at [633, 495] on iron-icon at bounding box center [631, 496] width 15 height 26
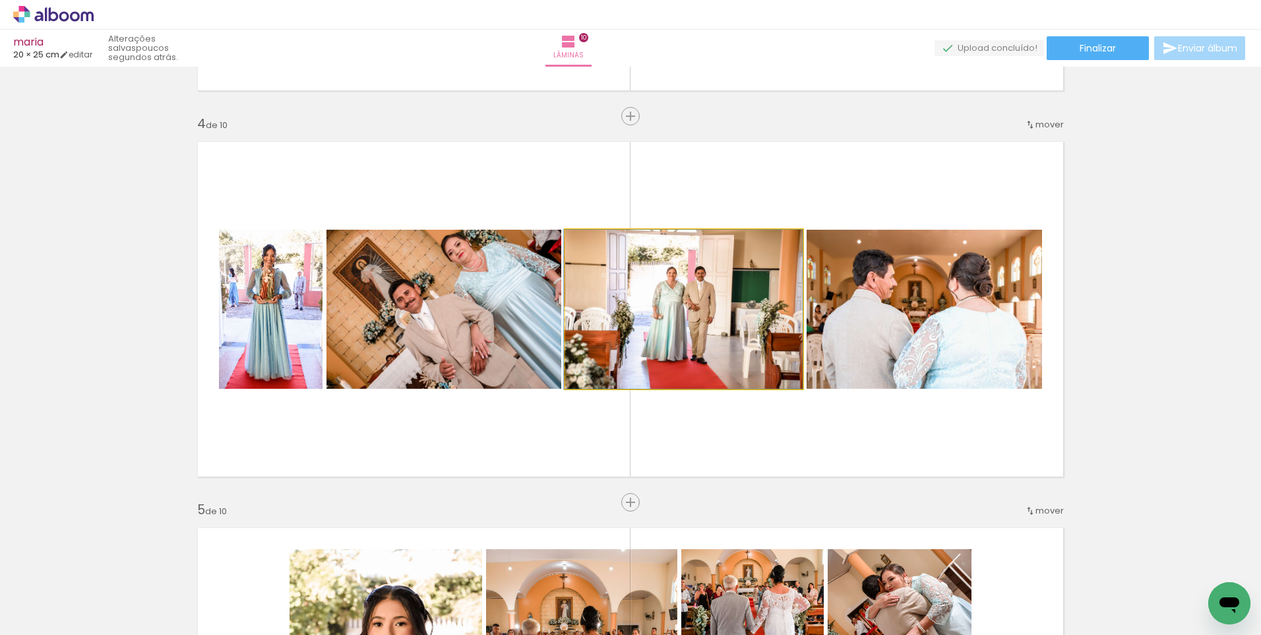
drag, startPoint x: 673, startPoint y: 330, endPoint x: 638, endPoint y: 317, distance: 37.4
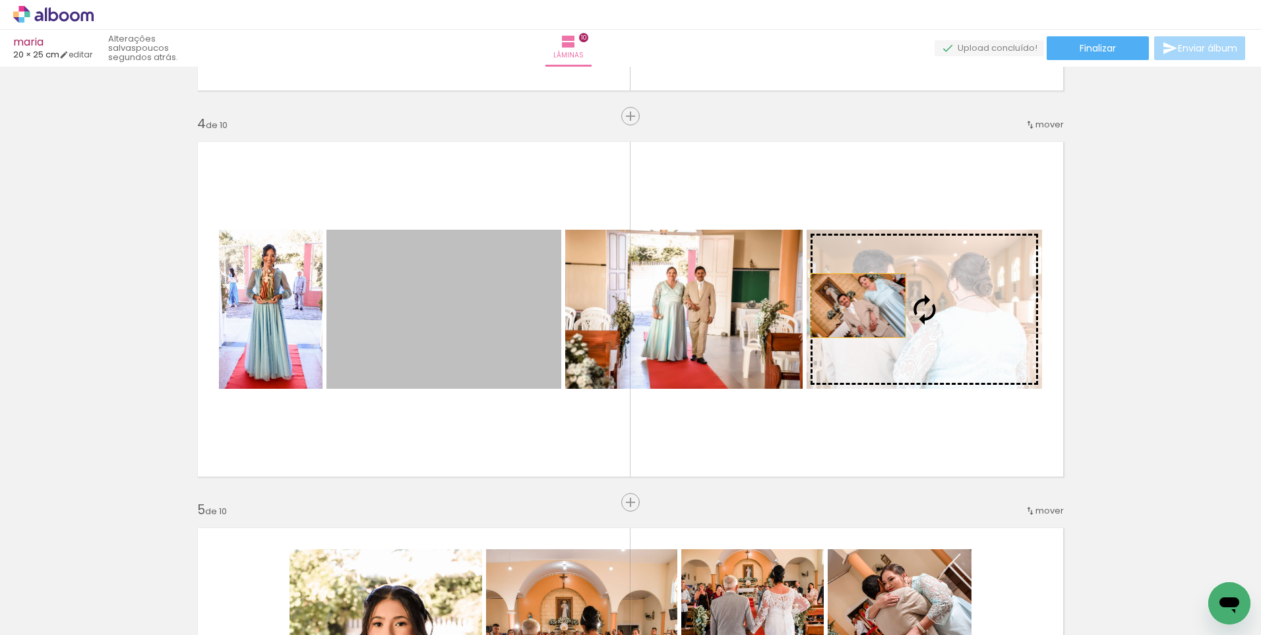
drag, startPoint x: 439, startPoint y: 321, endPoint x: 854, endPoint y: 305, distance: 415.2
click at [0, 0] on slot at bounding box center [0, 0] width 0 height 0
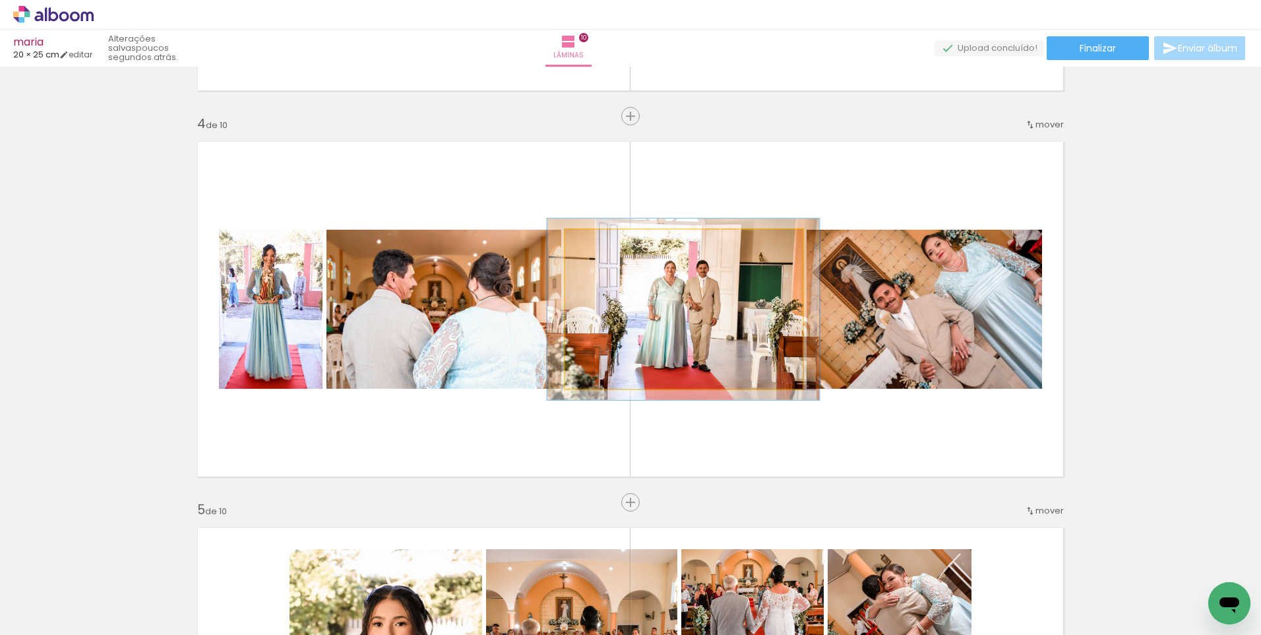
drag, startPoint x: 596, startPoint y: 243, endPoint x: 607, endPoint y: 237, distance: 12.4
type paper-slider "123"
click at [607, 237] on div at bounding box center [602, 243] width 21 height 21
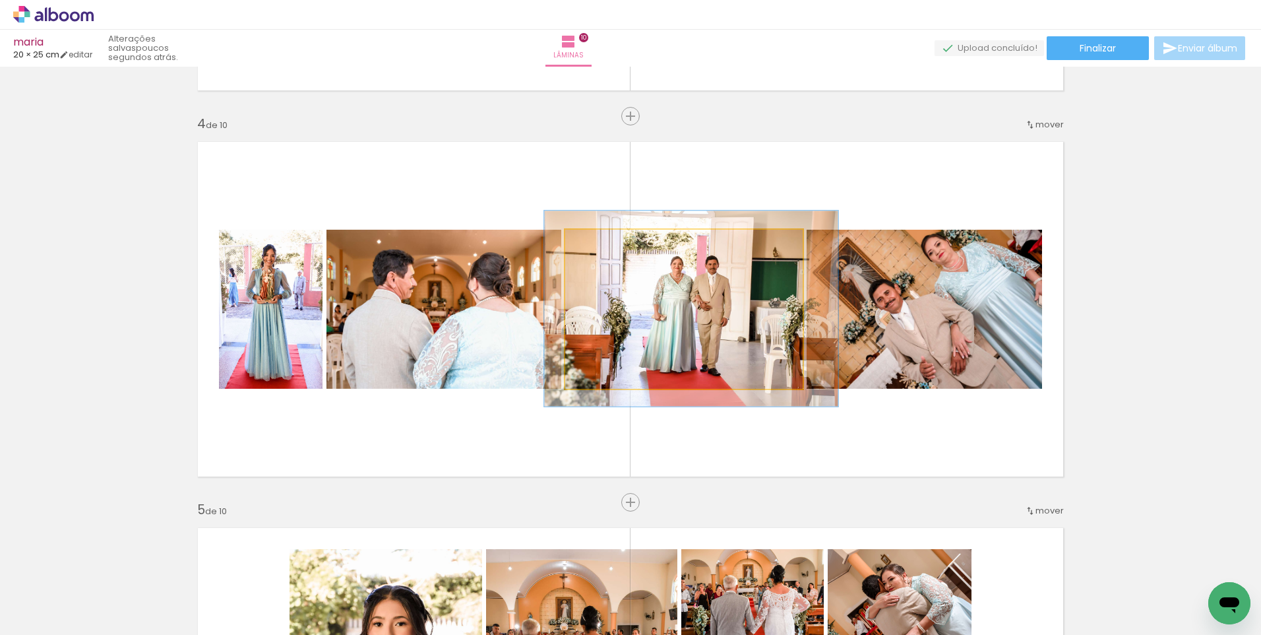
drag, startPoint x: 697, startPoint y: 314, endPoint x: 704, endPoint y: 313, distance: 7.9
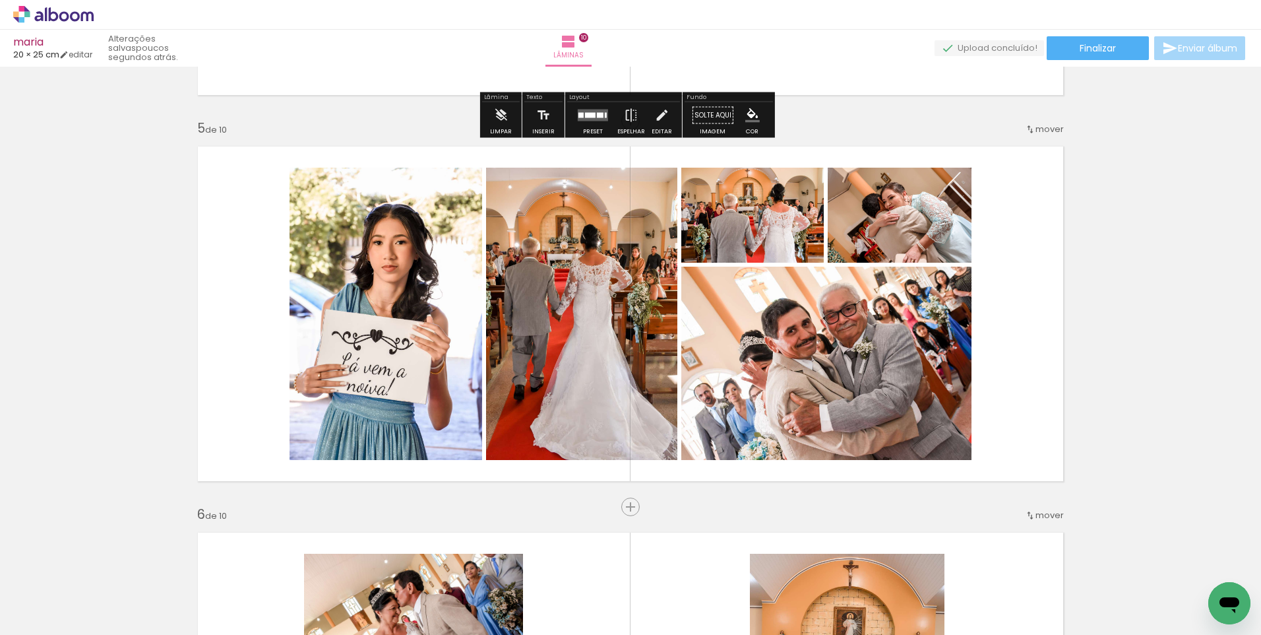
scroll to position [1526, 0]
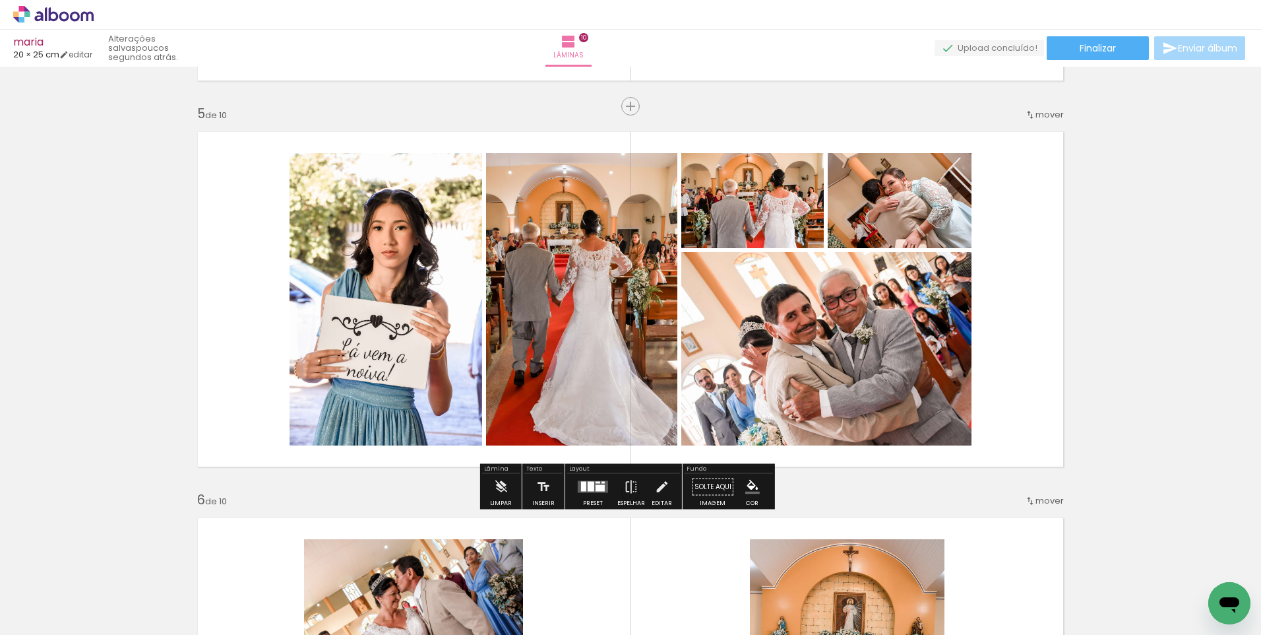
click at [598, 487] on div at bounding box center [600, 488] width 9 height 7
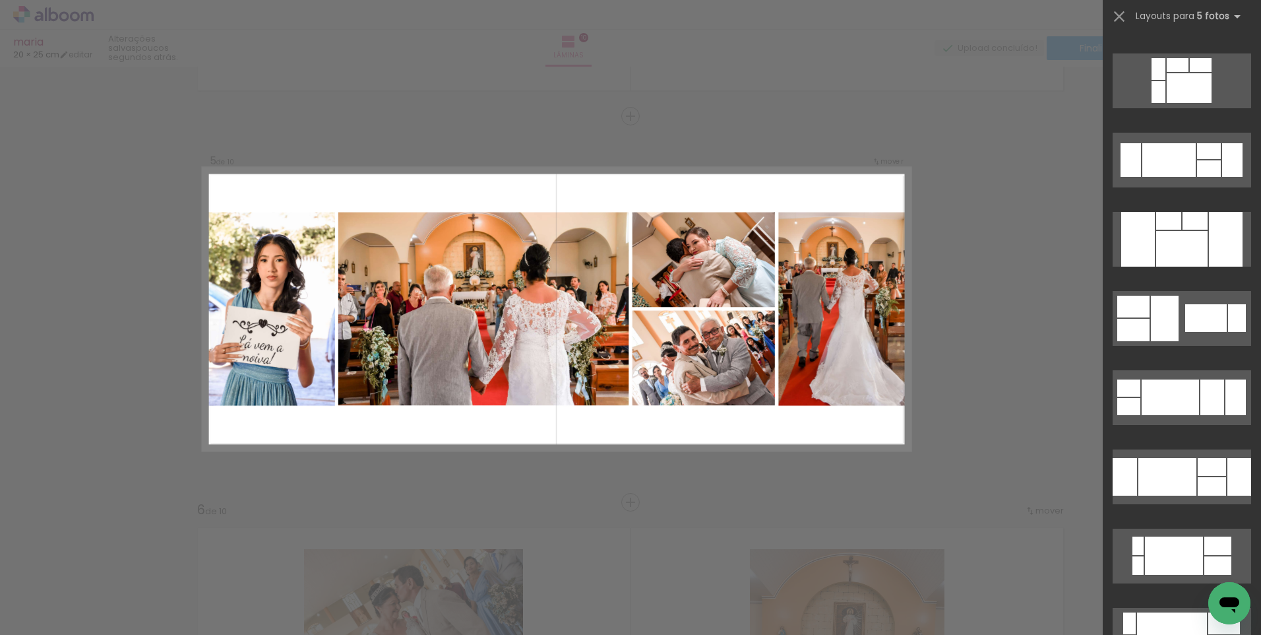
scroll to position [528, 0]
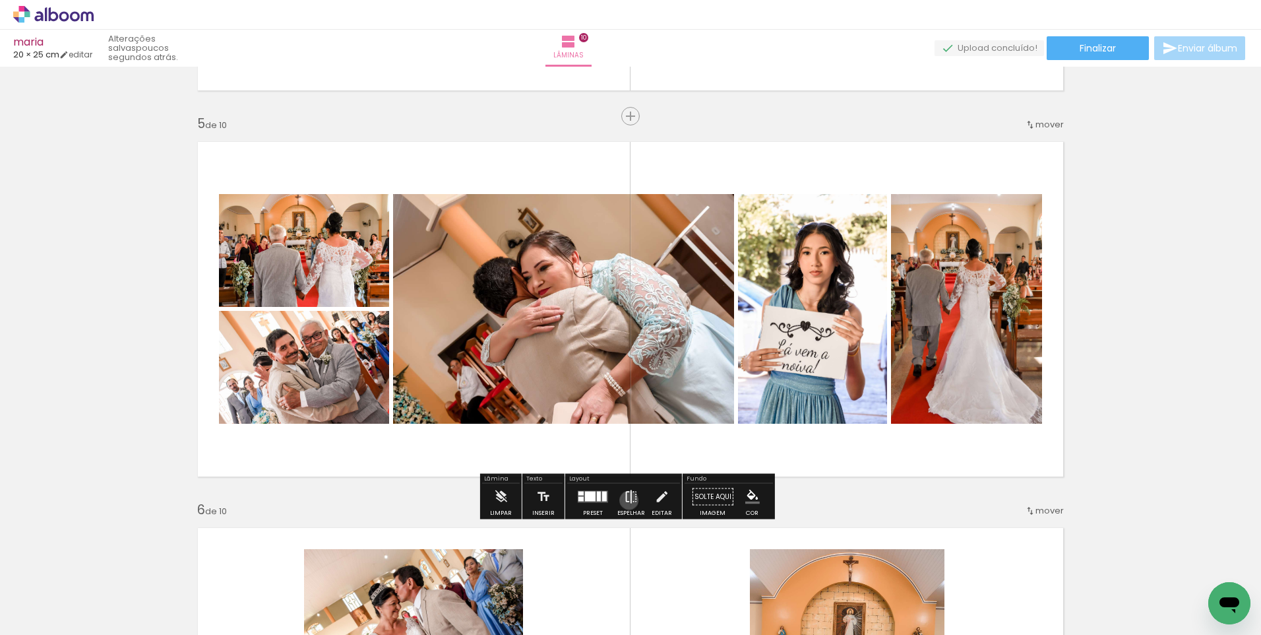
click at [626, 500] on iron-icon at bounding box center [631, 496] width 15 height 26
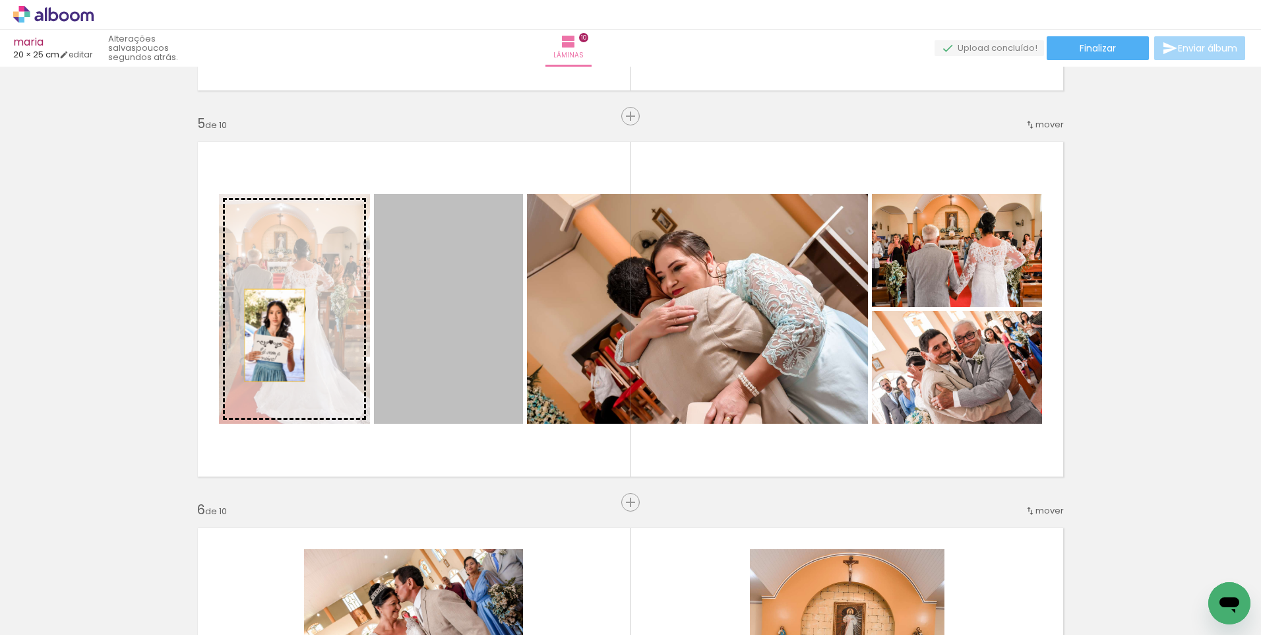
drag, startPoint x: 469, startPoint y: 352, endPoint x: 268, endPoint y: 335, distance: 201.8
click at [0, 0] on slot at bounding box center [0, 0] width 0 height 0
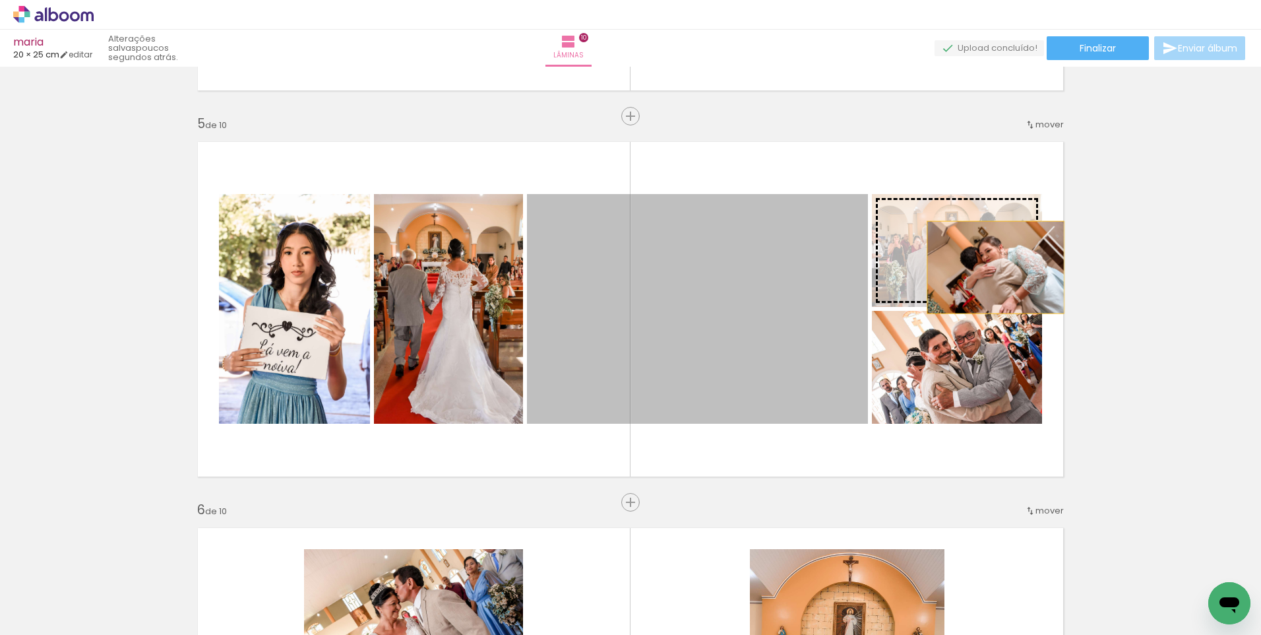
drag, startPoint x: 741, startPoint y: 335, endPoint x: 991, endPoint y: 267, distance: 259.1
click at [0, 0] on slot at bounding box center [0, 0] width 0 height 0
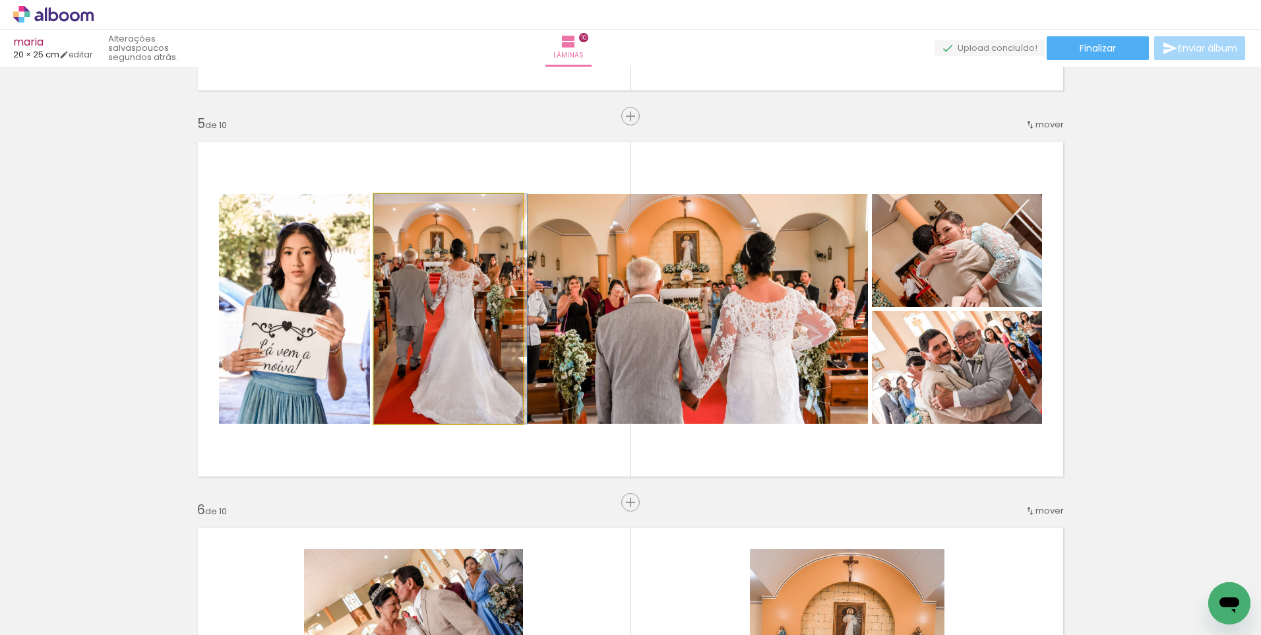
drag, startPoint x: 415, startPoint y: 325, endPoint x: 427, endPoint y: 317, distance: 14.5
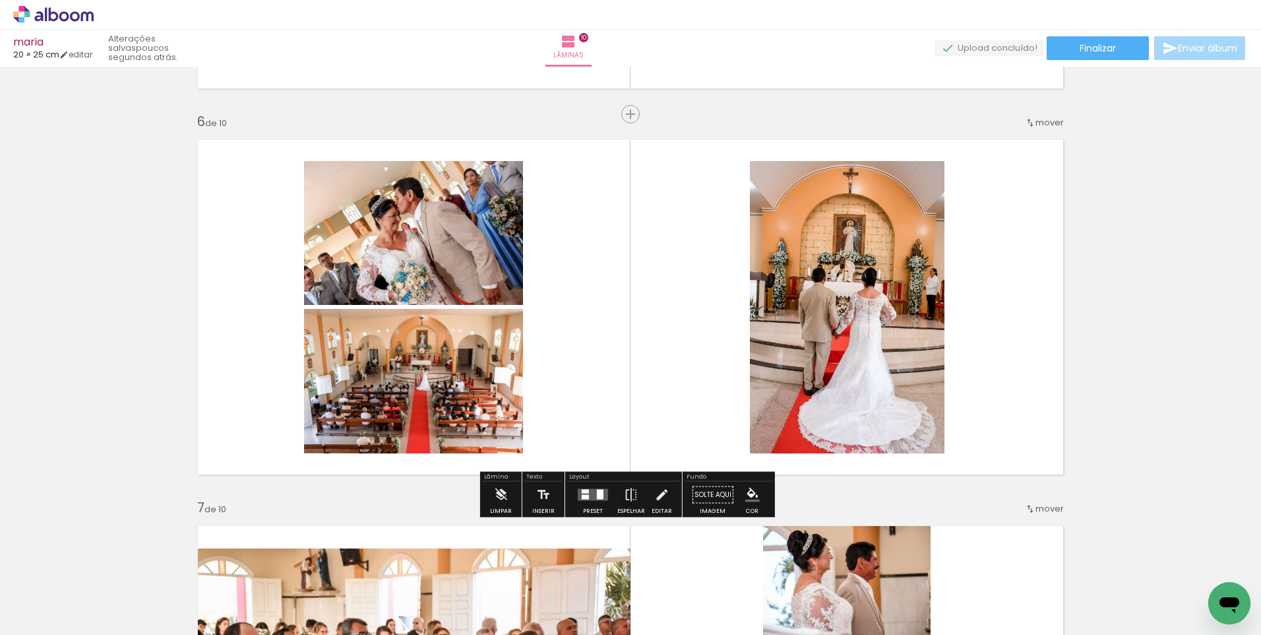
scroll to position [1911, 0]
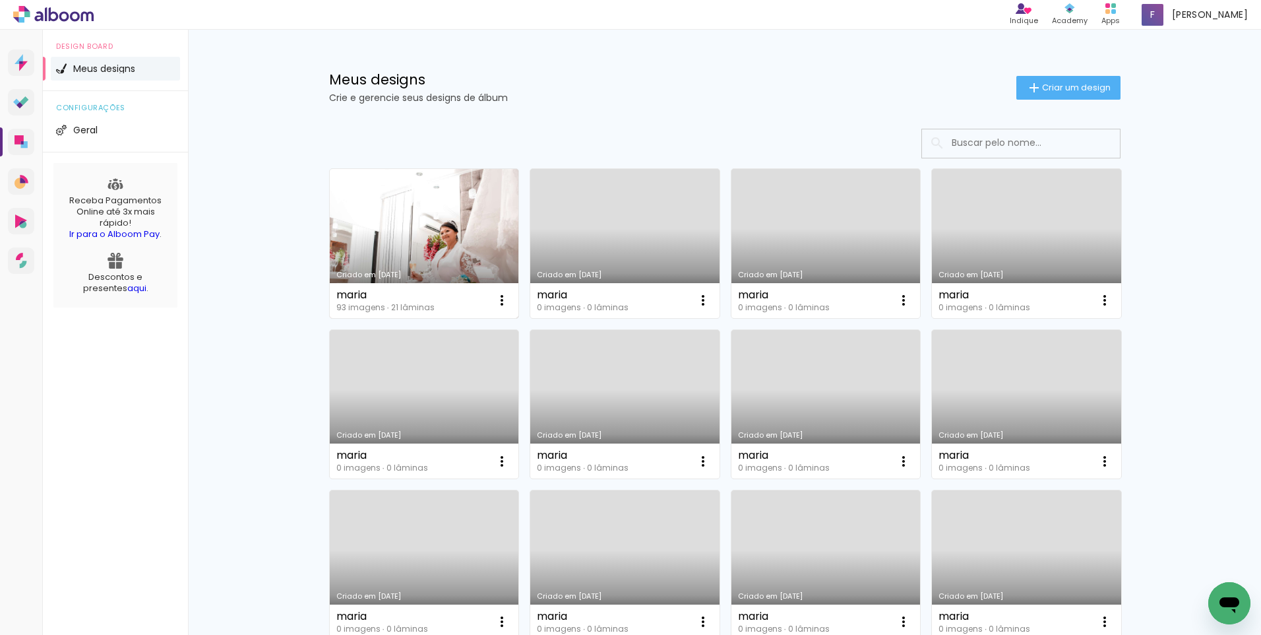
click at [454, 245] on link "Criado em [DATE]" at bounding box center [424, 243] width 189 height 149
